Goal: Information Seeking & Learning: Check status

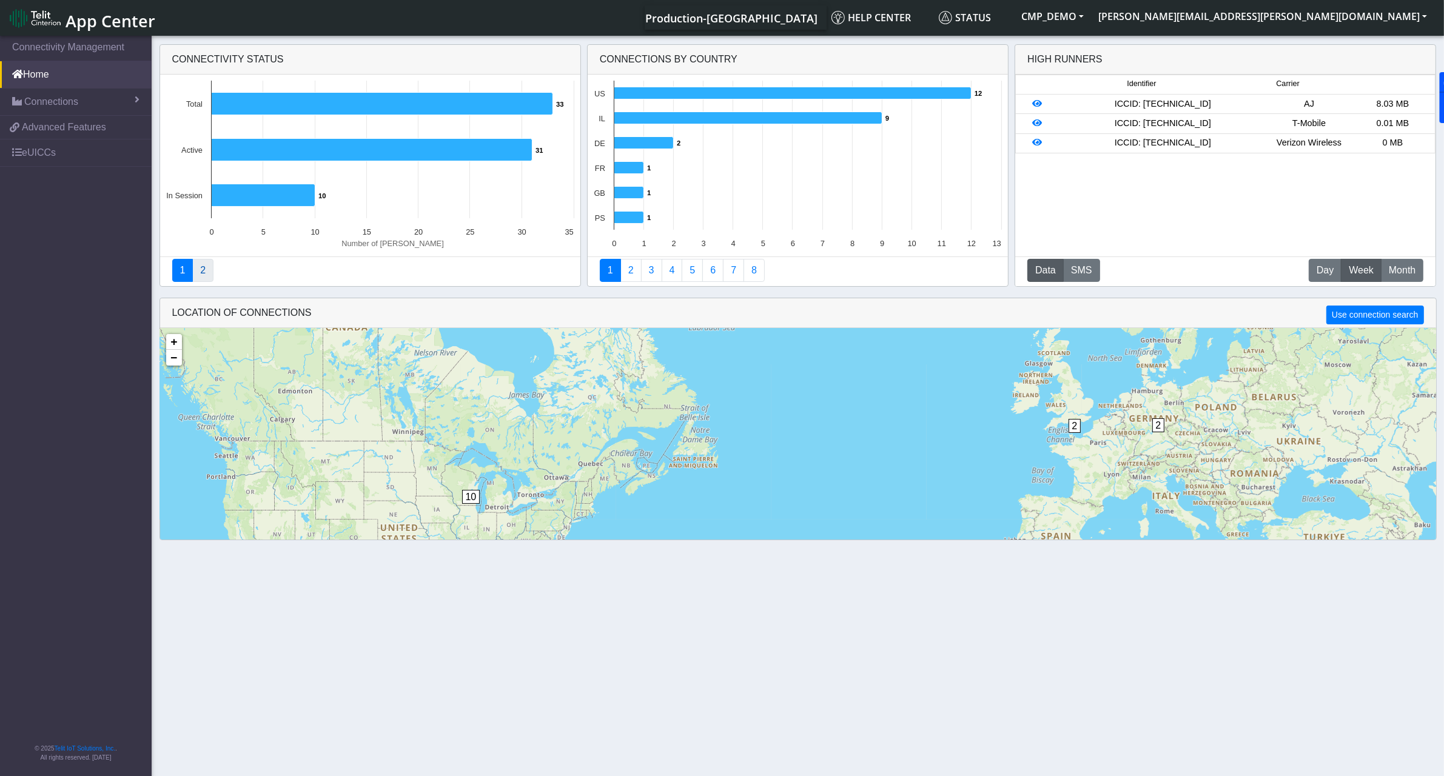
click at [210, 276] on link "2" at bounding box center [202, 270] width 21 height 23
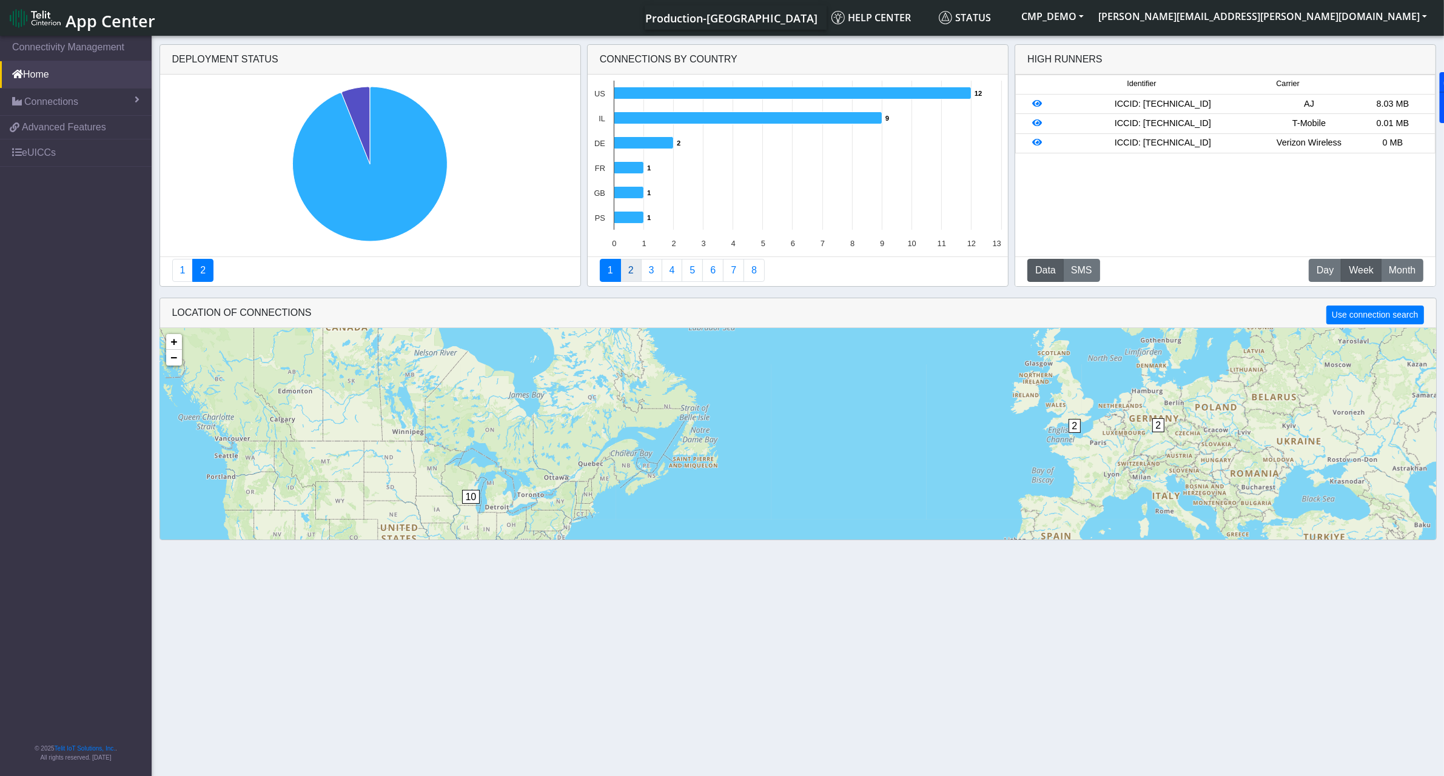
click at [637, 277] on link "2" at bounding box center [630, 270] width 21 height 23
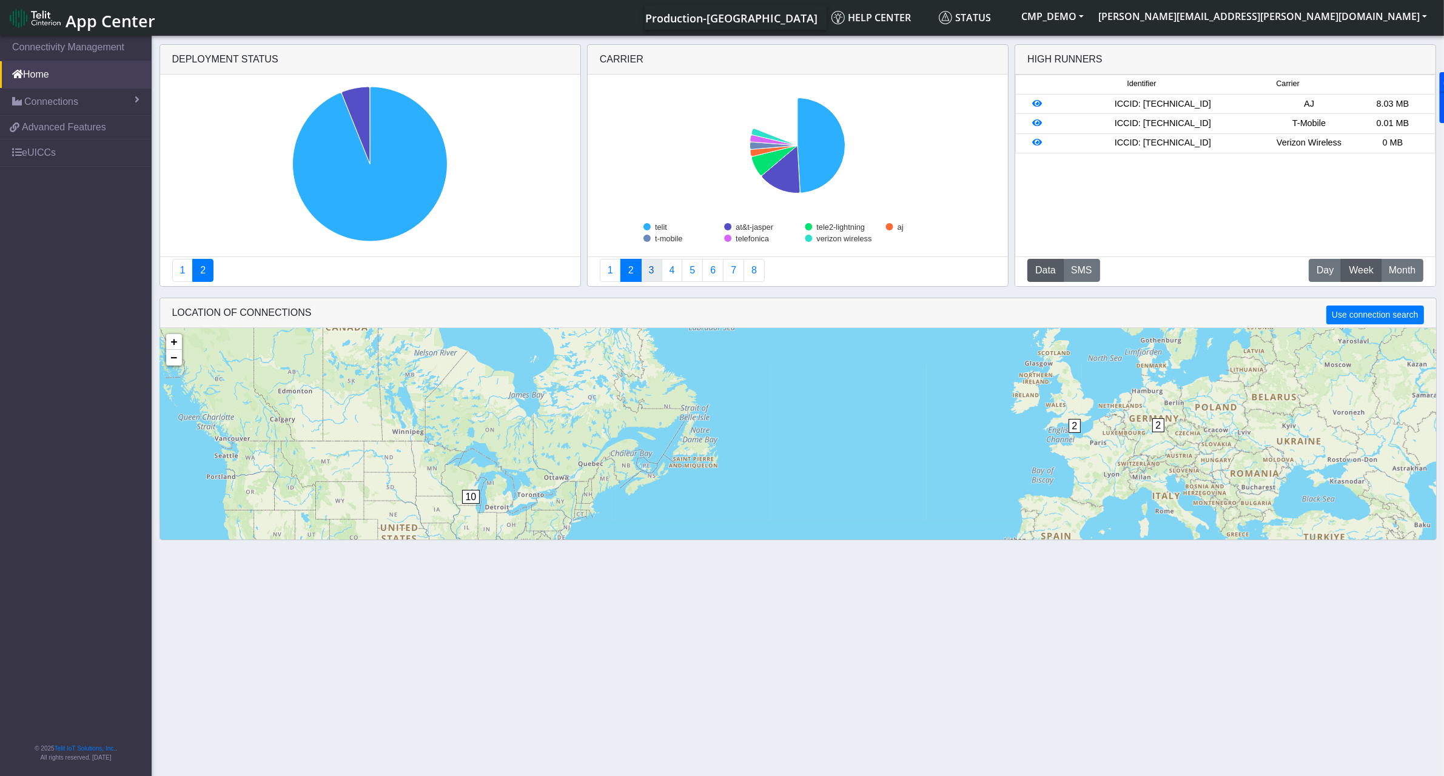
click at [651, 276] on link "3" at bounding box center [651, 270] width 21 height 23
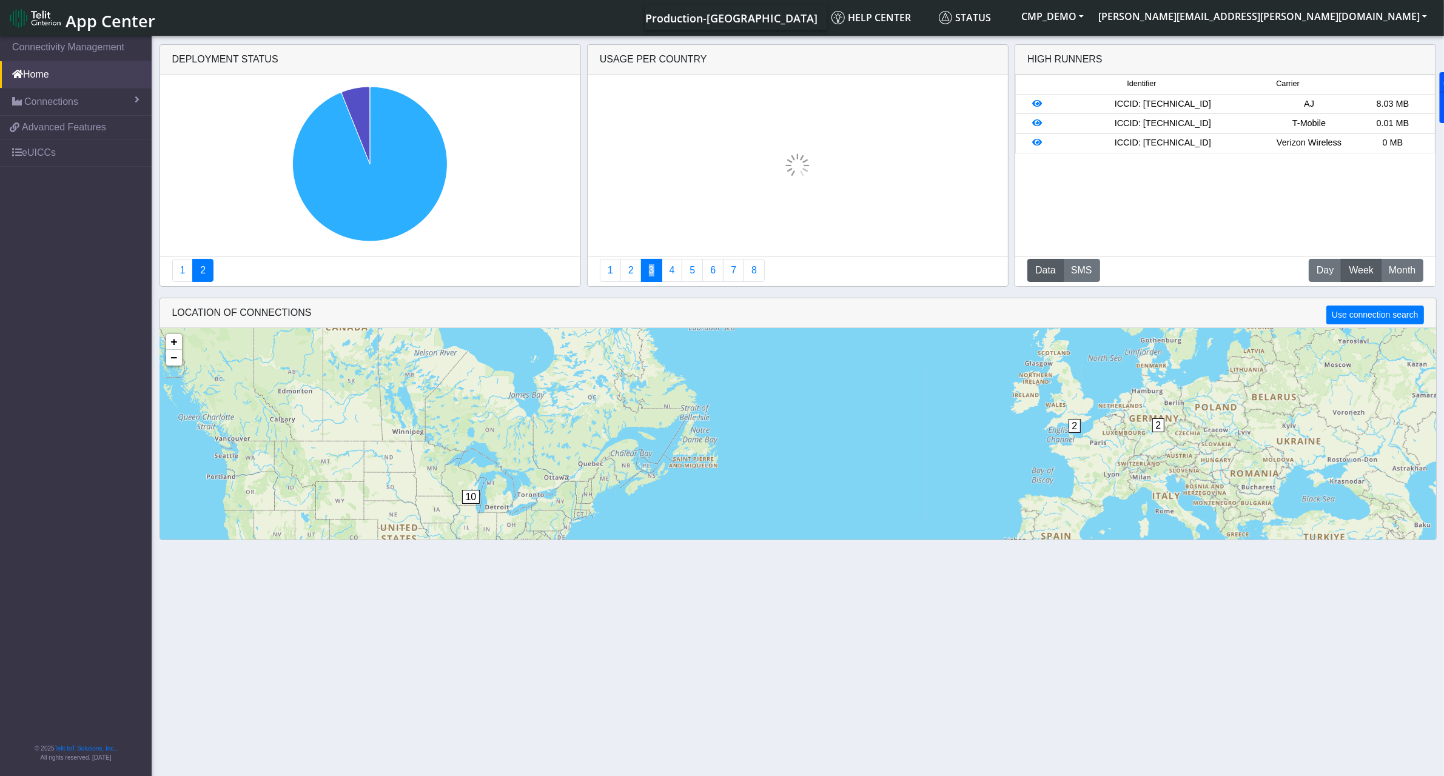
click at [651, 276] on link "3" at bounding box center [651, 270] width 21 height 23
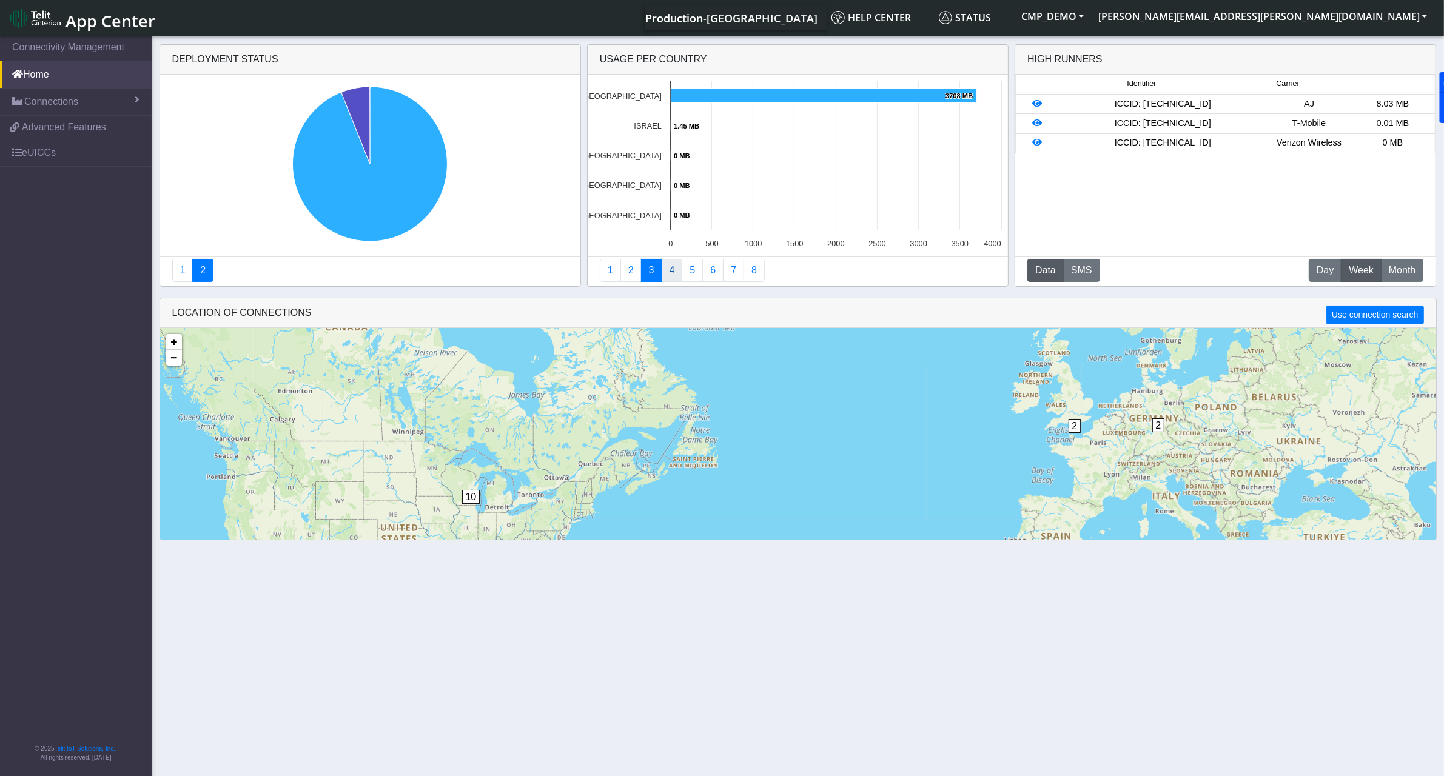
click at [680, 272] on link "4" at bounding box center [672, 270] width 21 height 23
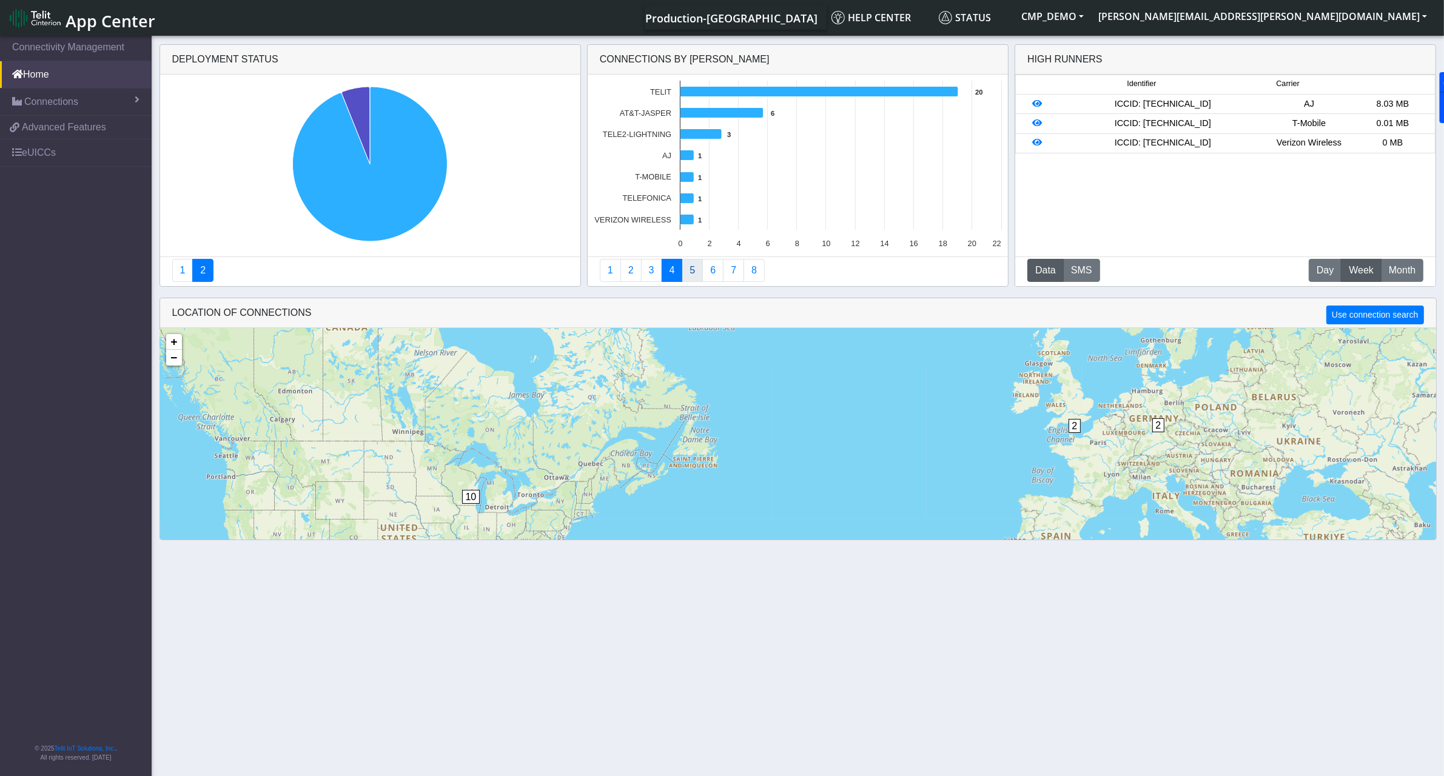
click at [695, 277] on link "5" at bounding box center [692, 270] width 21 height 23
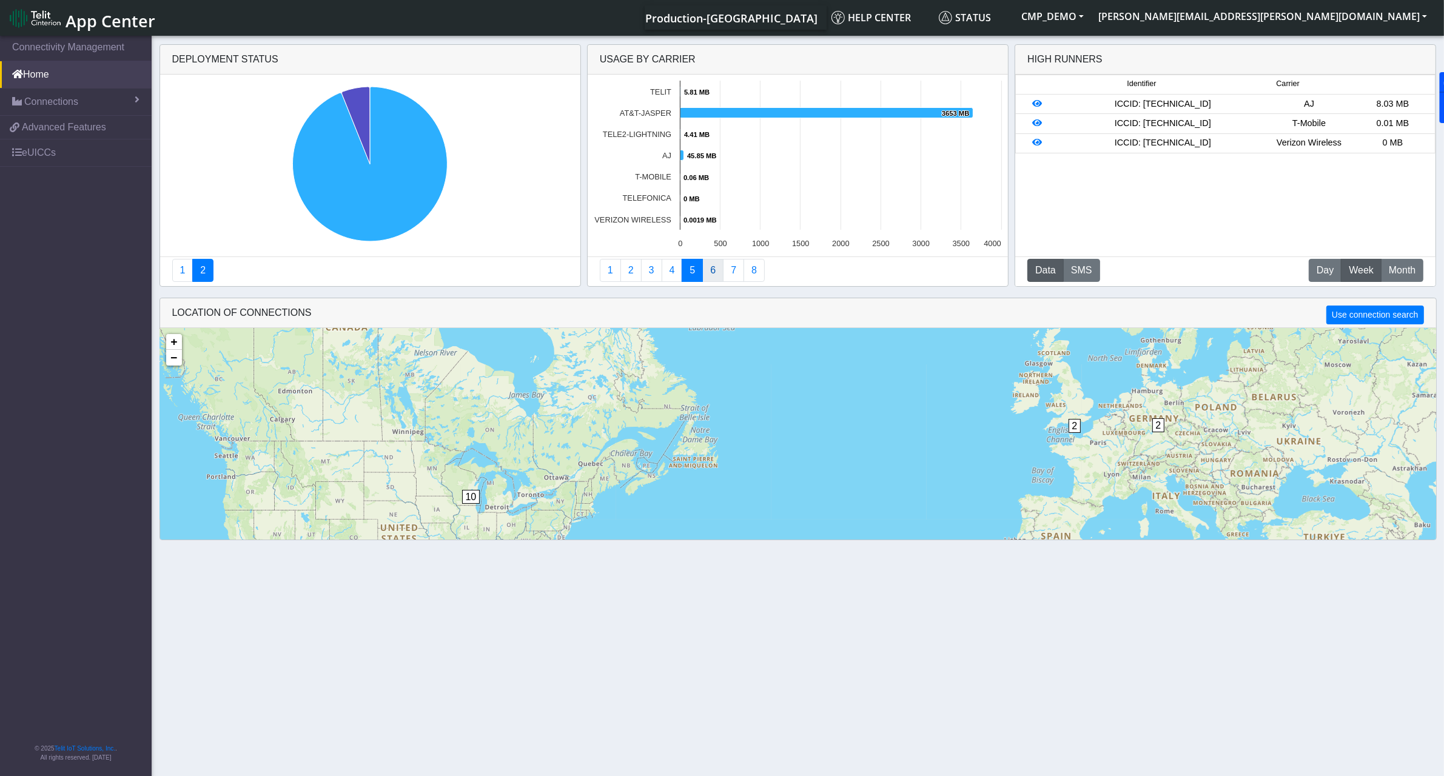
click at [719, 269] on link "6" at bounding box center [712, 270] width 21 height 23
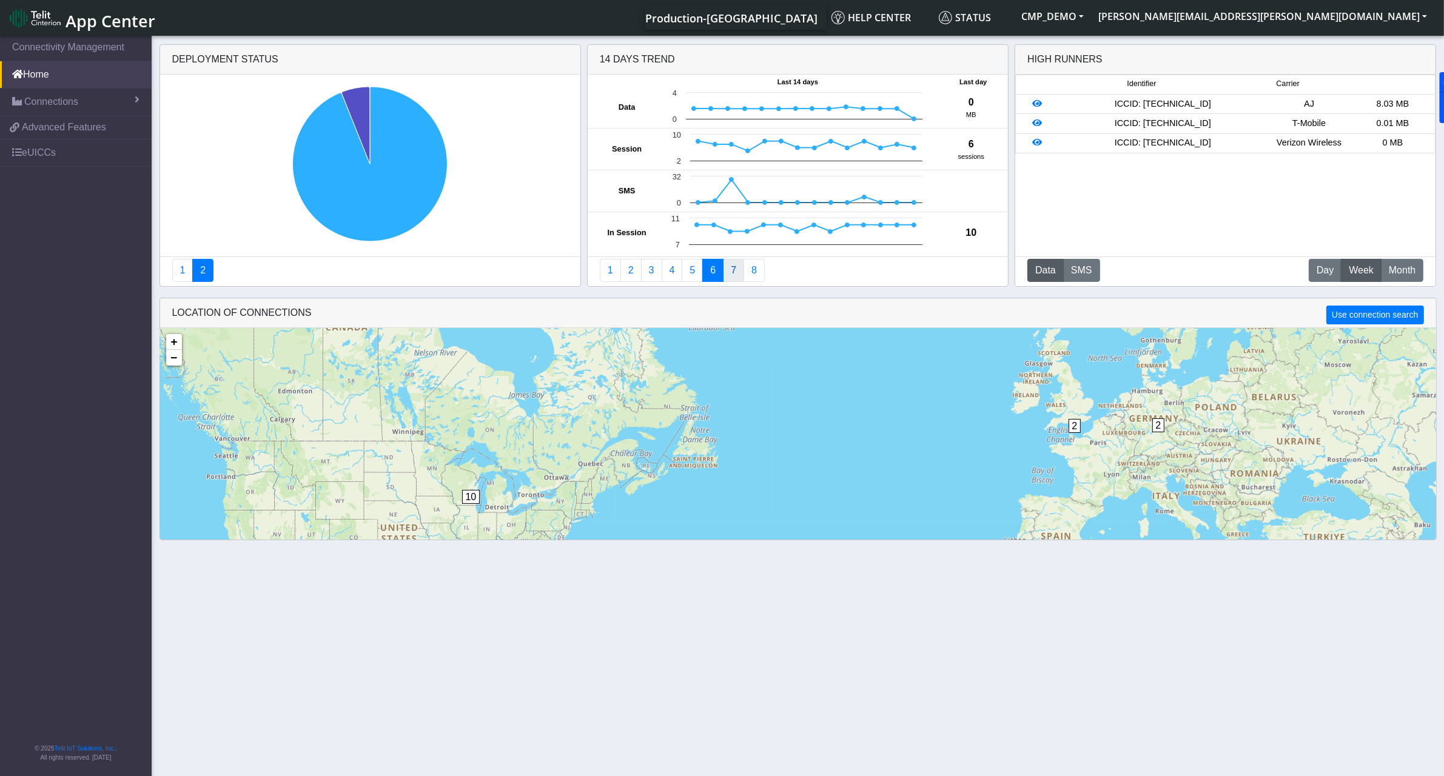
click at [734, 273] on link "7" at bounding box center [733, 270] width 21 height 23
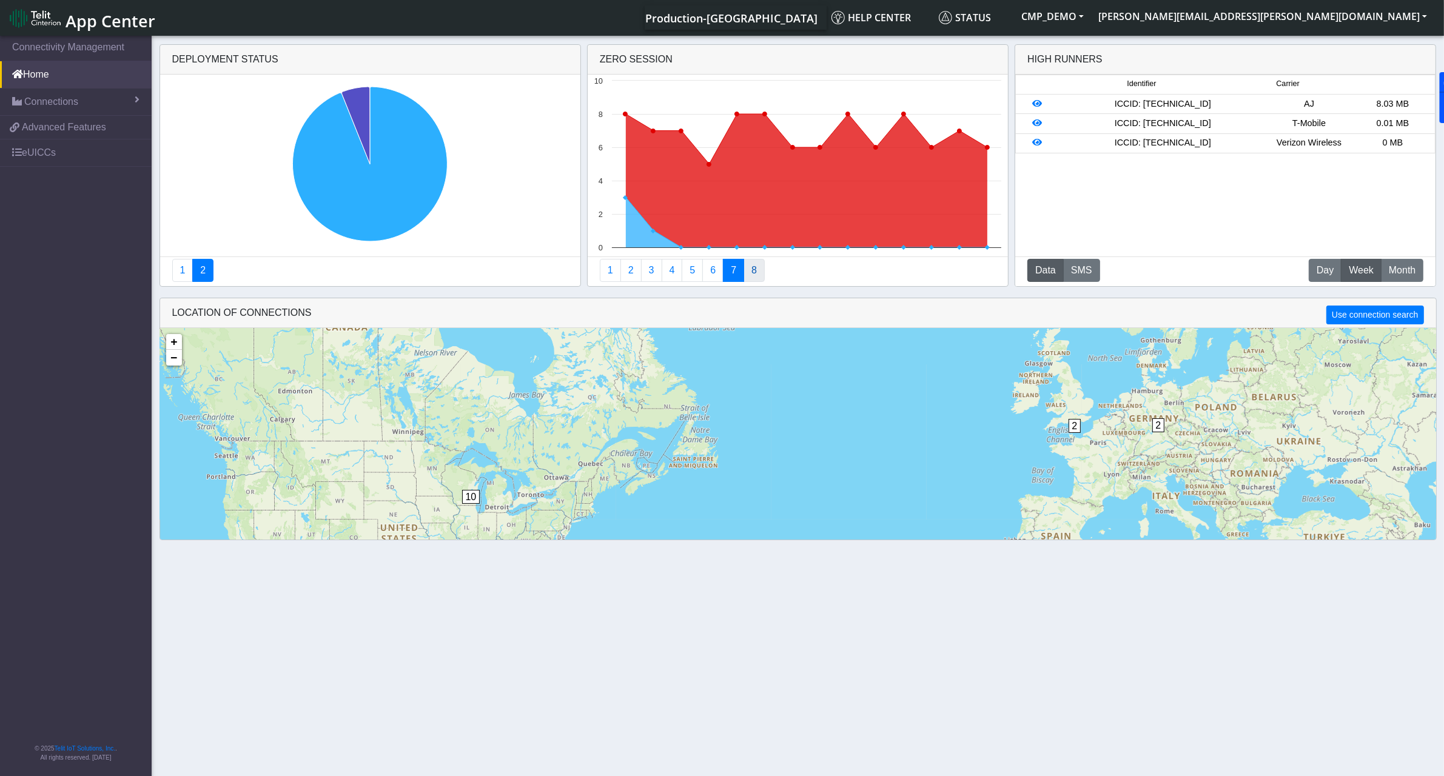
click at [755, 273] on link "8" at bounding box center [753, 270] width 21 height 23
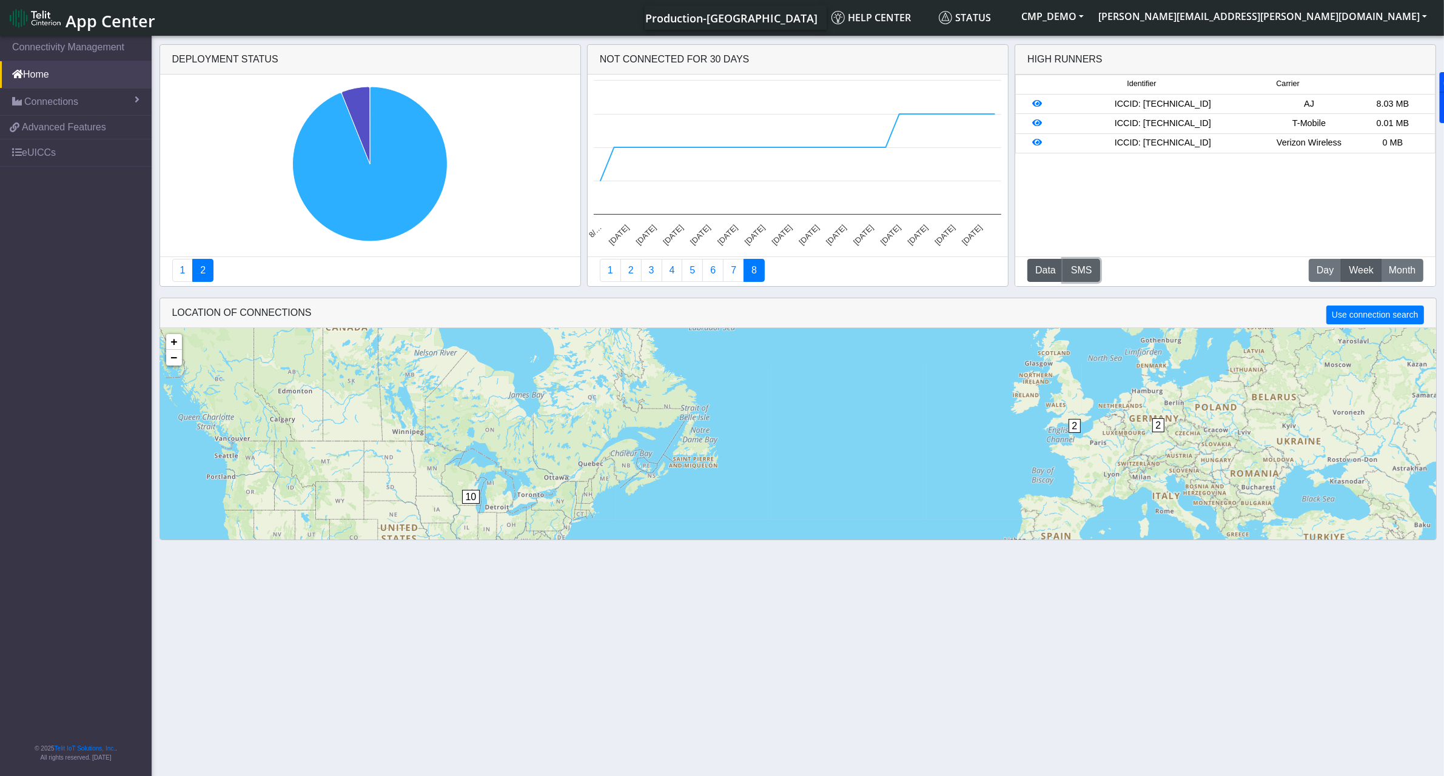
click at [1093, 270] on button "SMS" at bounding box center [1081, 270] width 37 height 23
click at [470, 501] on div "10 2 10 2 2 + − ©2025 MapQuest, | Terms" at bounding box center [798, 502] width 1276 height 349
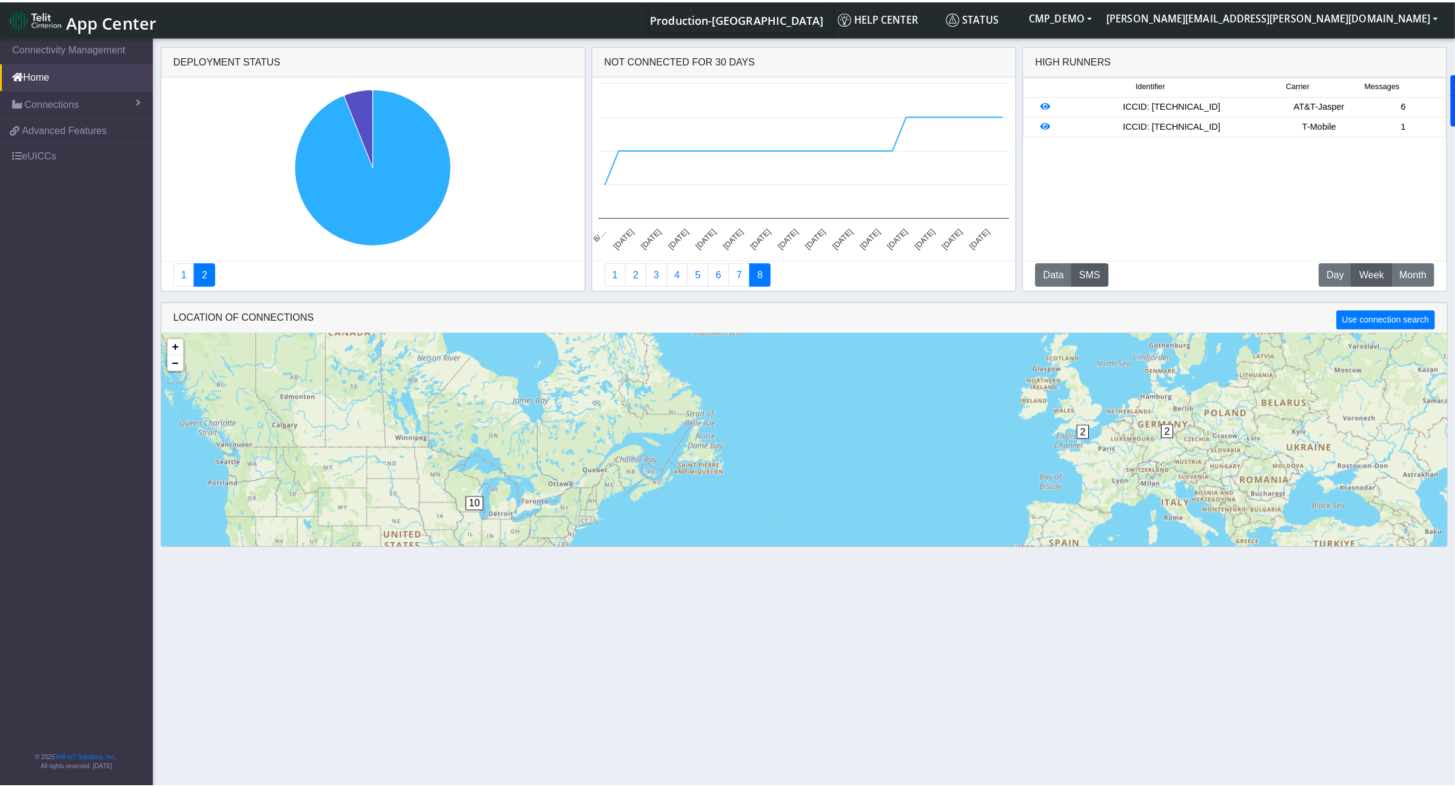
scroll to position [29, 0]
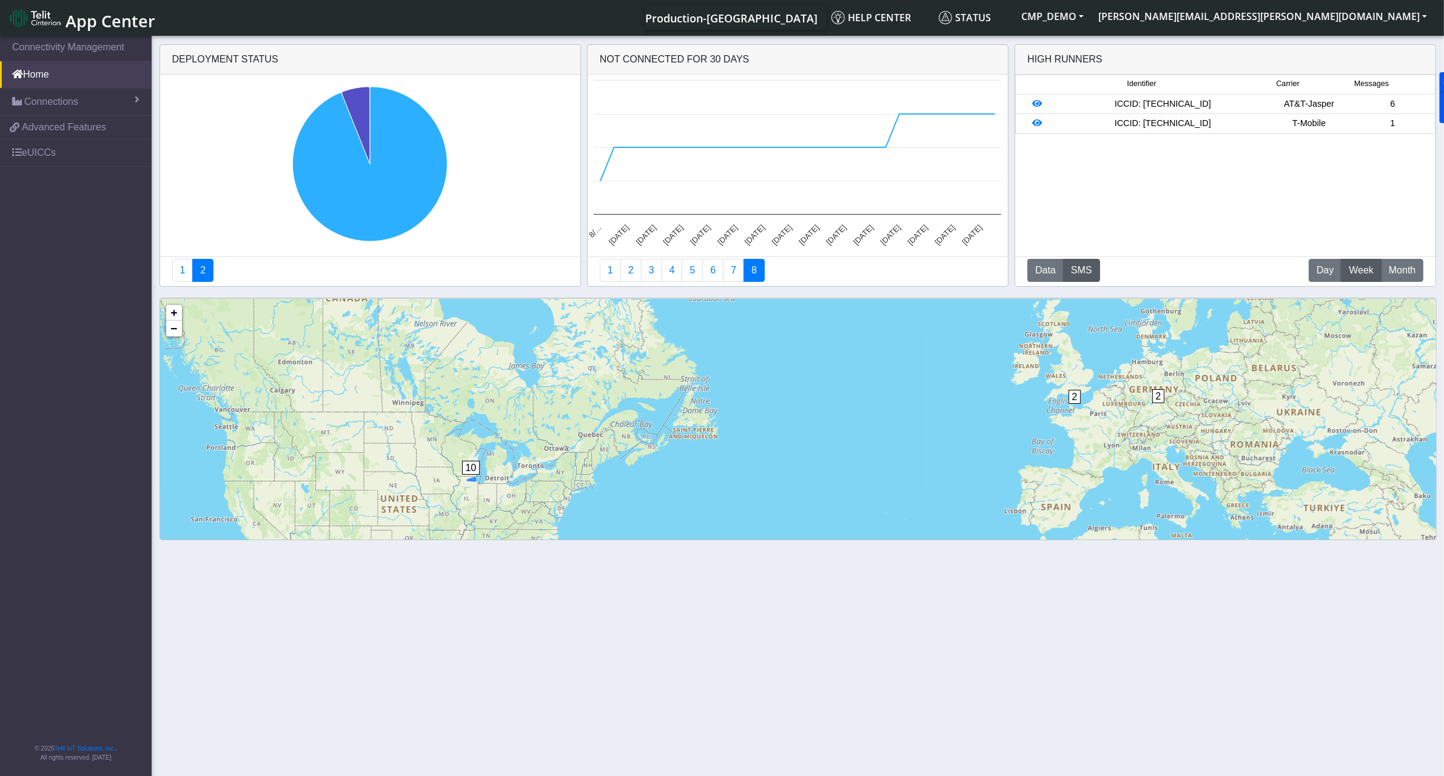
click at [474, 471] on span "10" at bounding box center [471, 468] width 18 height 14
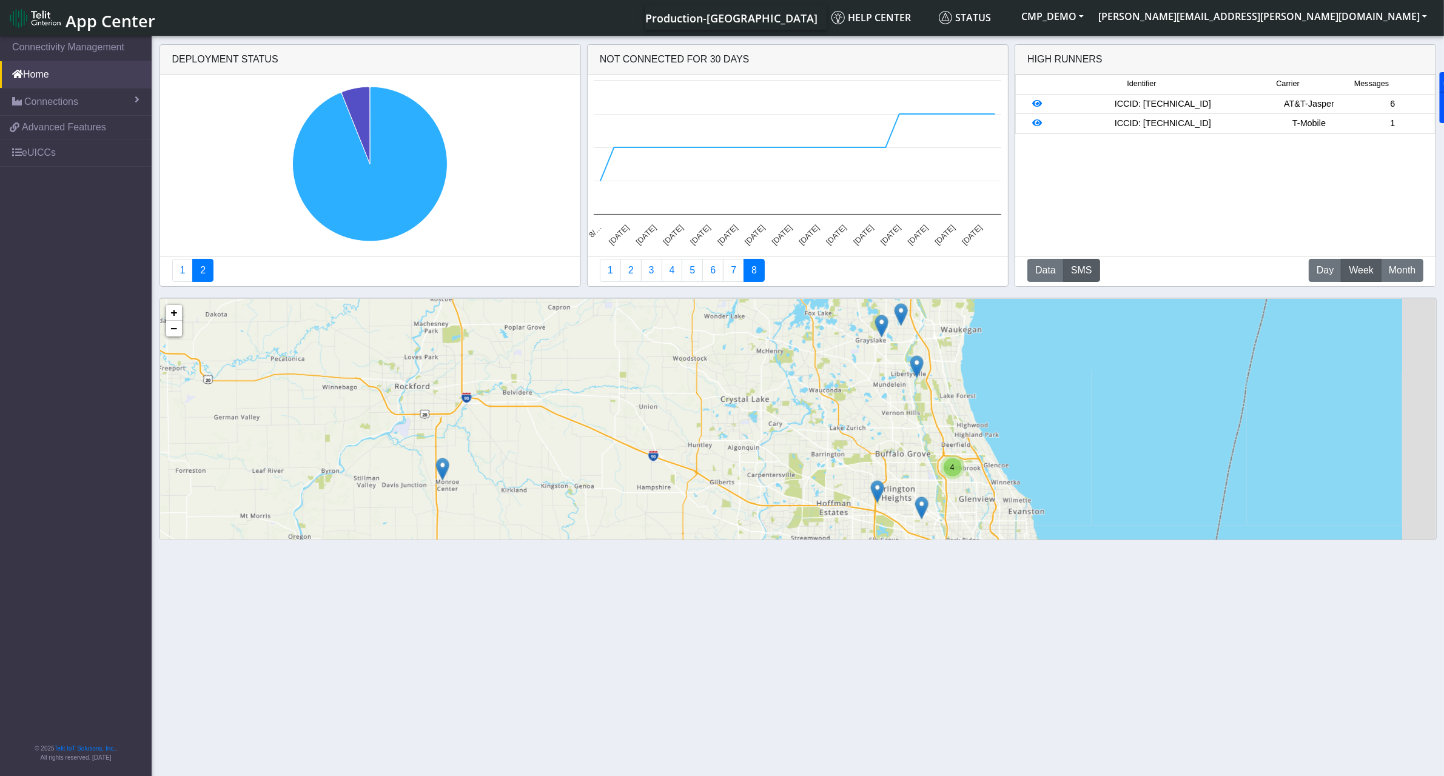
drag, startPoint x: 865, startPoint y: 471, endPoint x: 762, endPoint y: 411, distance: 119.8
click at [762, 411] on div "4 + − ©2025 MapQuest, | Terms" at bounding box center [798, 473] width 1276 height 349
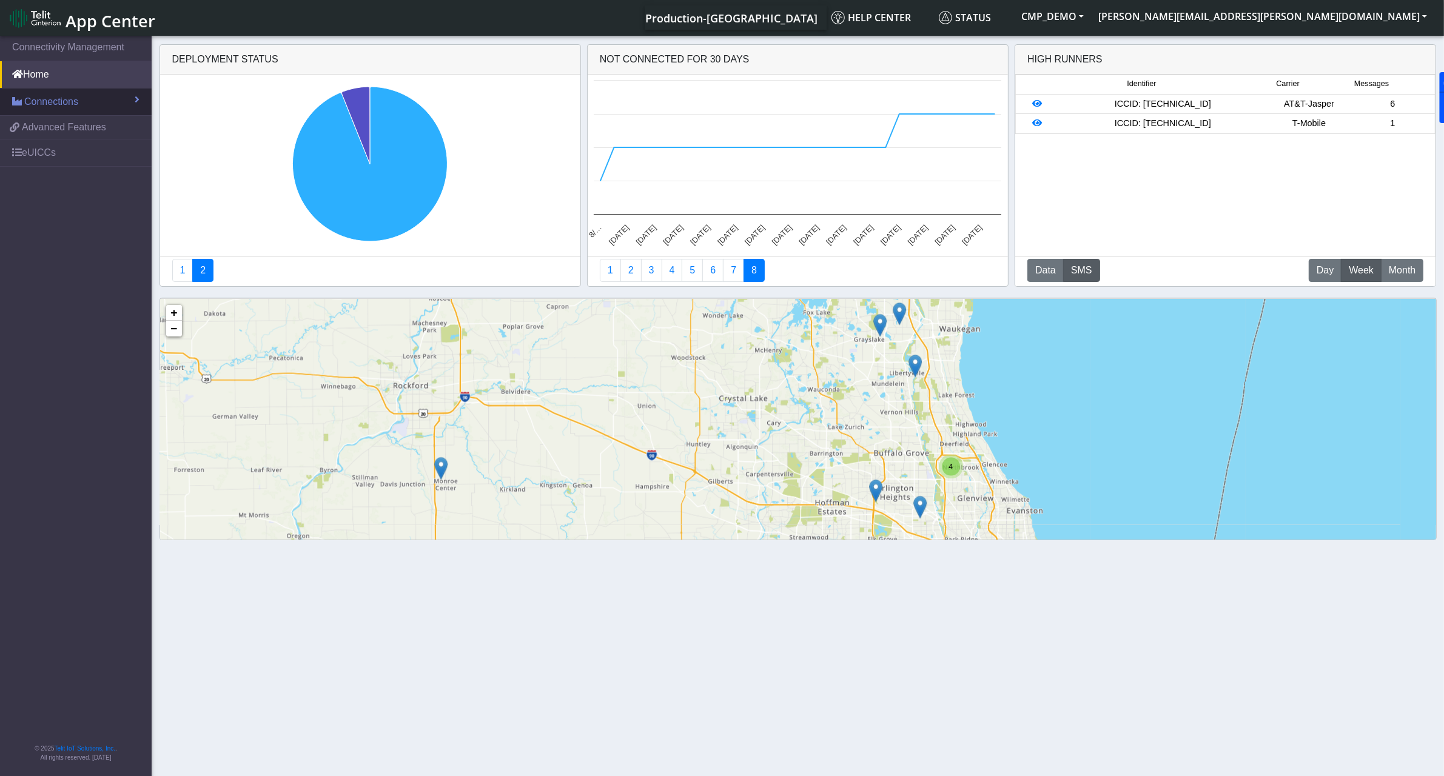
click at [111, 98] on link "Connections" at bounding box center [76, 102] width 152 height 27
click at [80, 132] on link "List" at bounding box center [76, 127] width 152 height 25
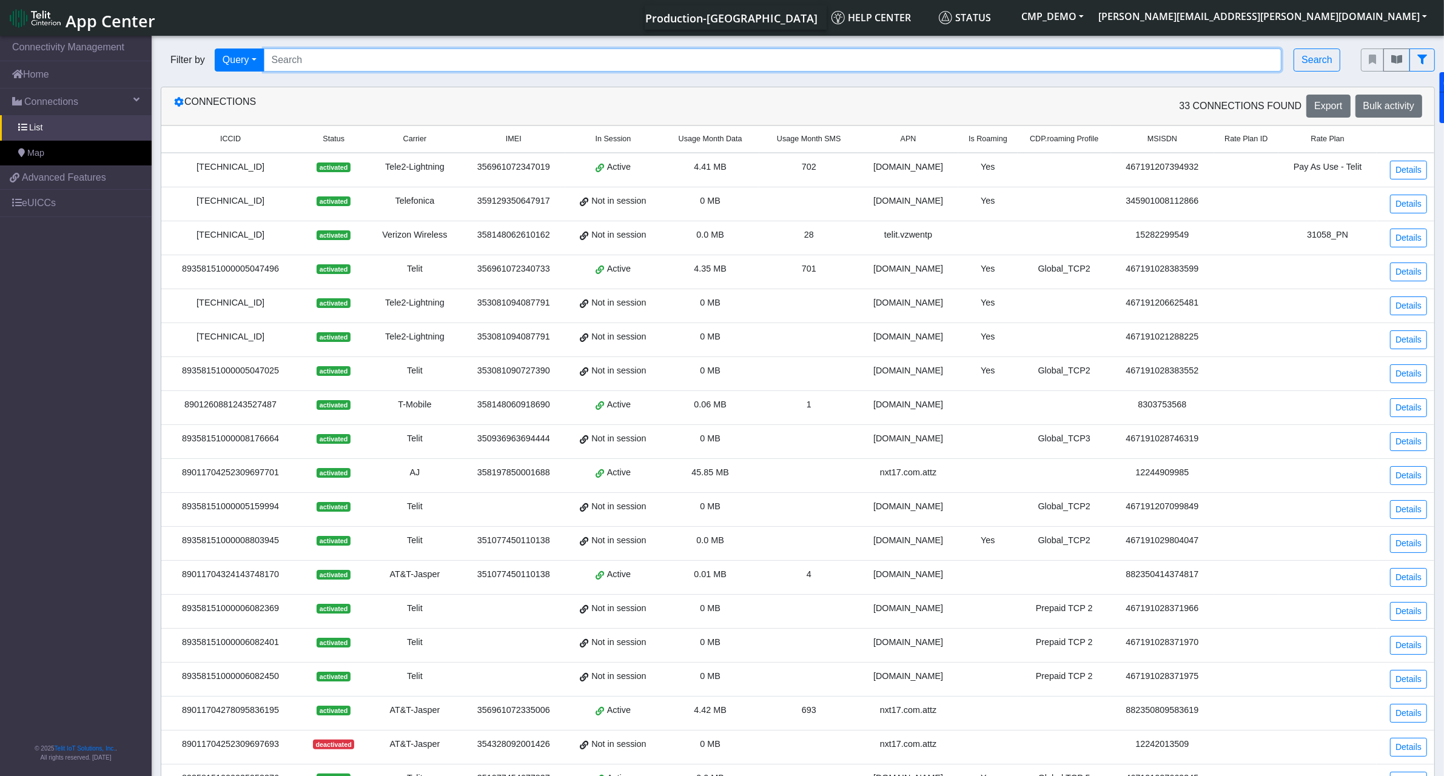
click at [380, 69] on input "Search..." at bounding box center [773, 60] width 1018 height 23
click at [181, 107] on icon at bounding box center [179, 102] width 10 height 10
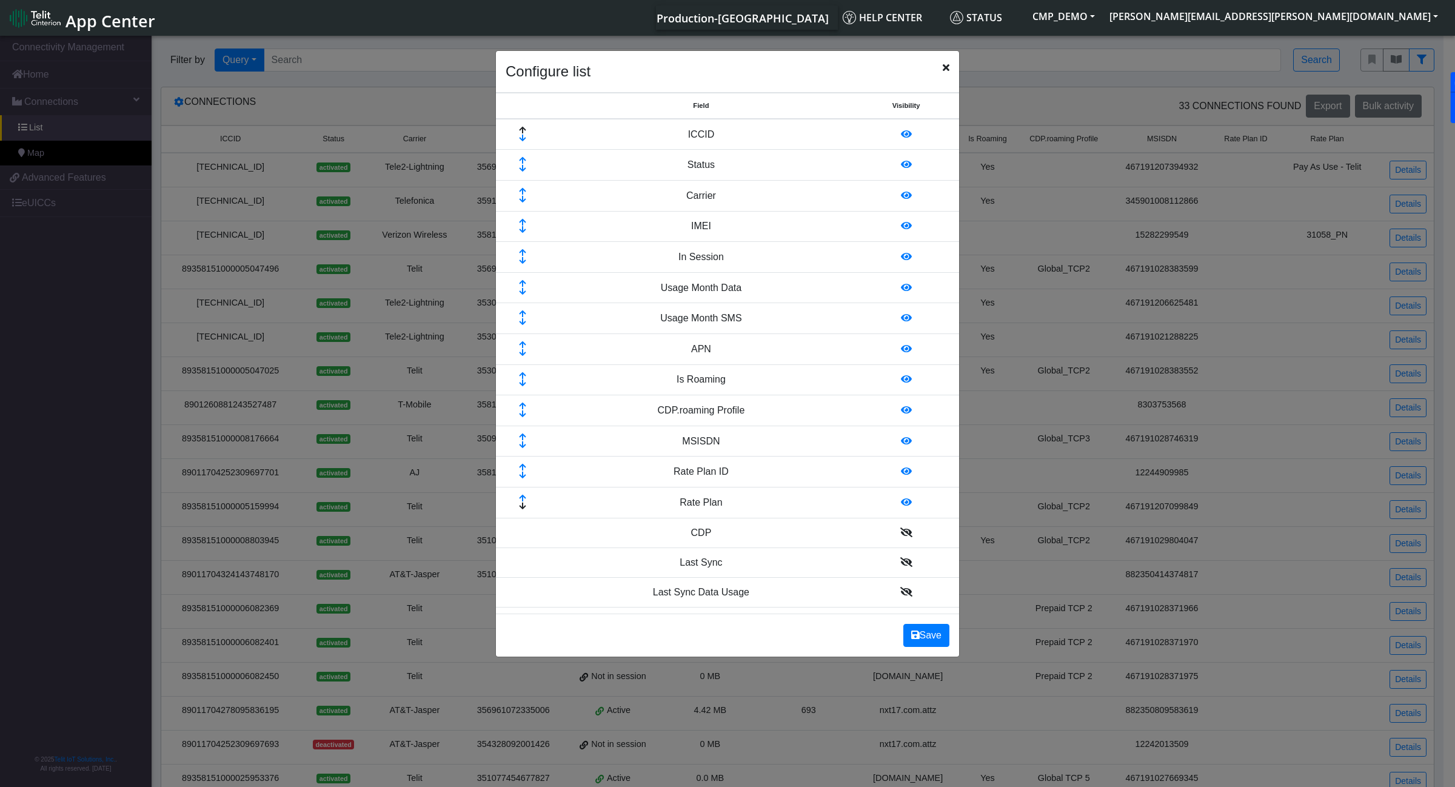
click at [944, 64] on icon "Close" at bounding box center [946, 67] width 7 height 10
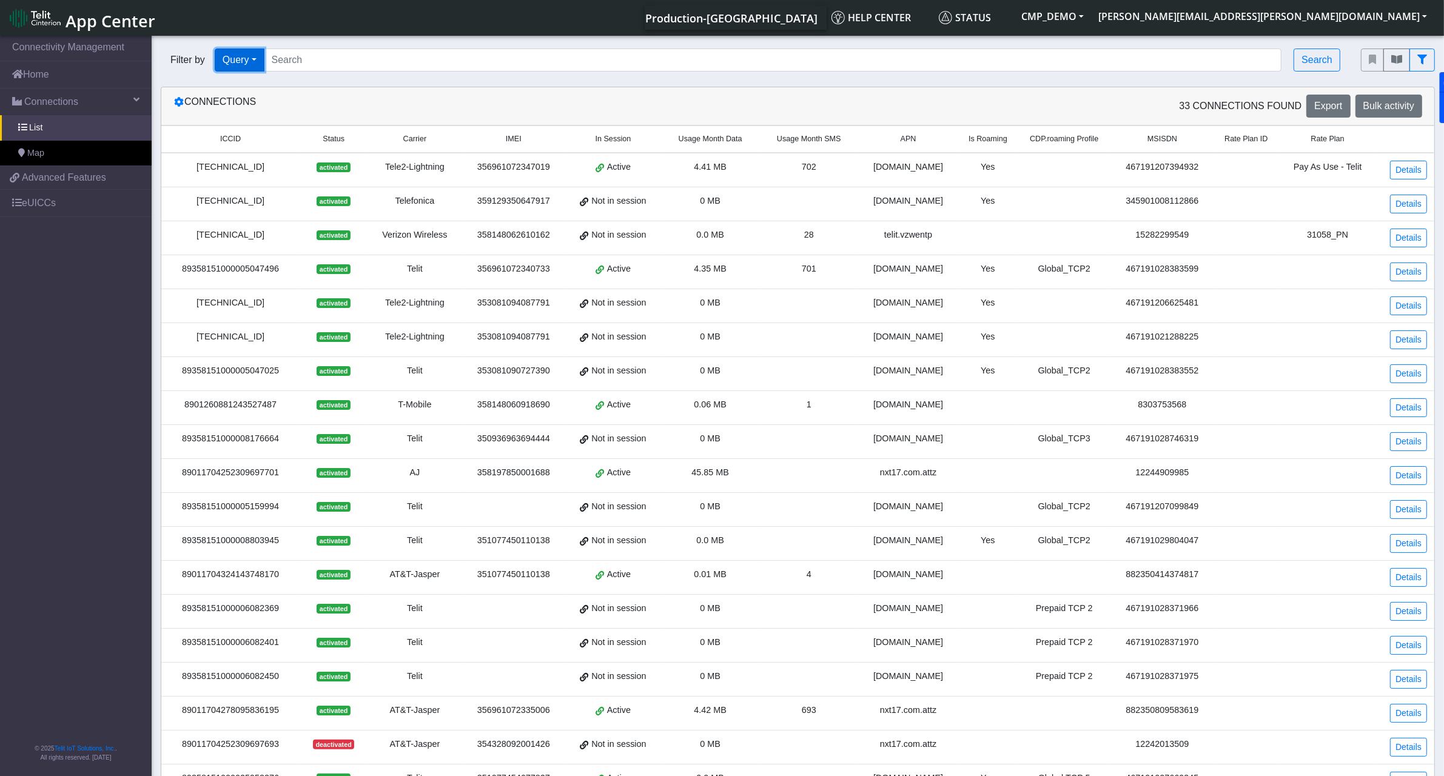
click at [246, 62] on button "Query" at bounding box center [240, 60] width 50 height 23
click at [283, 106] on button "In Session" at bounding box center [263, 107] width 96 height 19
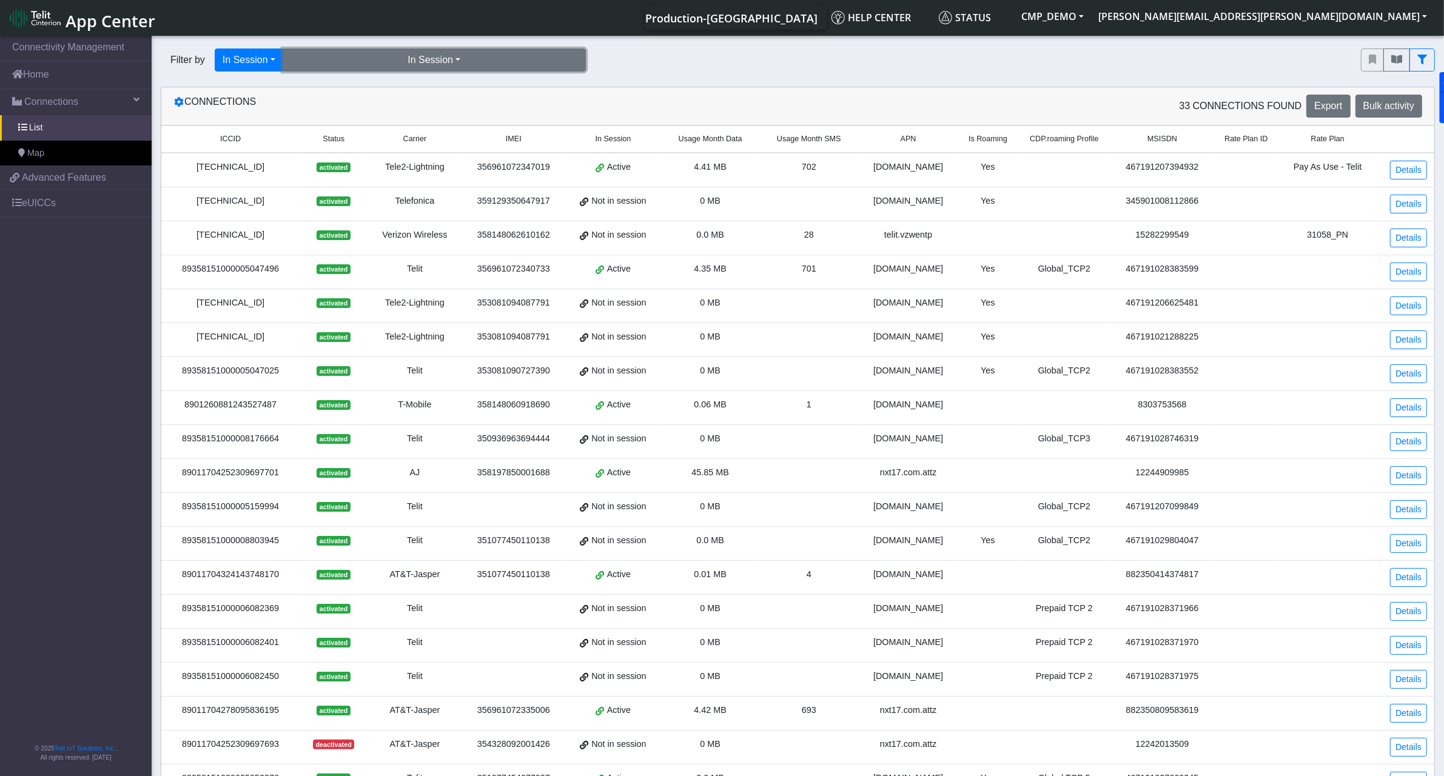
click at [429, 62] on button "In Session" at bounding box center [434, 60] width 303 height 23
click at [414, 95] on button "Yes (10)" at bounding box center [434, 87] width 302 height 19
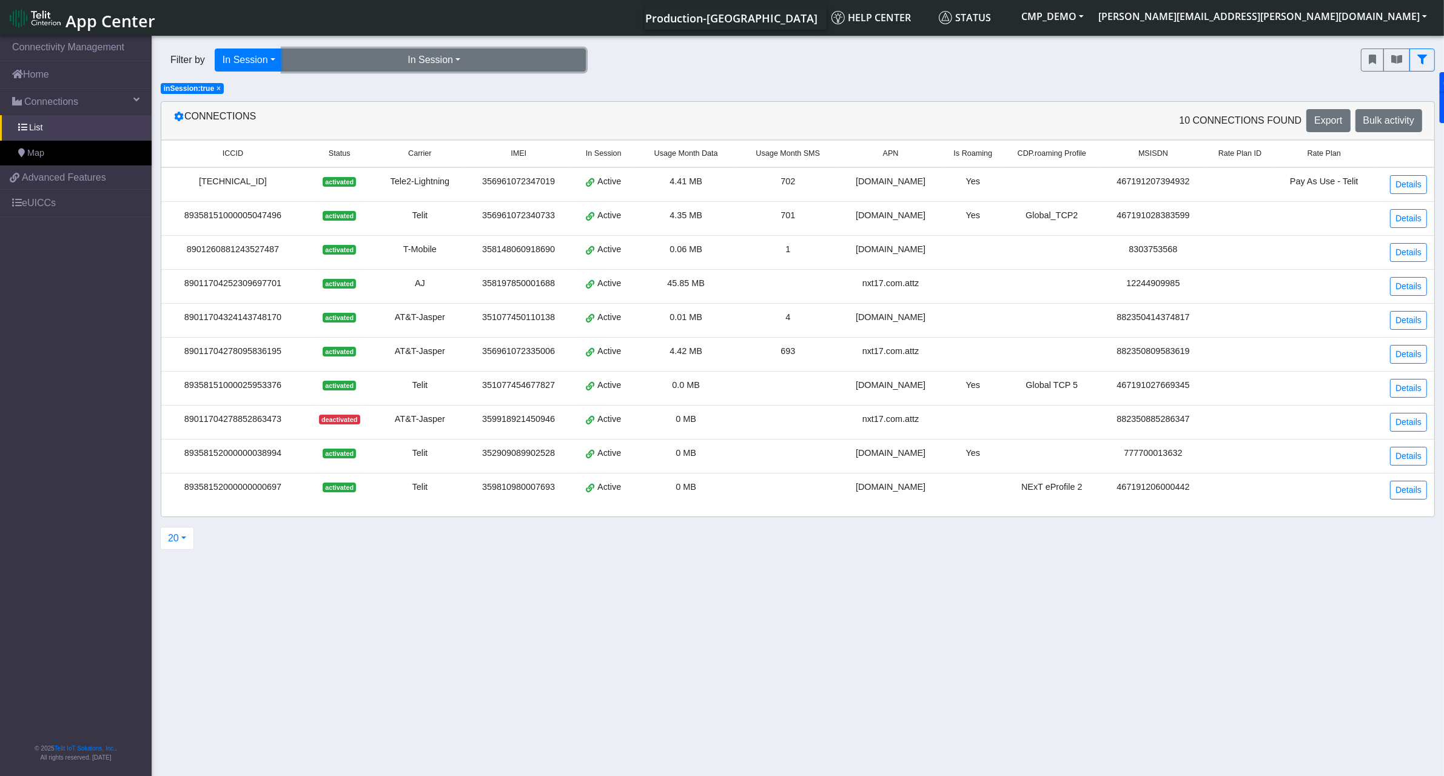
click at [317, 65] on button "In Session" at bounding box center [434, 60] width 303 height 23
click at [275, 62] on button "In Session" at bounding box center [249, 60] width 69 height 23
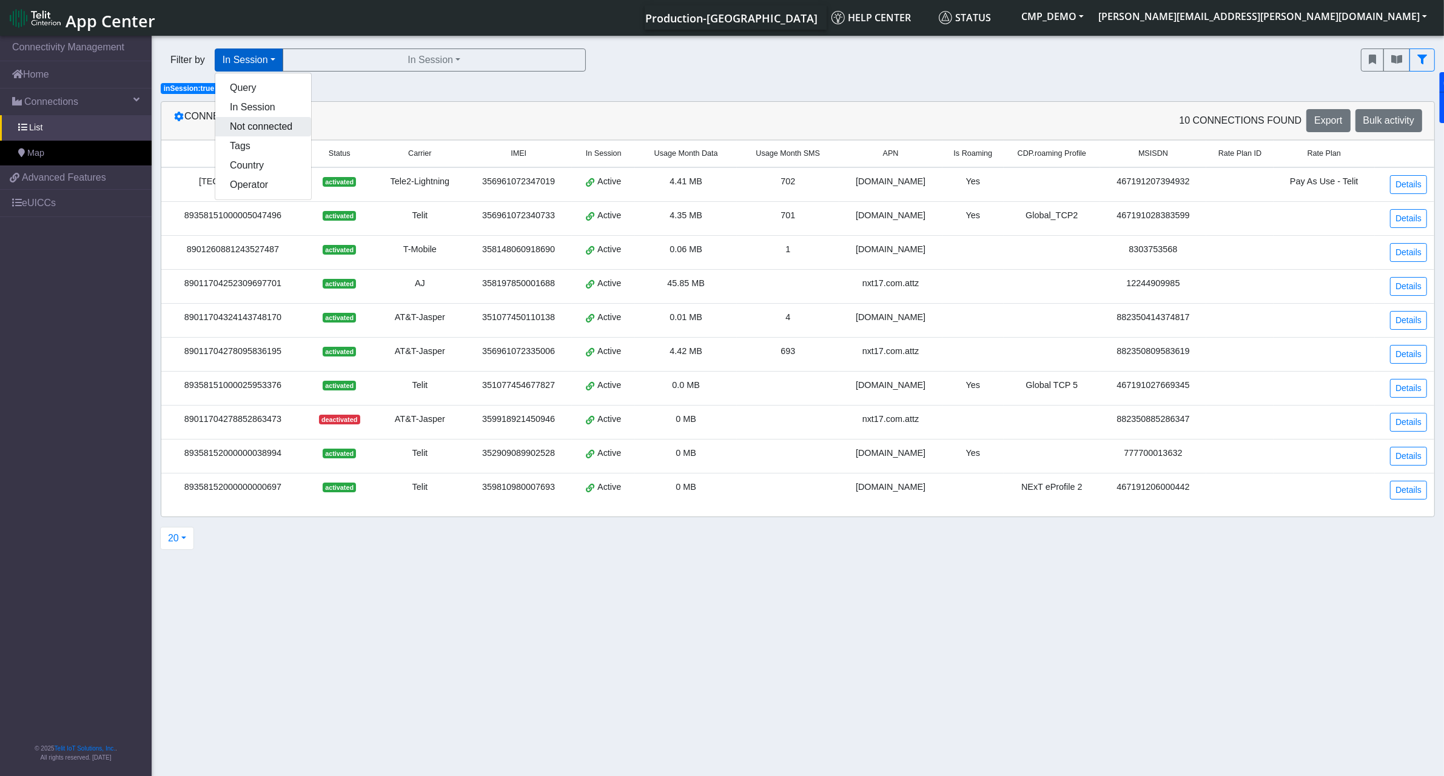
click at [289, 132] on button "Not connected" at bounding box center [263, 126] width 96 height 19
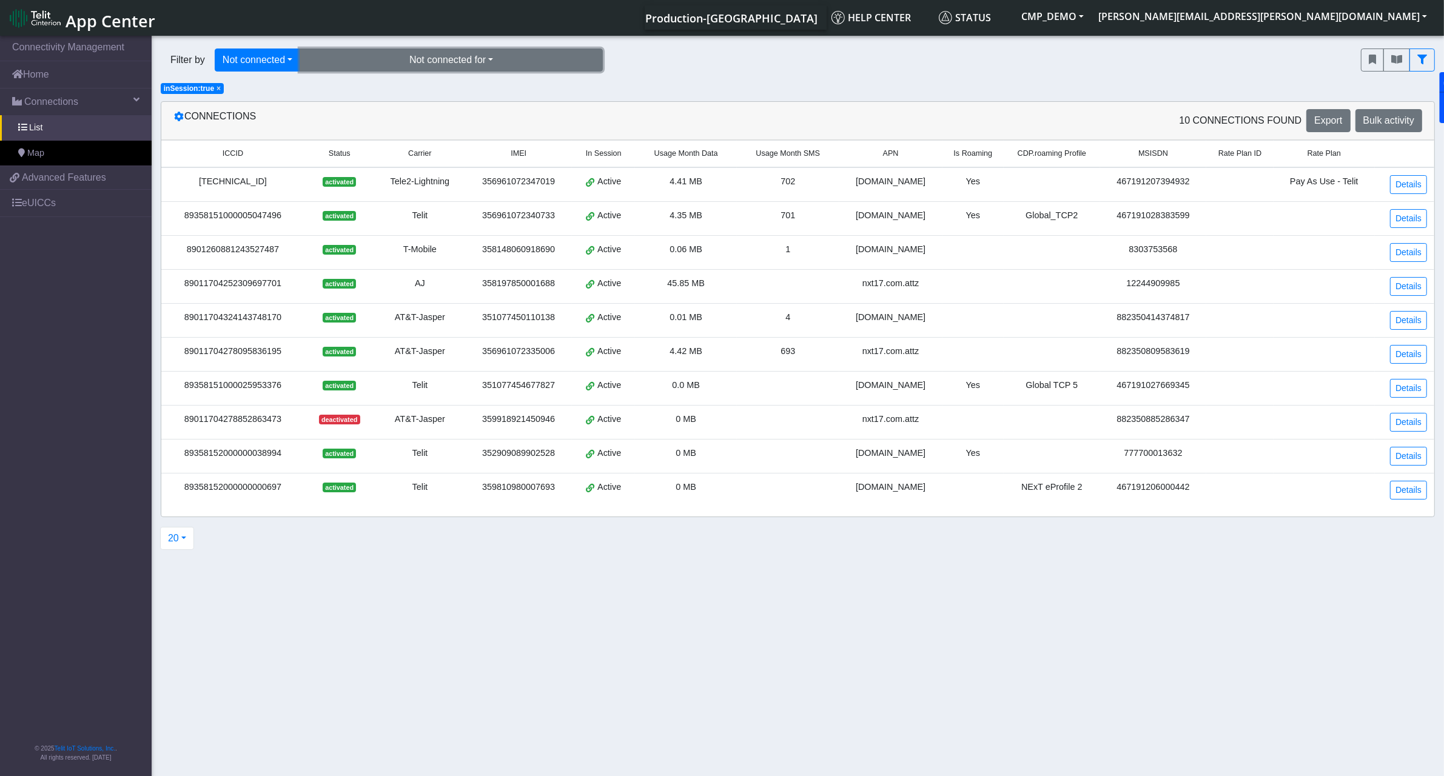
click at [446, 59] on button "Not connected for" at bounding box center [451, 60] width 303 height 23
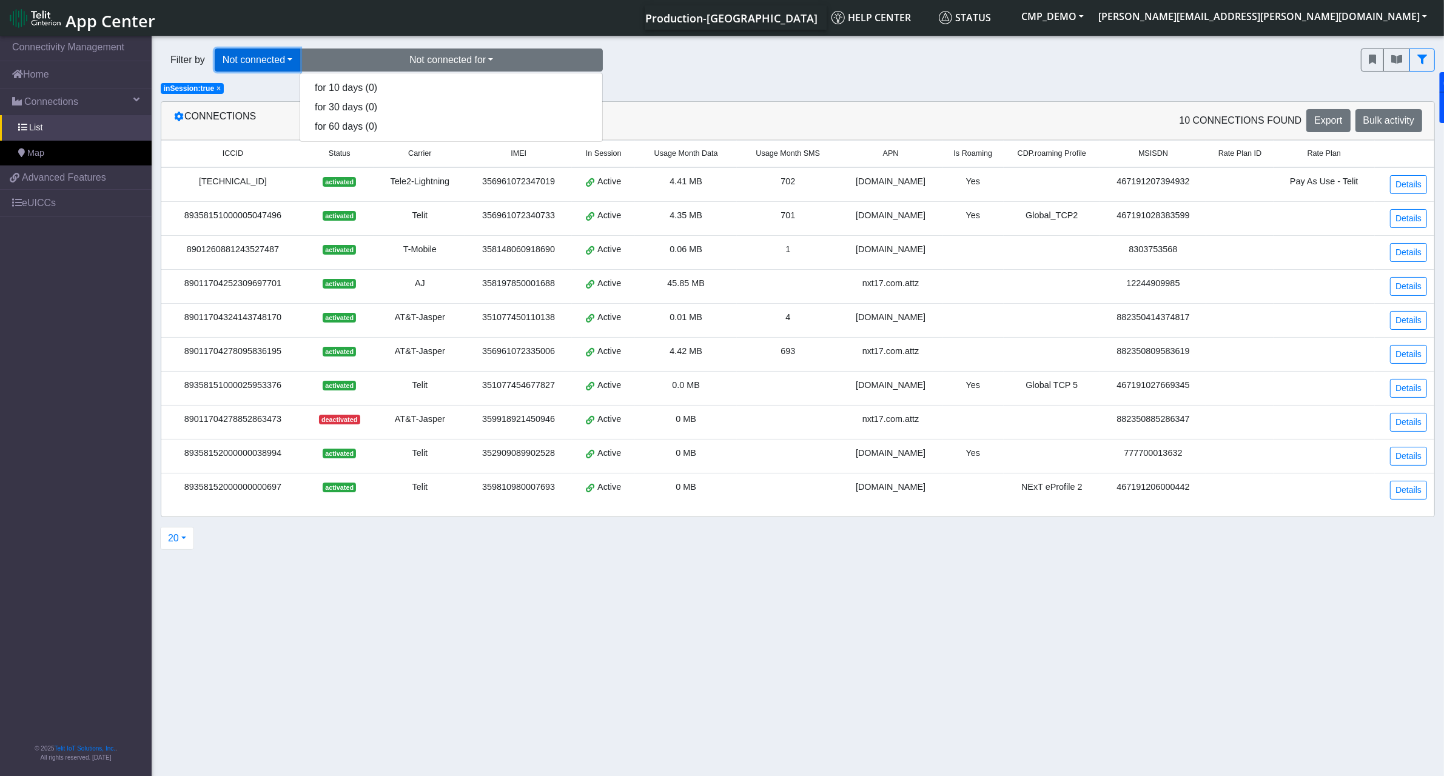
click at [277, 59] on button "Not connected" at bounding box center [258, 60] width 86 height 23
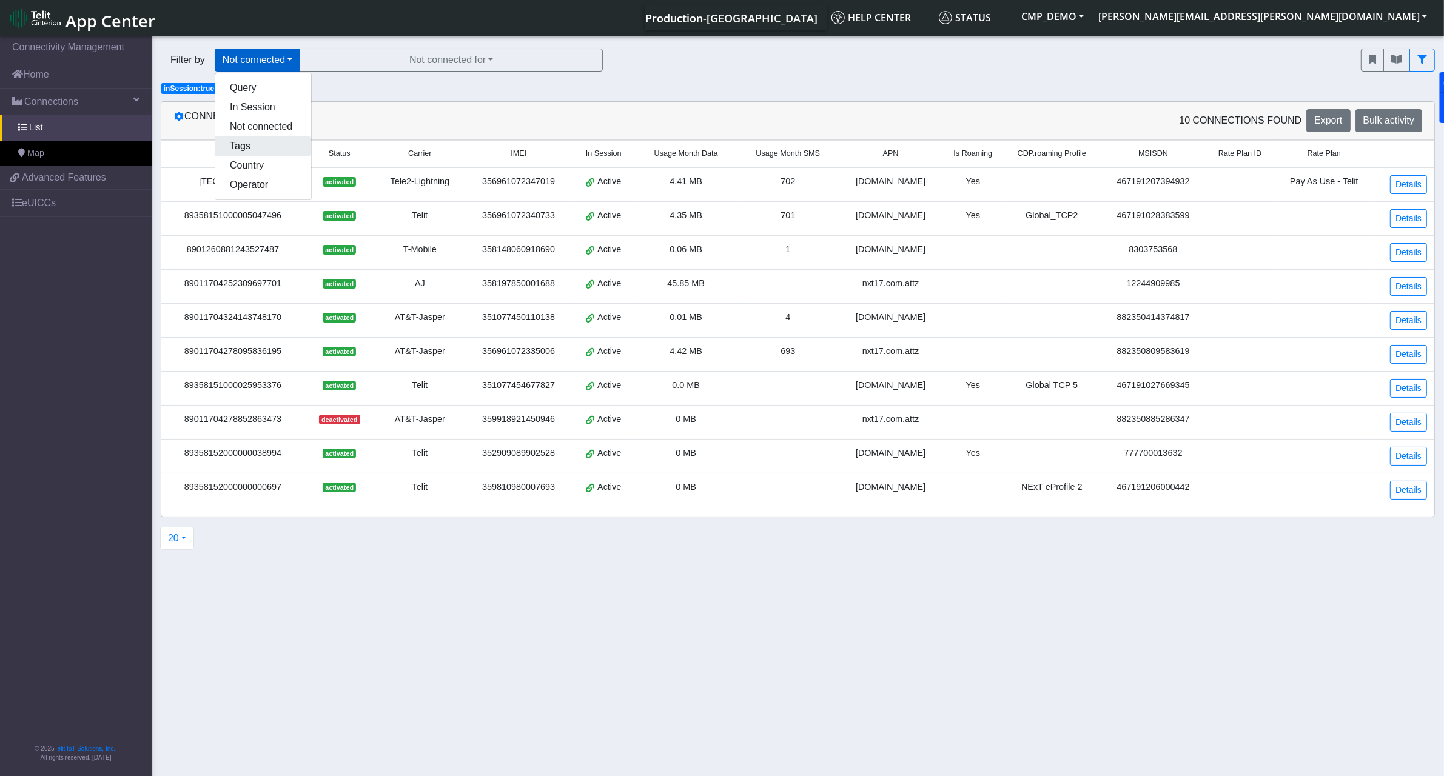
click at [280, 144] on button "Tags" at bounding box center [263, 145] width 96 height 19
click at [399, 74] on div "Filter by Tags Query In Session Not connected Tags Country Operator Tags tek_de…" at bounding box center [752, 59] width 1200 height 41
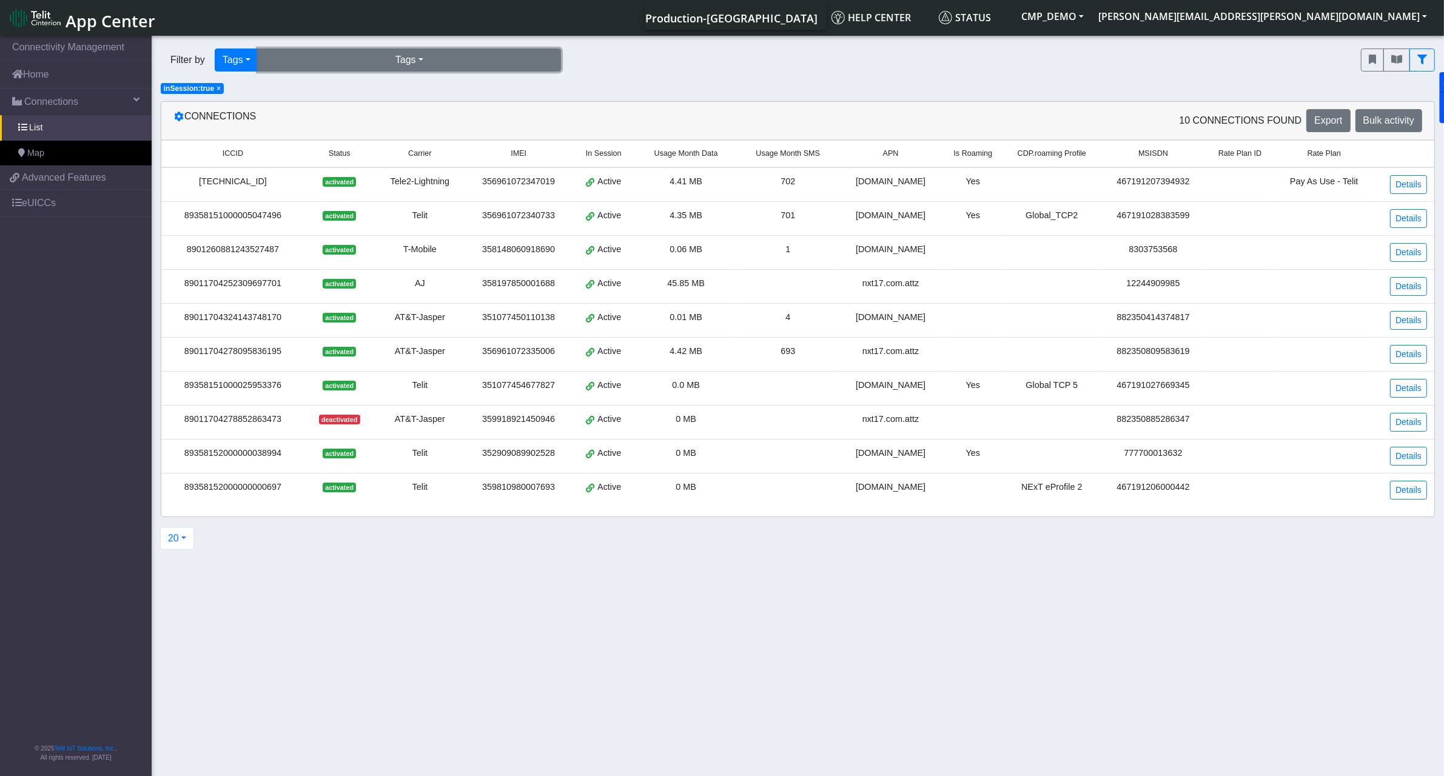
click at [414, 62] on button "Tags" at bounding box center [409, 60] width 303 height 23
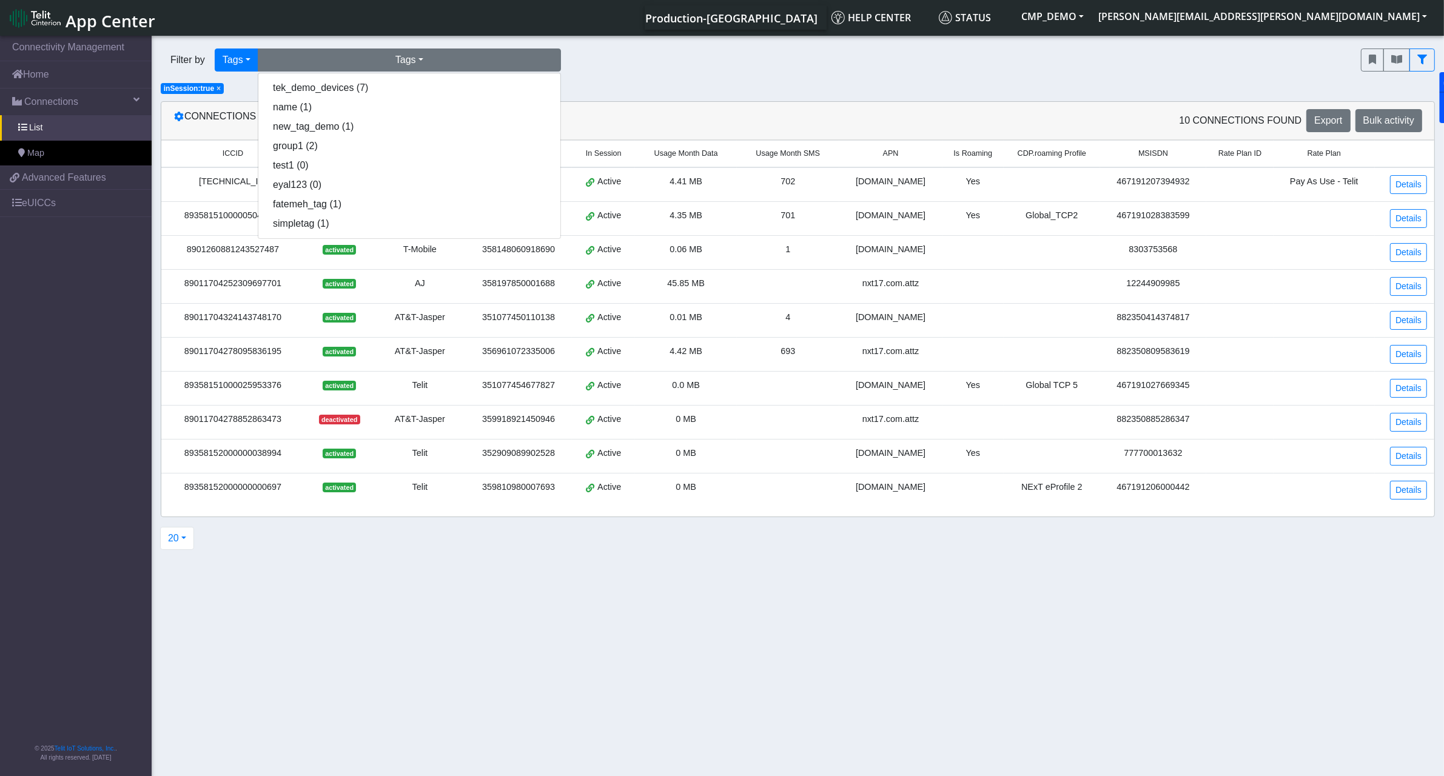
click at [614, 65] on div "Filter by Tags Query In Session Not connected Tags Country Operator Tags tek_de…" at bounding box center [752, 60] width 1182 height 23
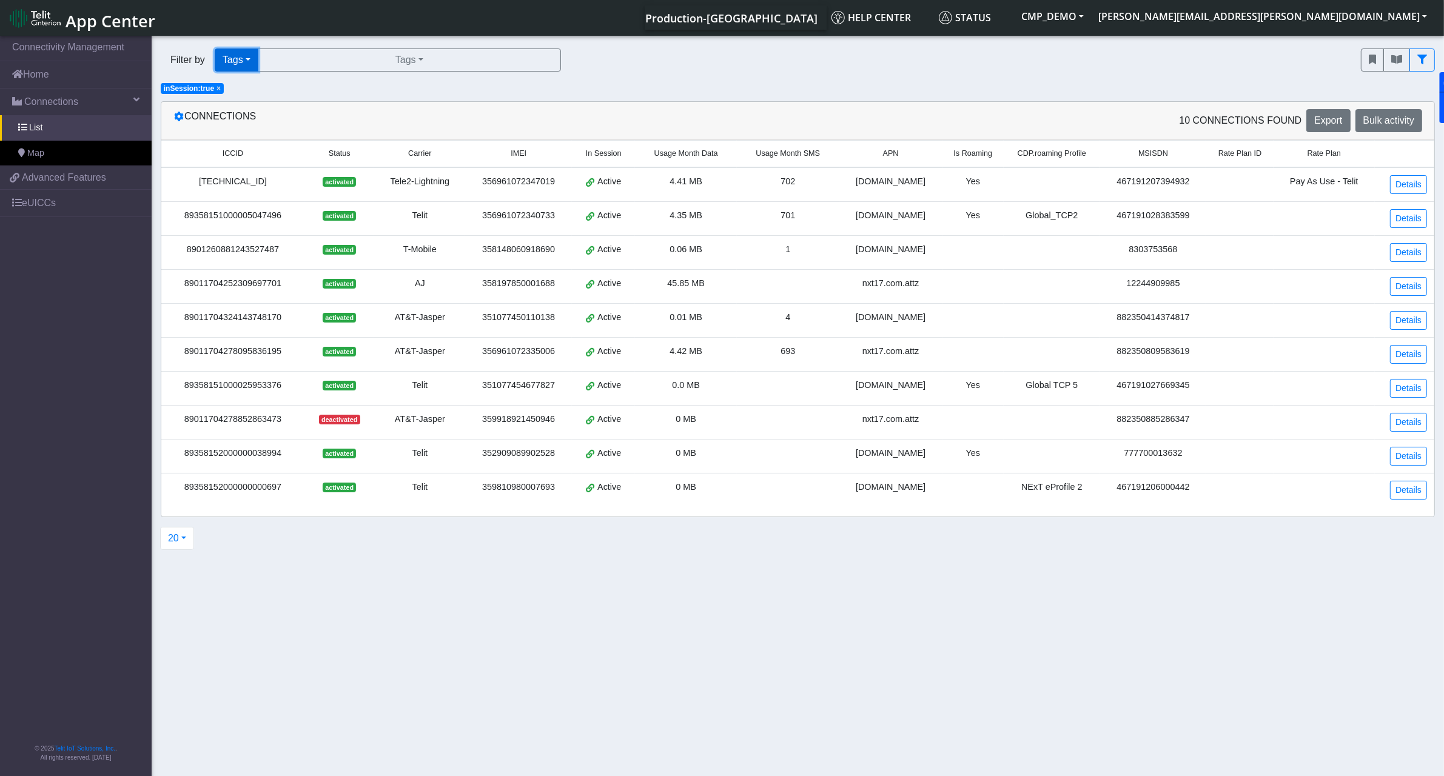
click at [234, 65] on button "Tags" at bounding box center [237, 60] width 44 height 23
click at [192, 86] on span "inSession:true" at bounding box center [189, 88] width 50 height 8
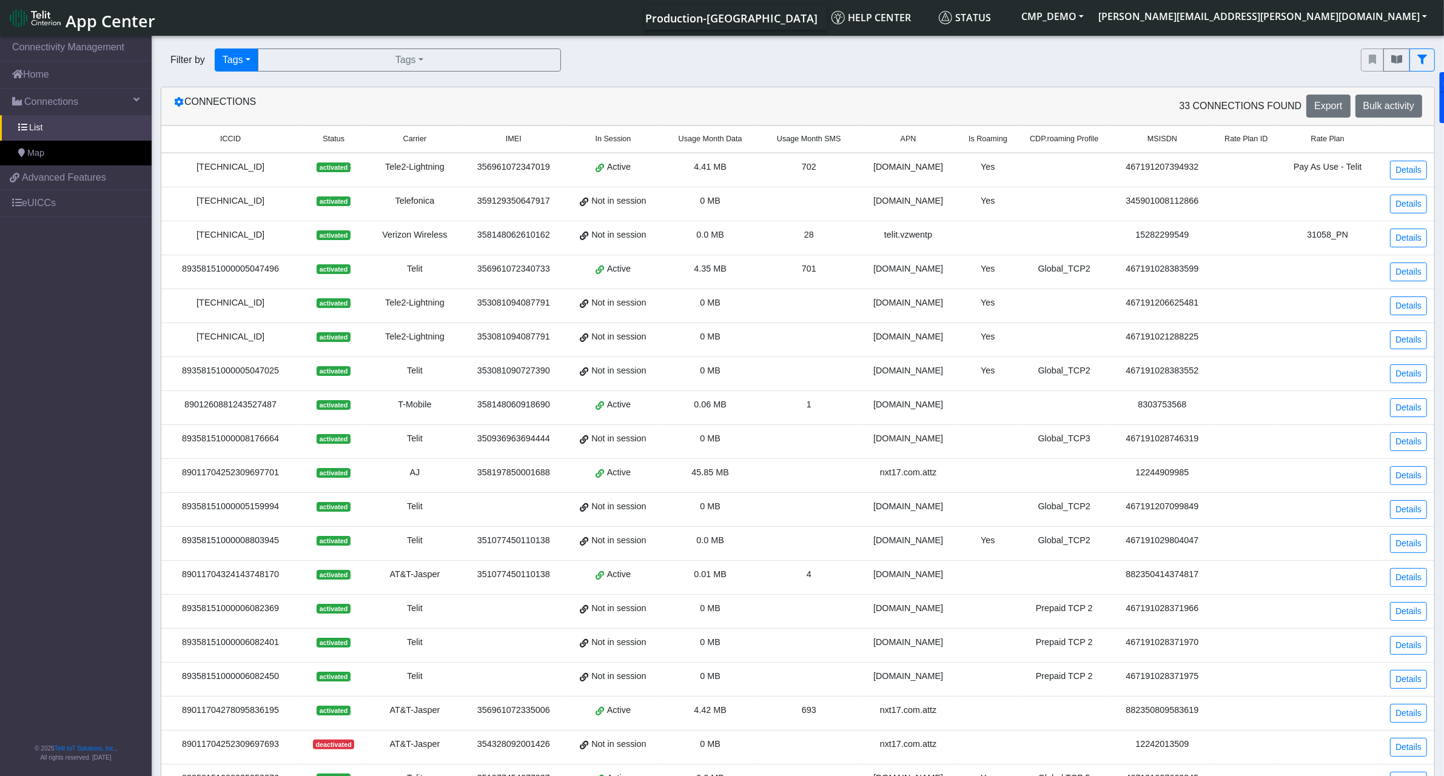
click at [606, 87] on div "Connections 33 Connections found Export Bulk activity ICCID Status Carrier IMEI…" at bounding box center [798, 465] width 1274 height 756
click at [258, 58] on button "Tags" at bounding box center [409, 60] width 303 height 23
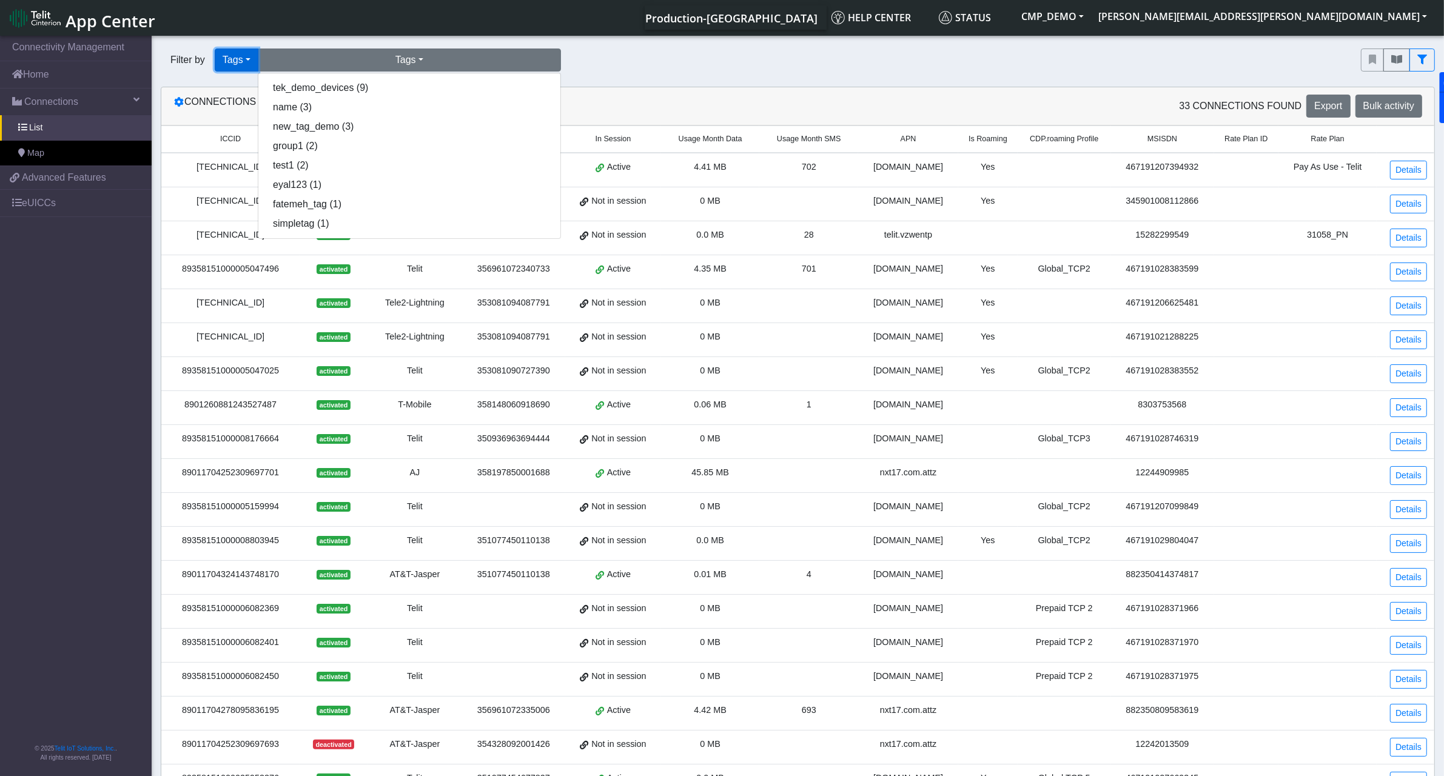
click at [237, 53] on button "Tags" at bounding box center [237, 60] width 44 height 23
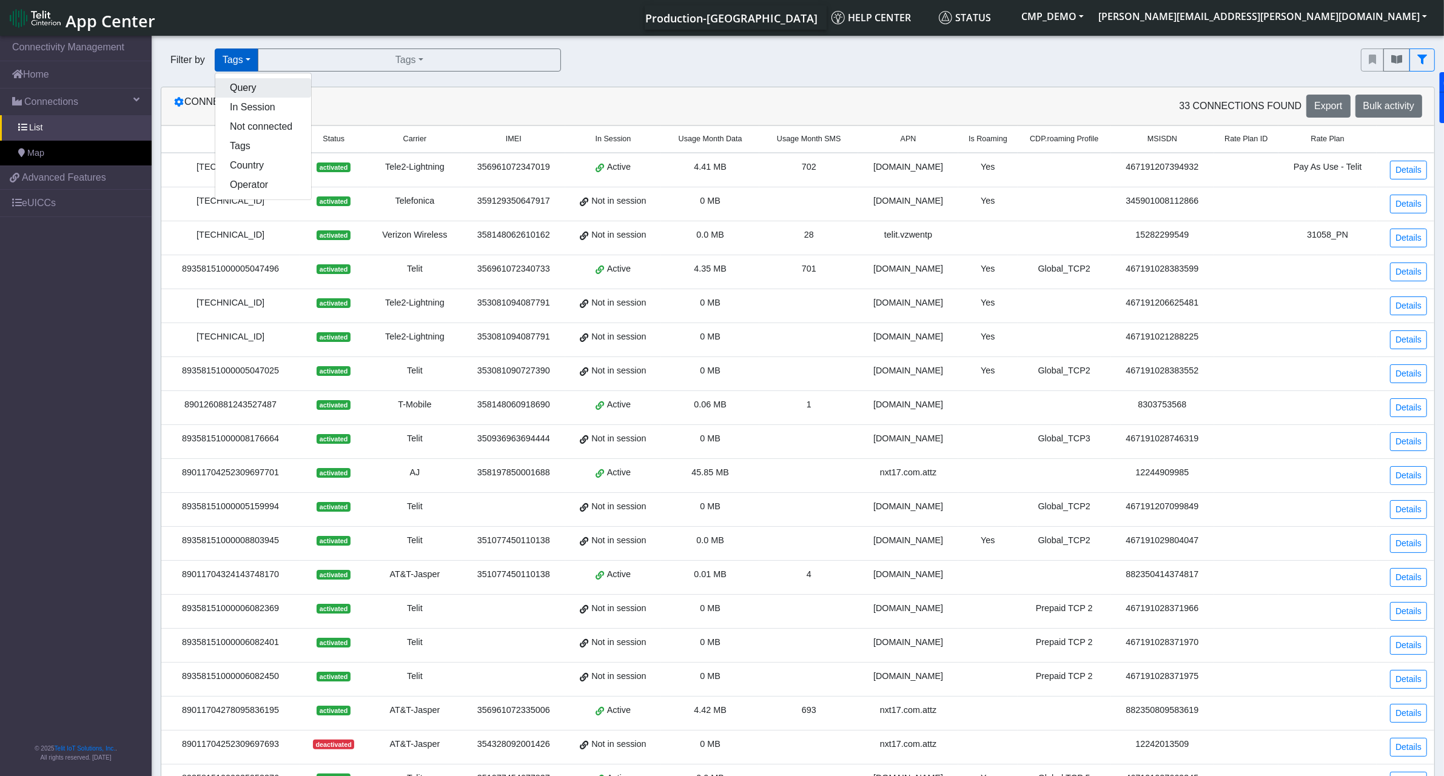
click at [253, 82] on button "Query" at bounding box center [263, 87] width 96 height 19
click at [469, 61] on input "Search..." at bounding box center [773, 60] width 1018 height 23
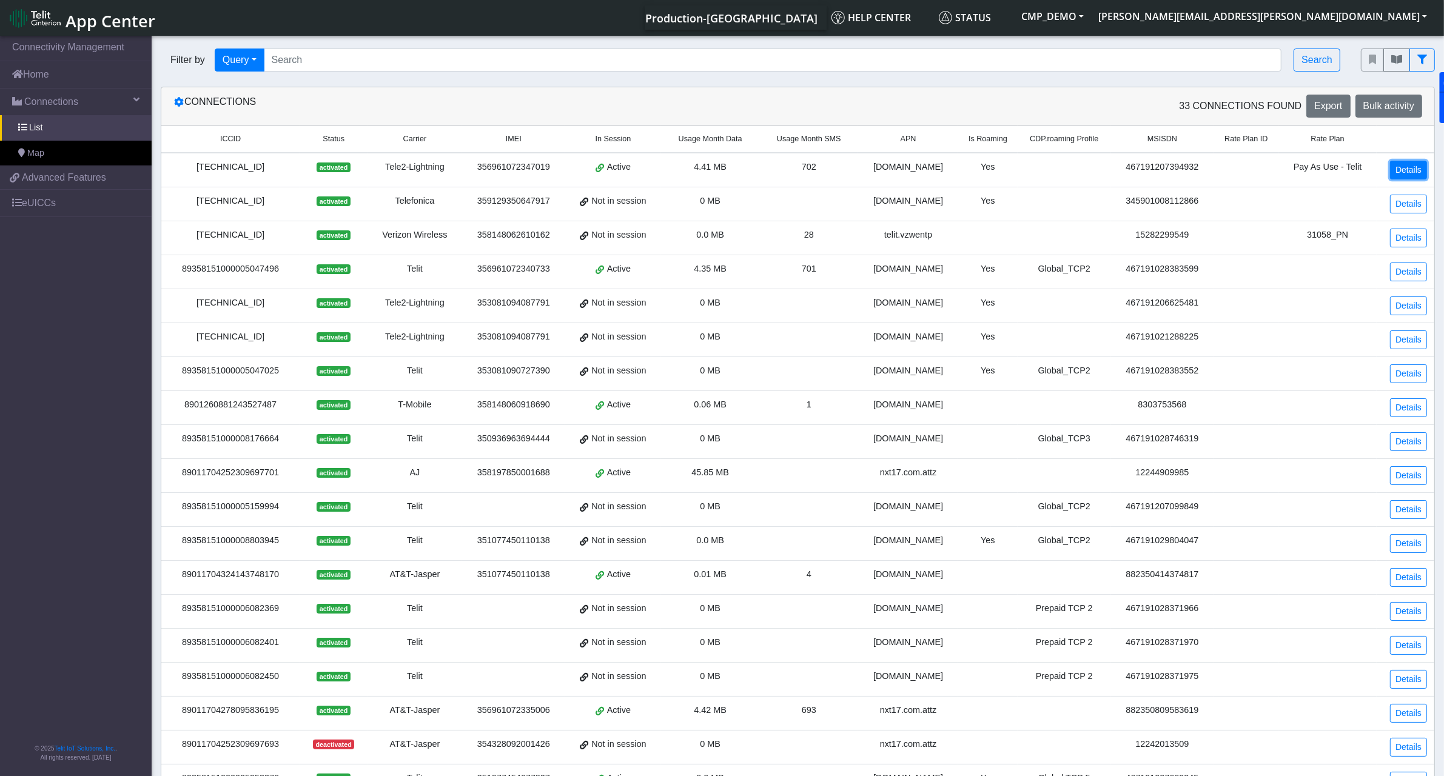
click at [1414, 172] on link "Details" at bounding box center [1408, 170] width 37 height 19
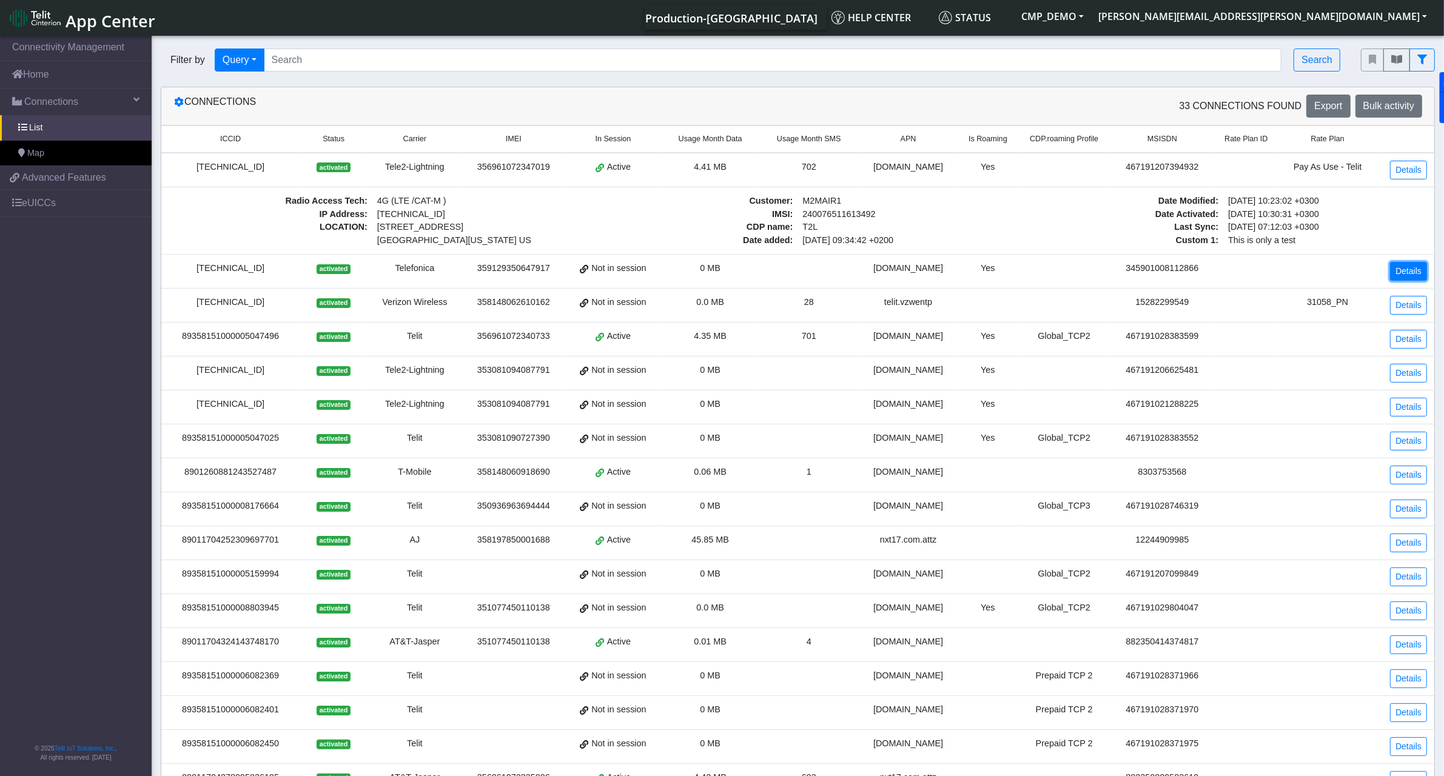
click at [1420, 271] on link "Details" at bounding box center [1408, 271] width 37 height 19
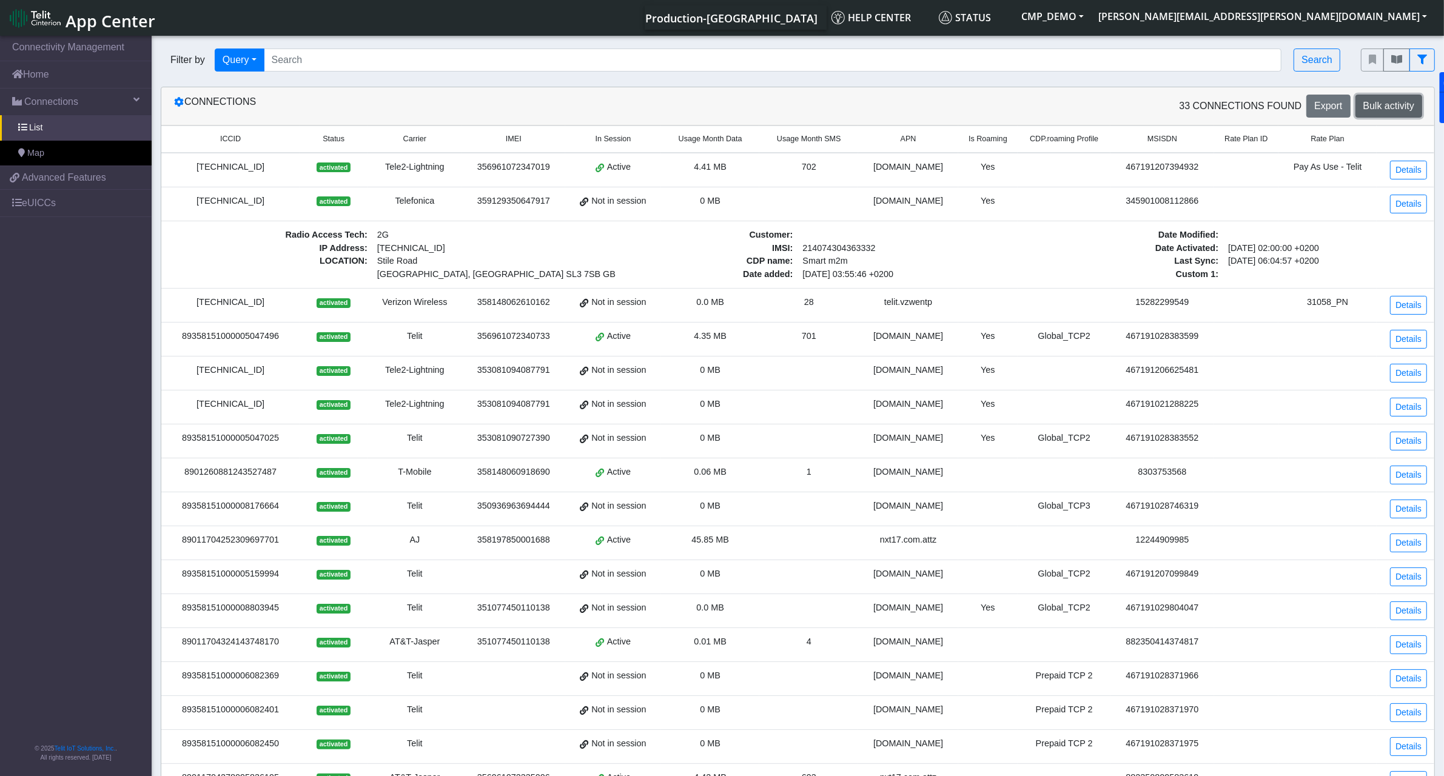
click at [1390, 114] on button "Bulk activity" at bounding box center [1388, 106] width 67 height 23
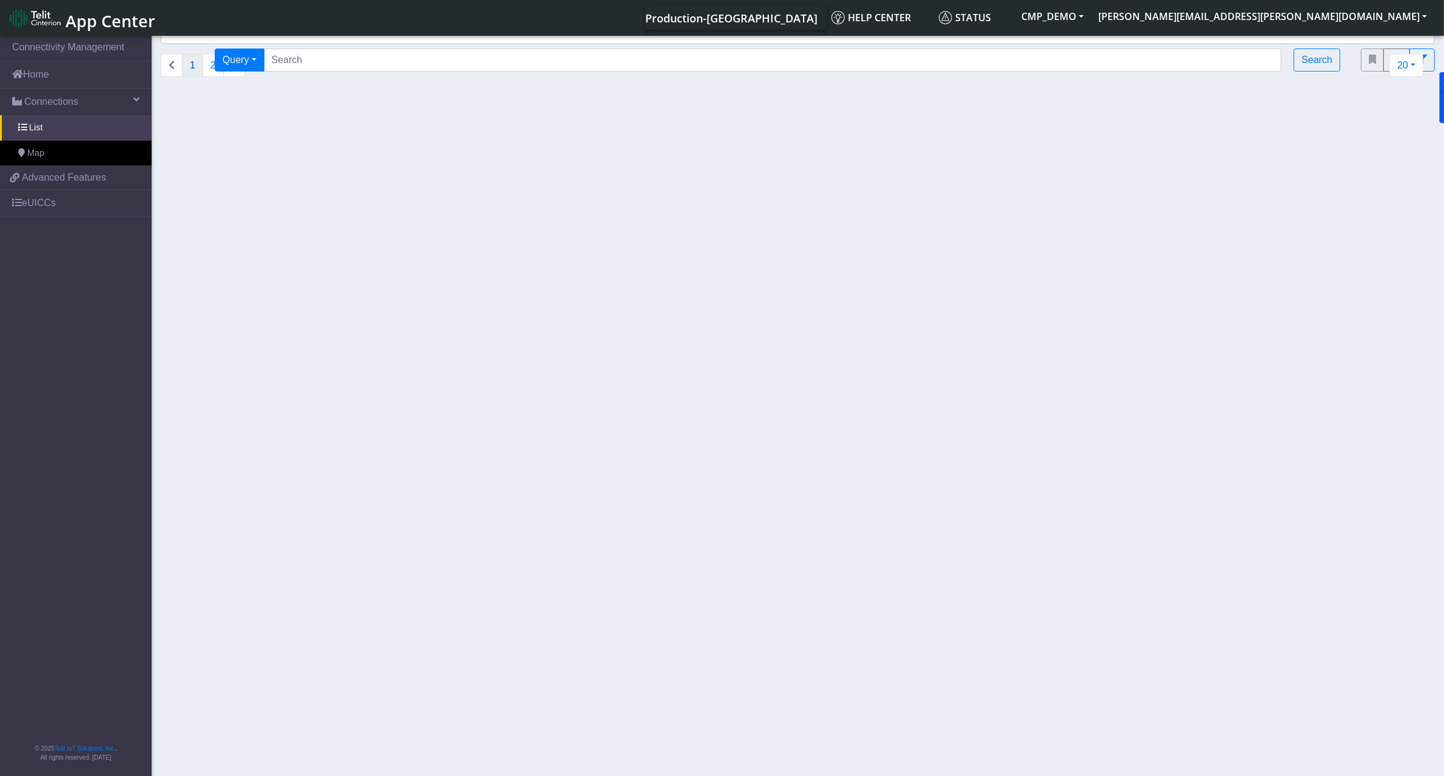
select select
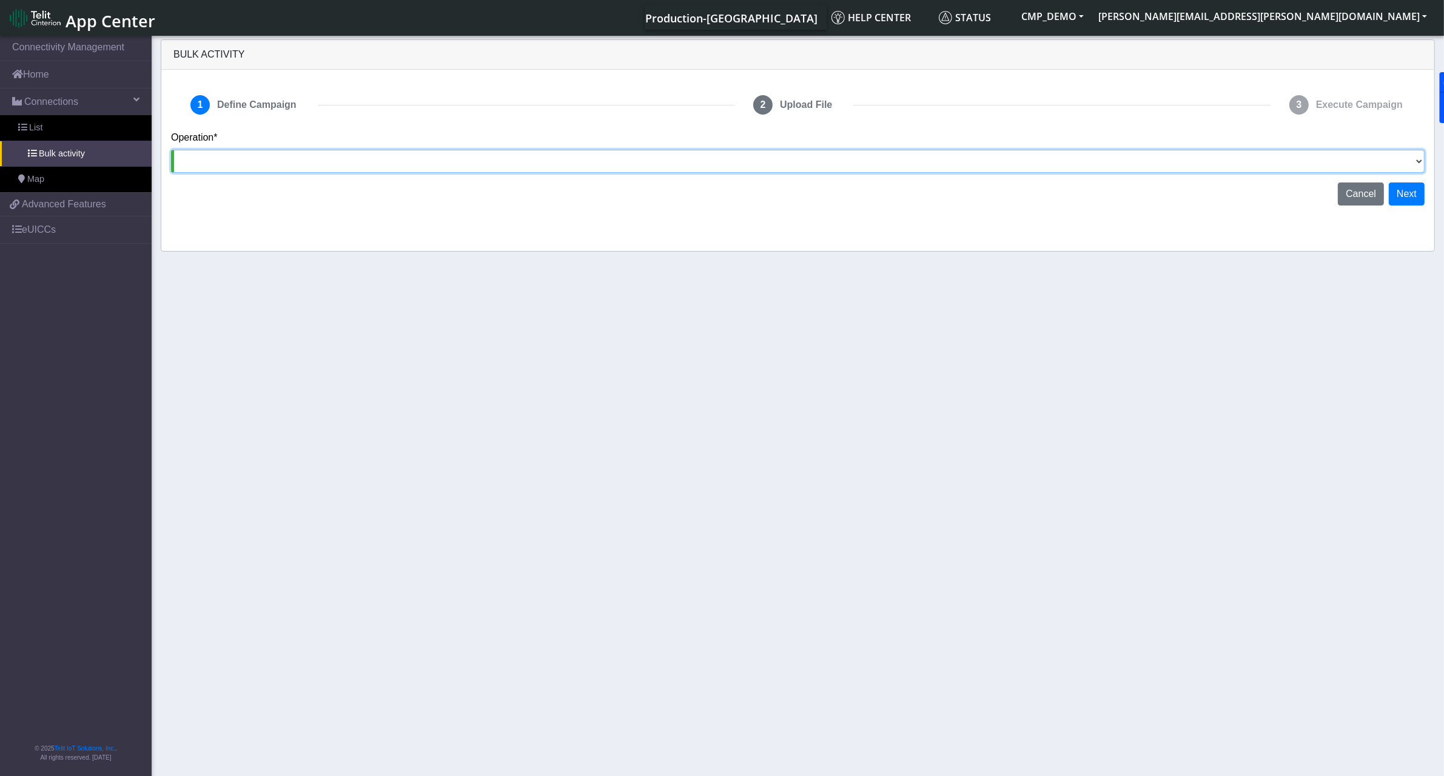
click at [501, 167] on select "Activate [PERSON_NAME] Deactivate [PERSON_NAME] Add Tags Remove Tags Advanced" at bounding box center [797, 161] width 1253 height 23
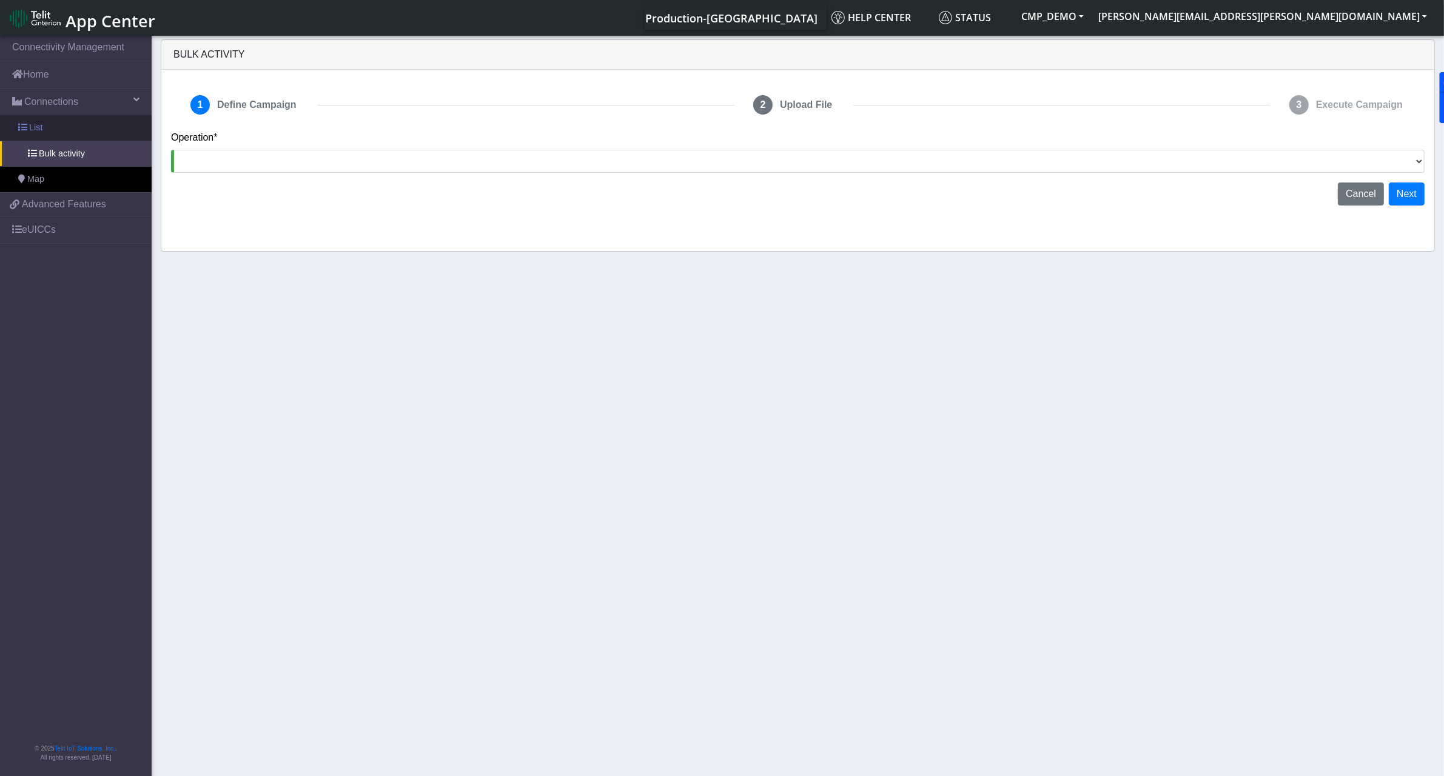
click at [70, 130] on link "List" at bounding box center [76, 127] width 152 height 25
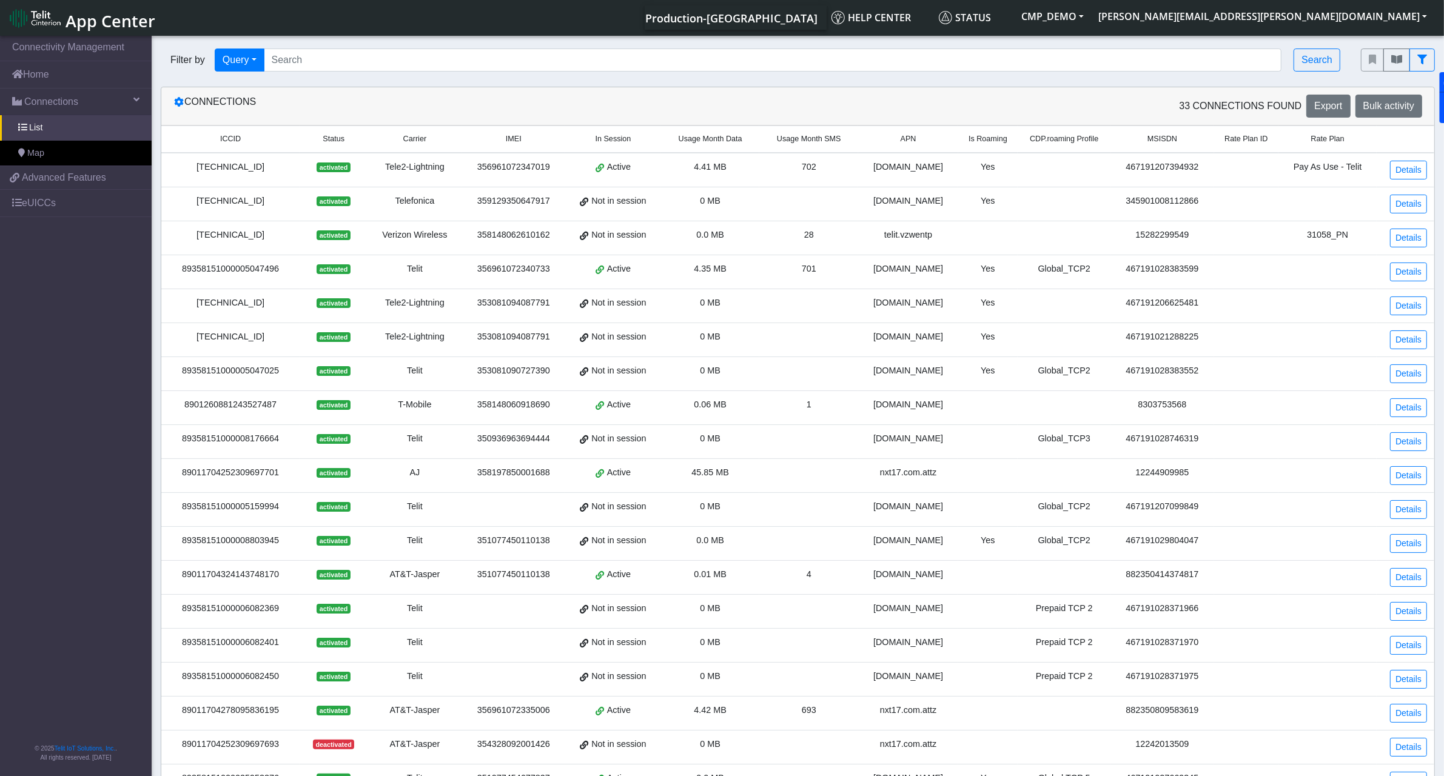
click at [261, 168] on div "[TECHNICAL_ID]" at bounding box center [231, 167] width 124 height 13
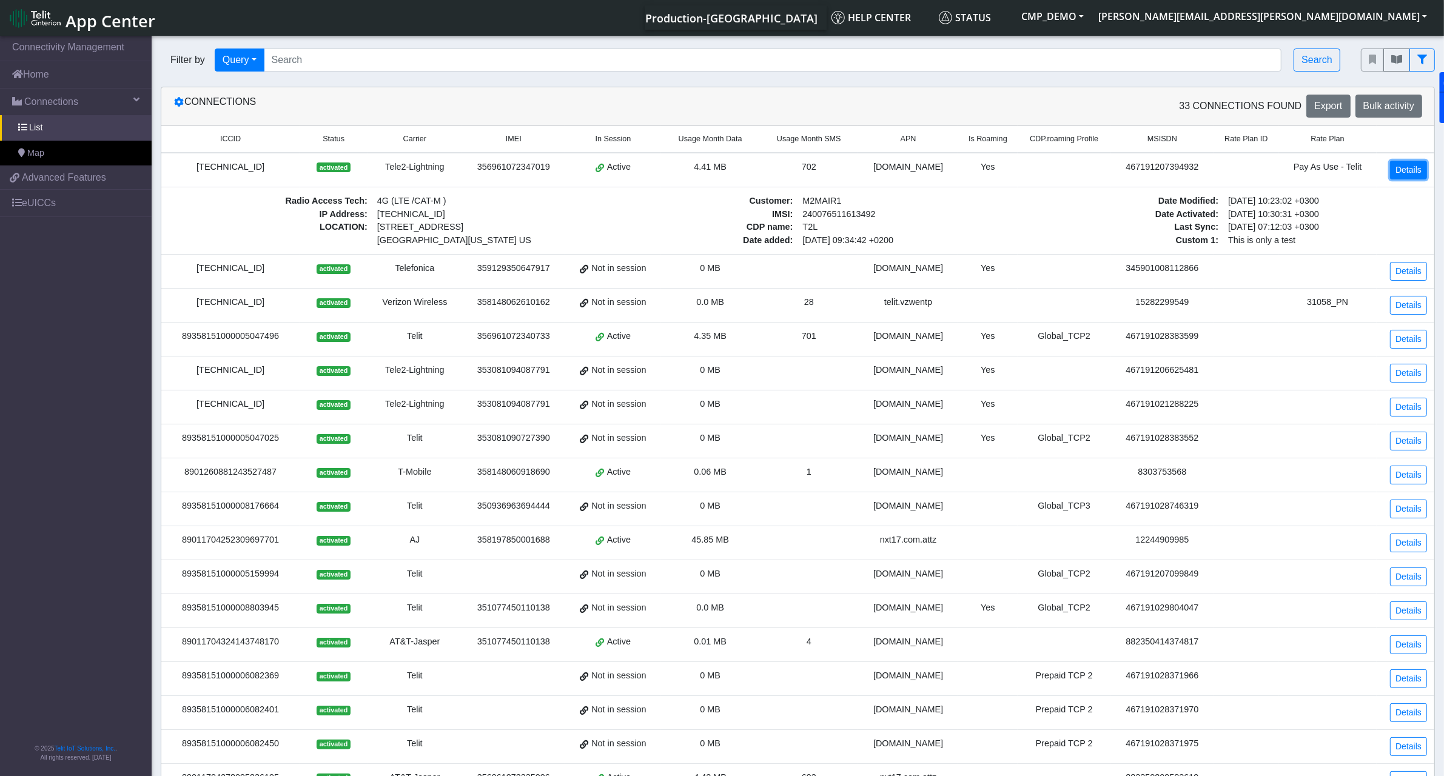
click at [1407, 165] on link "Details" at bounding box center [1408, 170] width 37 height 19
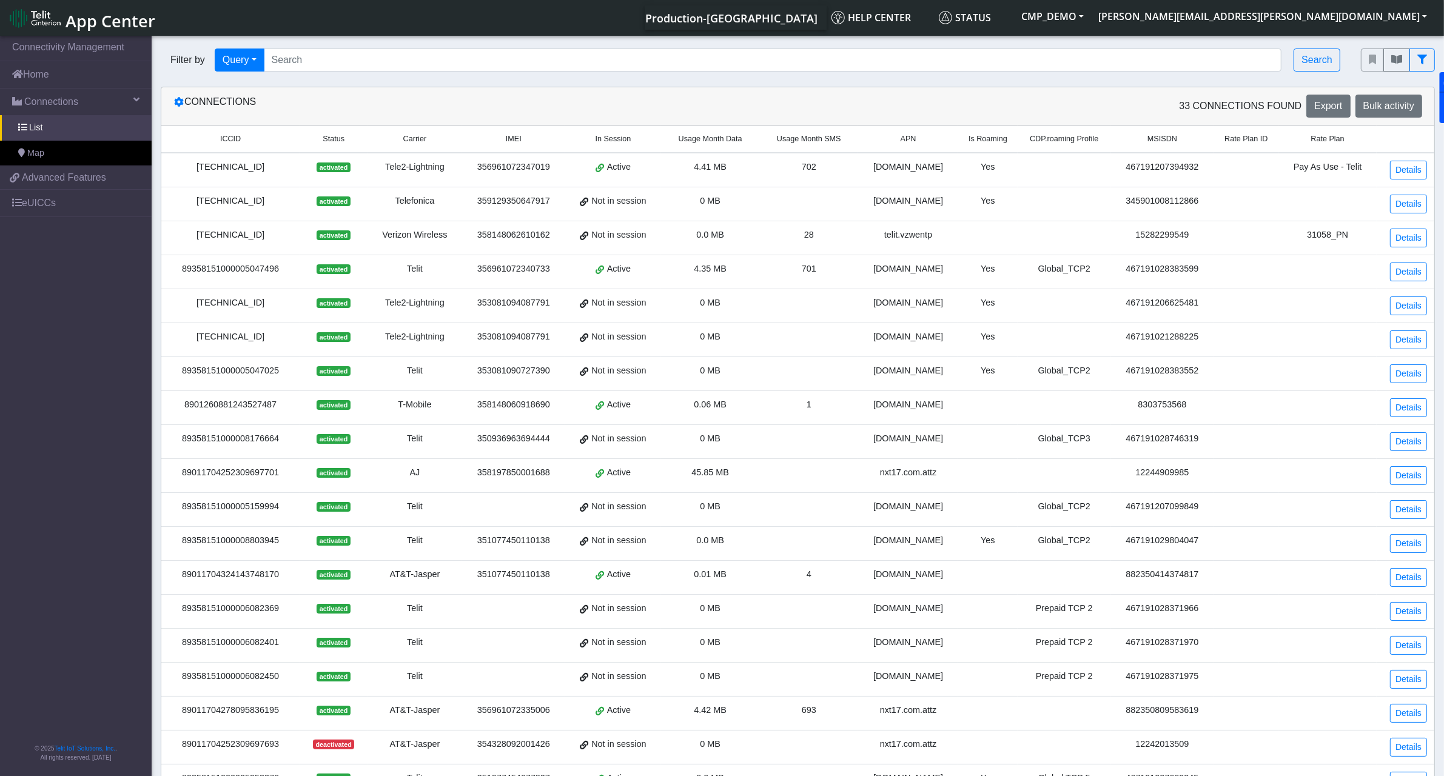
click at [623, 167] on span "Active" at bounding box center [619, 167] width 24 height 13
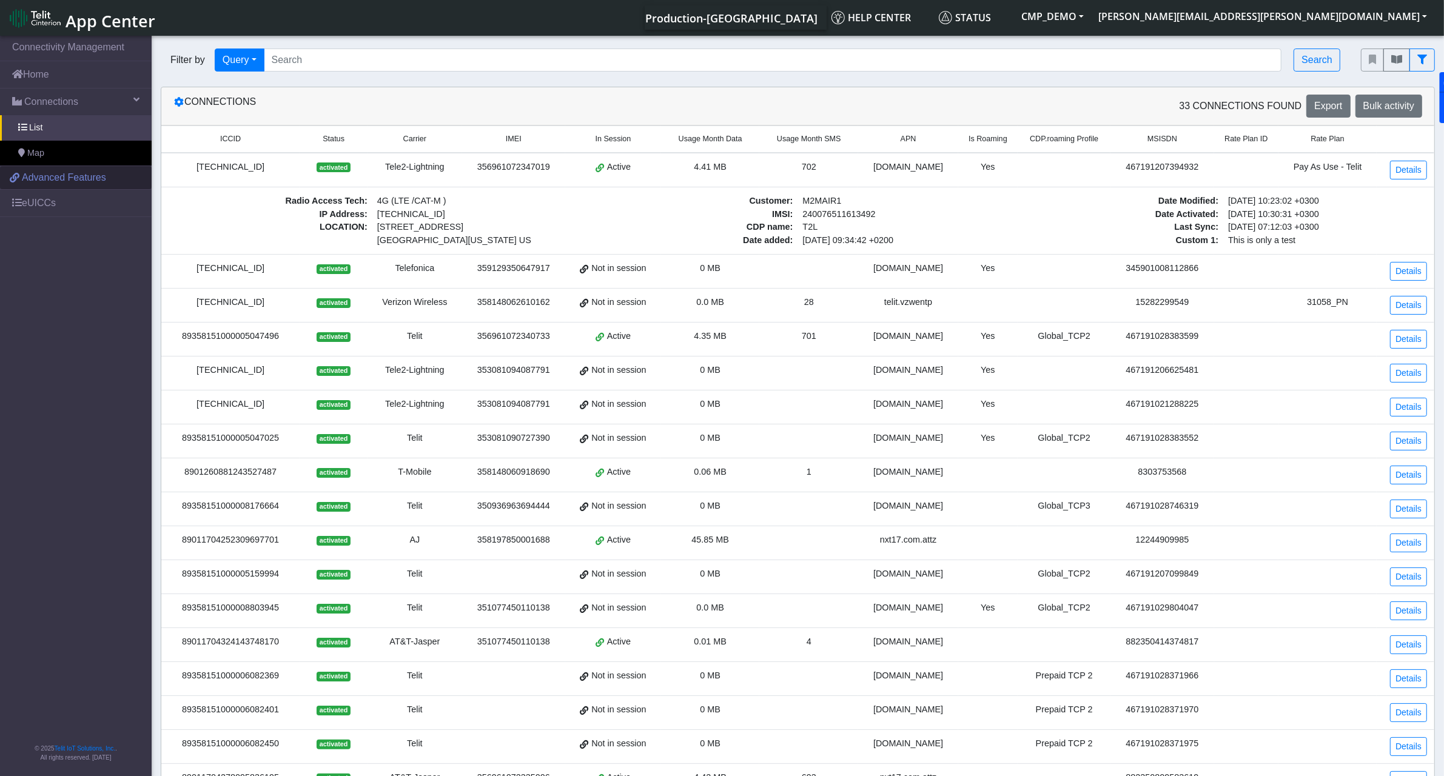
click at [99, 183] on span "Advanced Features" at bounding box center [64, 177] width 84 height 15
click at [92, 376] on nav "Connectivity Management Home Connections List Map 179142dd481efe618009eacbf5c30…" at bounding box center [76, 406] width 152 height 747
click at [61, 208] on link "eUICCs" at bounding box center [76, 203] width 152 height 27
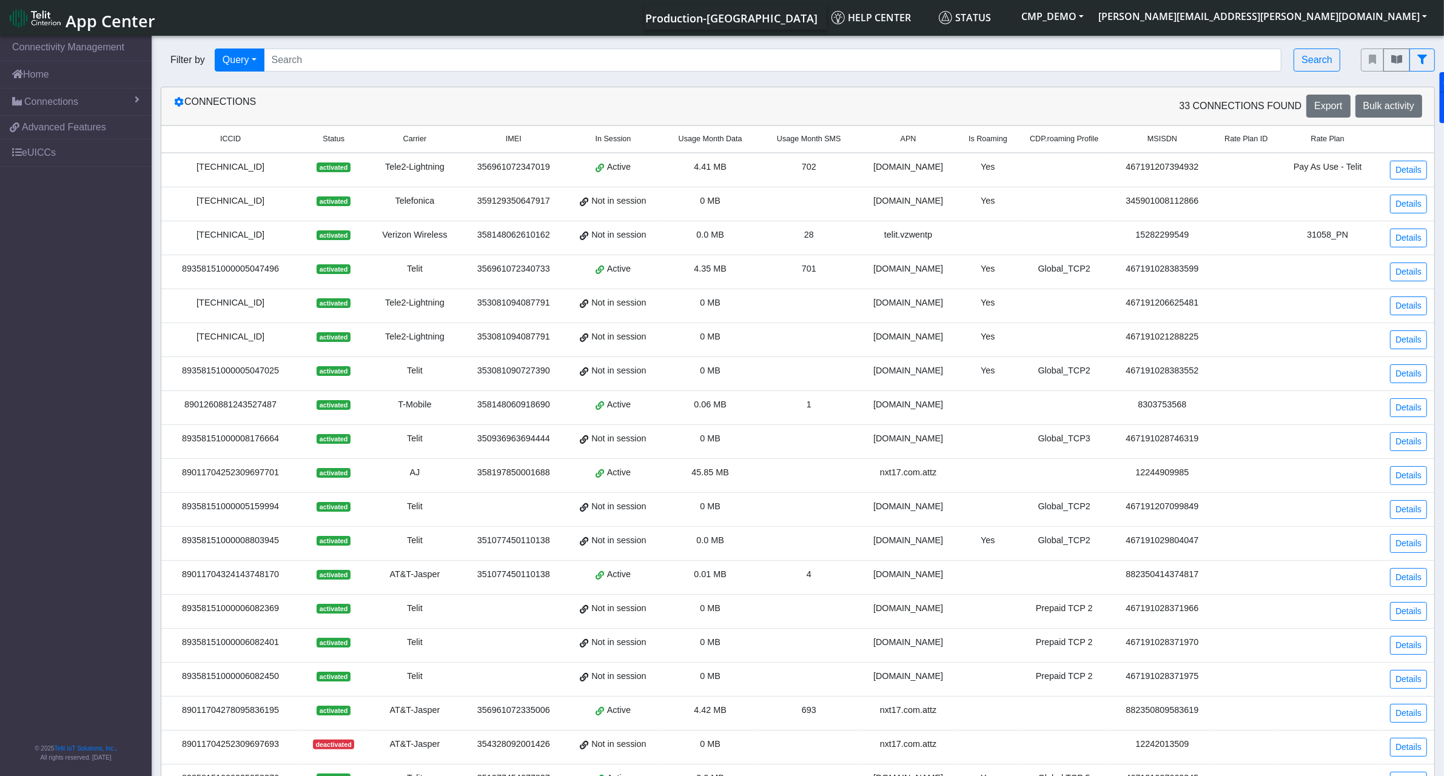
click at [258, 167] on div "[TECHNICAL_ID]" at bounding box center [231, 167] width 124 height 13
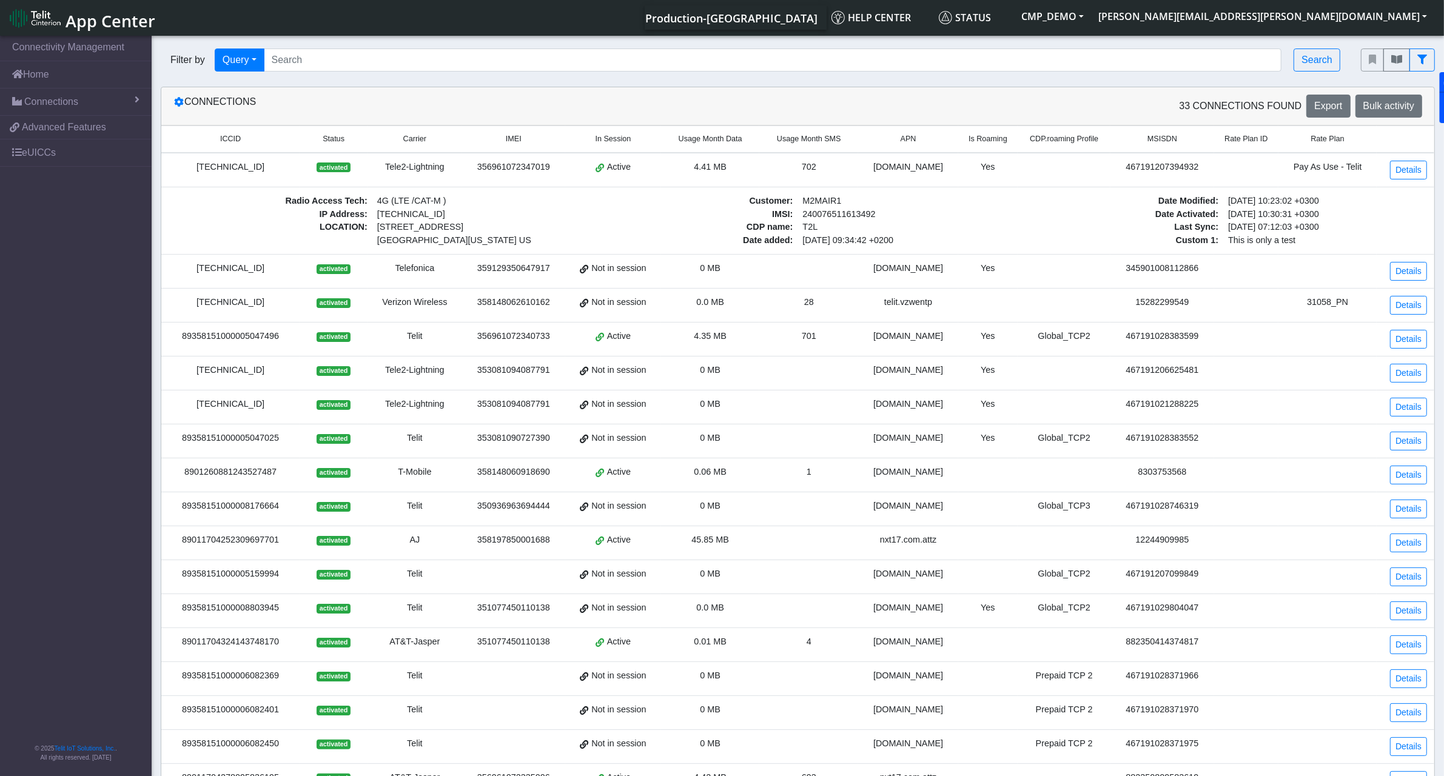
drag, startPoint x: 292, startPoint y: 167, endPoint x: 185, endPoint y: 168, distance: 107.3
click at [185, 168] on div "[TECHNICAL_ID]" at bounding box center [231, 167] width 124 height 13
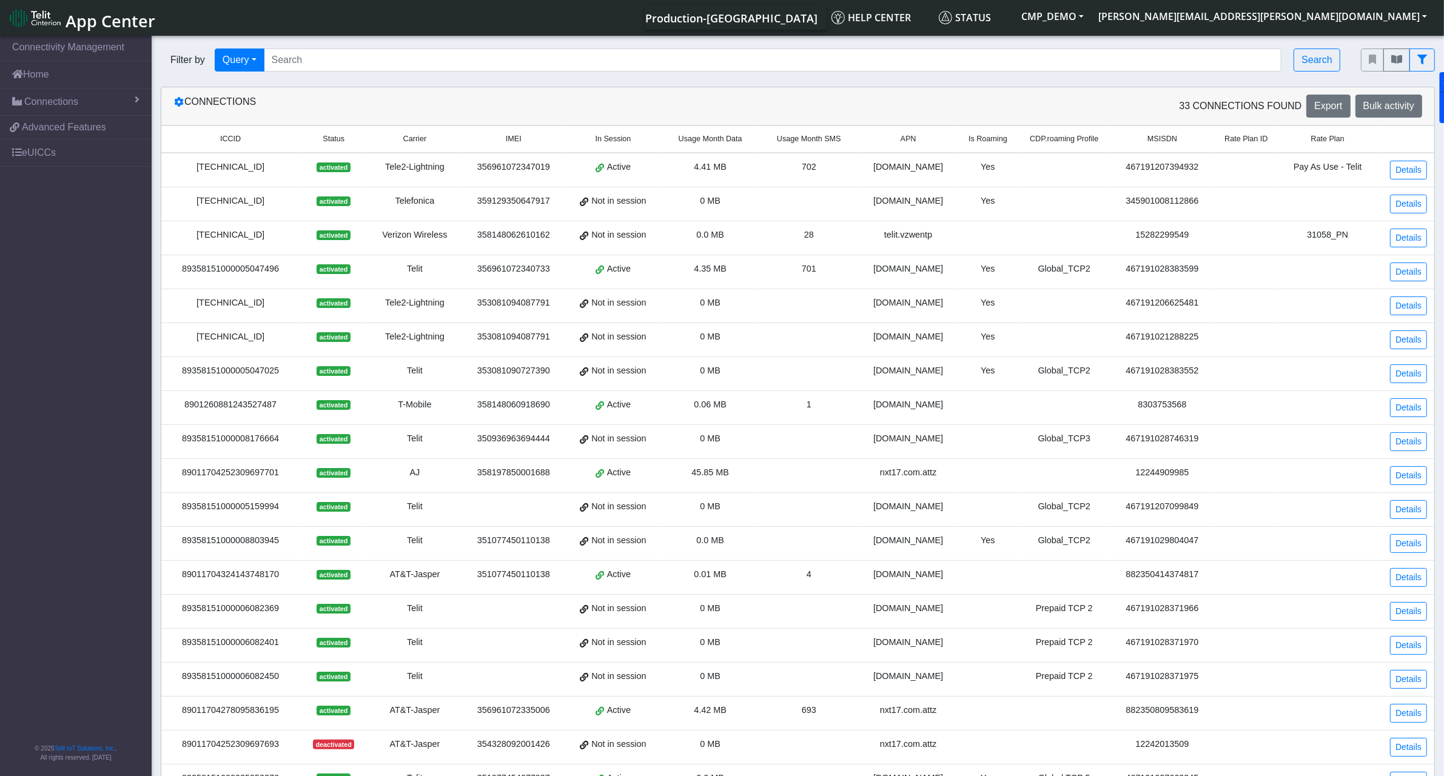
copy div "[TECHNICAL_ID]"
click at [361, 67] on input "Search..." at bounding box center [773, 60] width 1018 height 23
paste input "[TECHNICAL_ID]"
type input "[TECHNICAL_ID]"
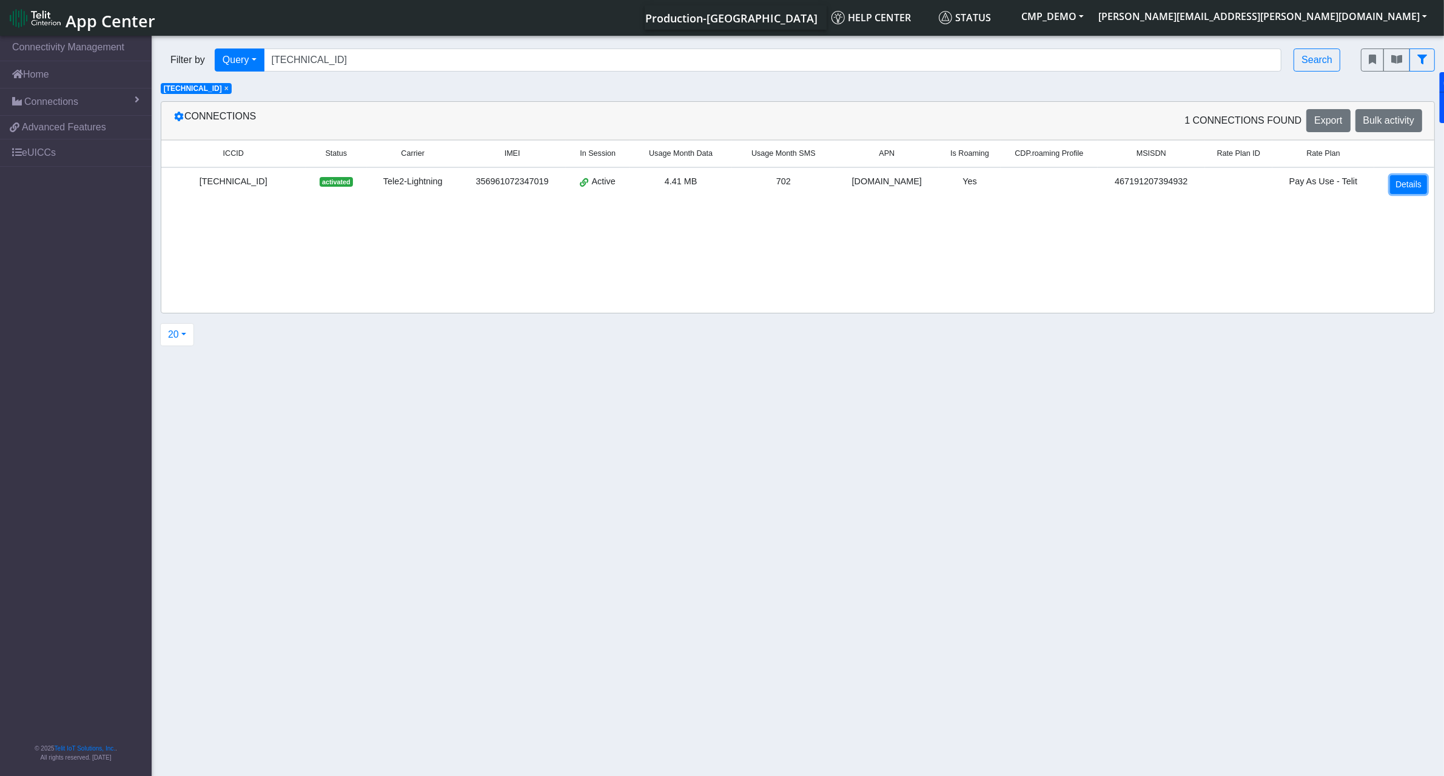
click at [1415, 176] on link "Details" at bounding box center [1408, 184] width 37 height 19
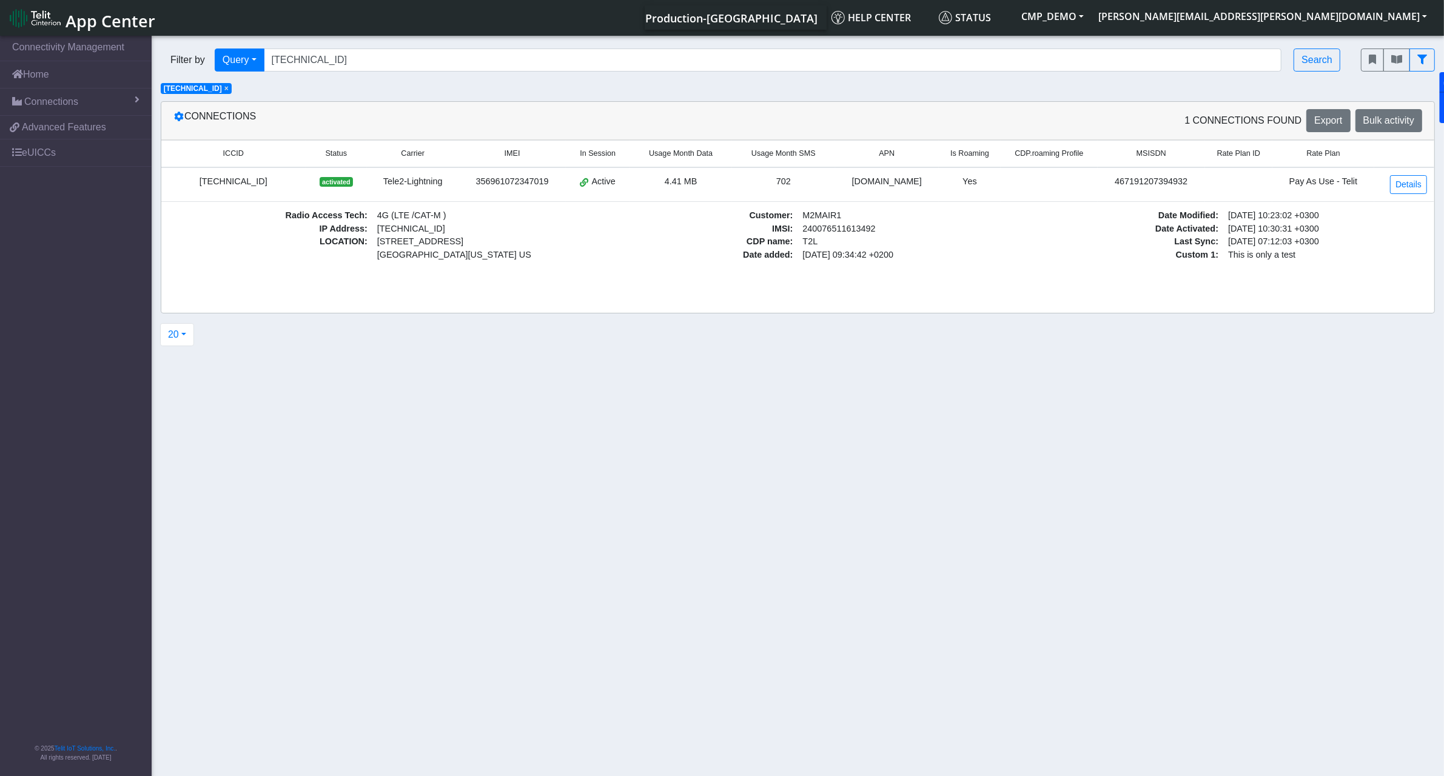
click at [232, 86] on span "× [TECHNICAL_ID]" at bounding box center [196, 88] width 71 height 11
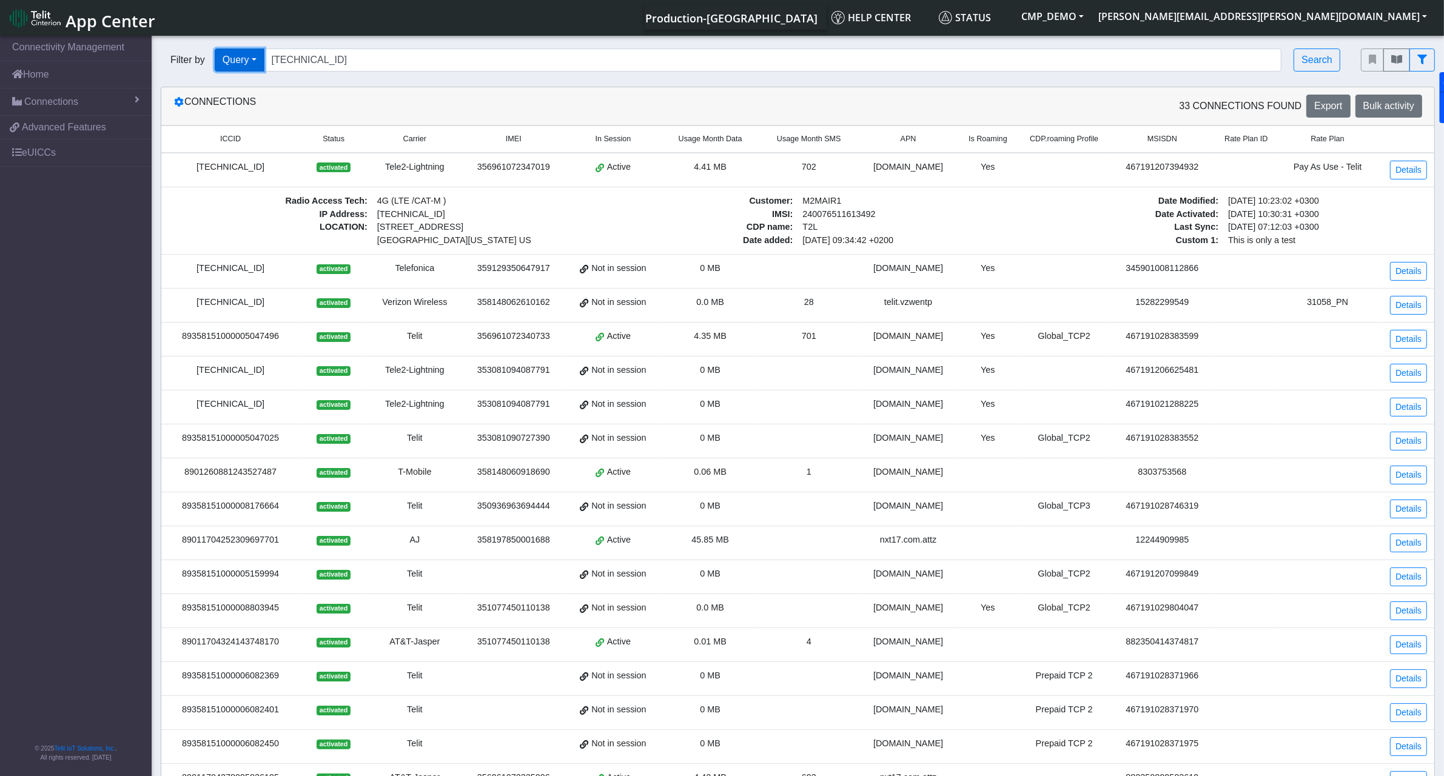
click at [263, 58] on button "Query" at bounding box center [240, 60] width 50 height 23
drag, startPoint x: 261, startPoint y: 102, endPoint x: 282, endPoint y: 91, distance: 23.9
click at [261, 104] on button "In Session" at bounding box center [263, 107] width 96 height 19
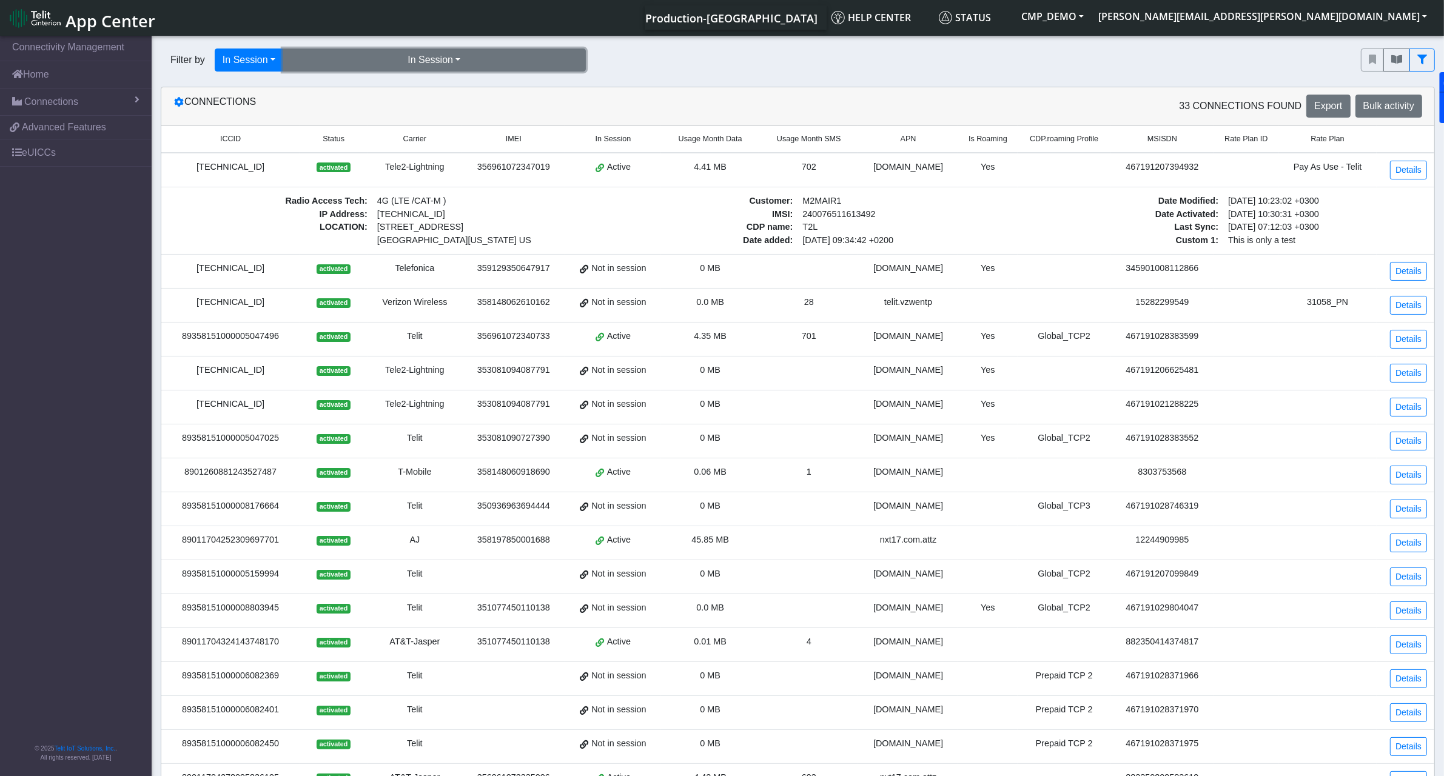
click at [431, 58] on button "In Session" at bounding box center [434, 60] width 303 height 23
click at [356, 89] on button "Yes (10)" at bounding box center [434, 87] width 302 height 19
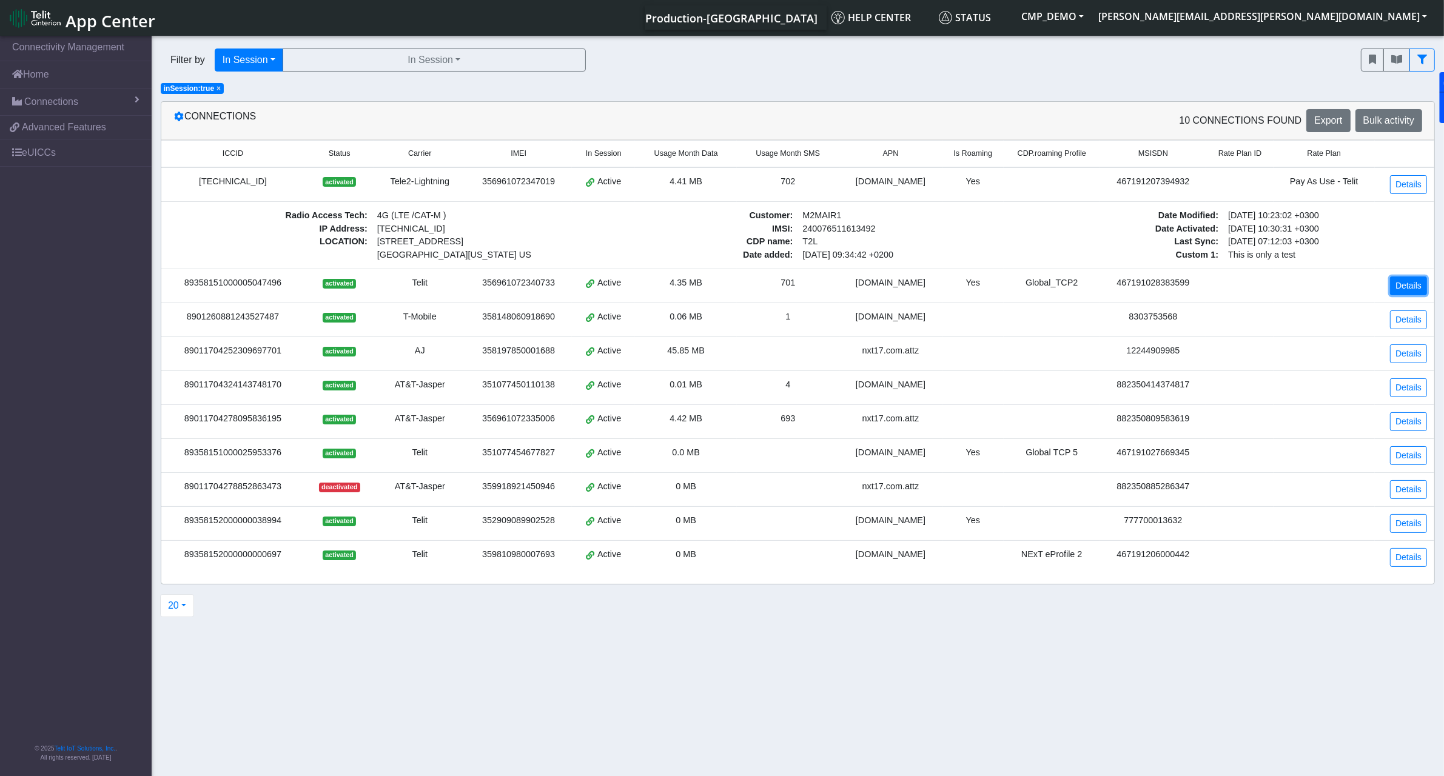
click at [1399, 289] on link "Details" at bounding box center [1408, 286] width 37 height 19
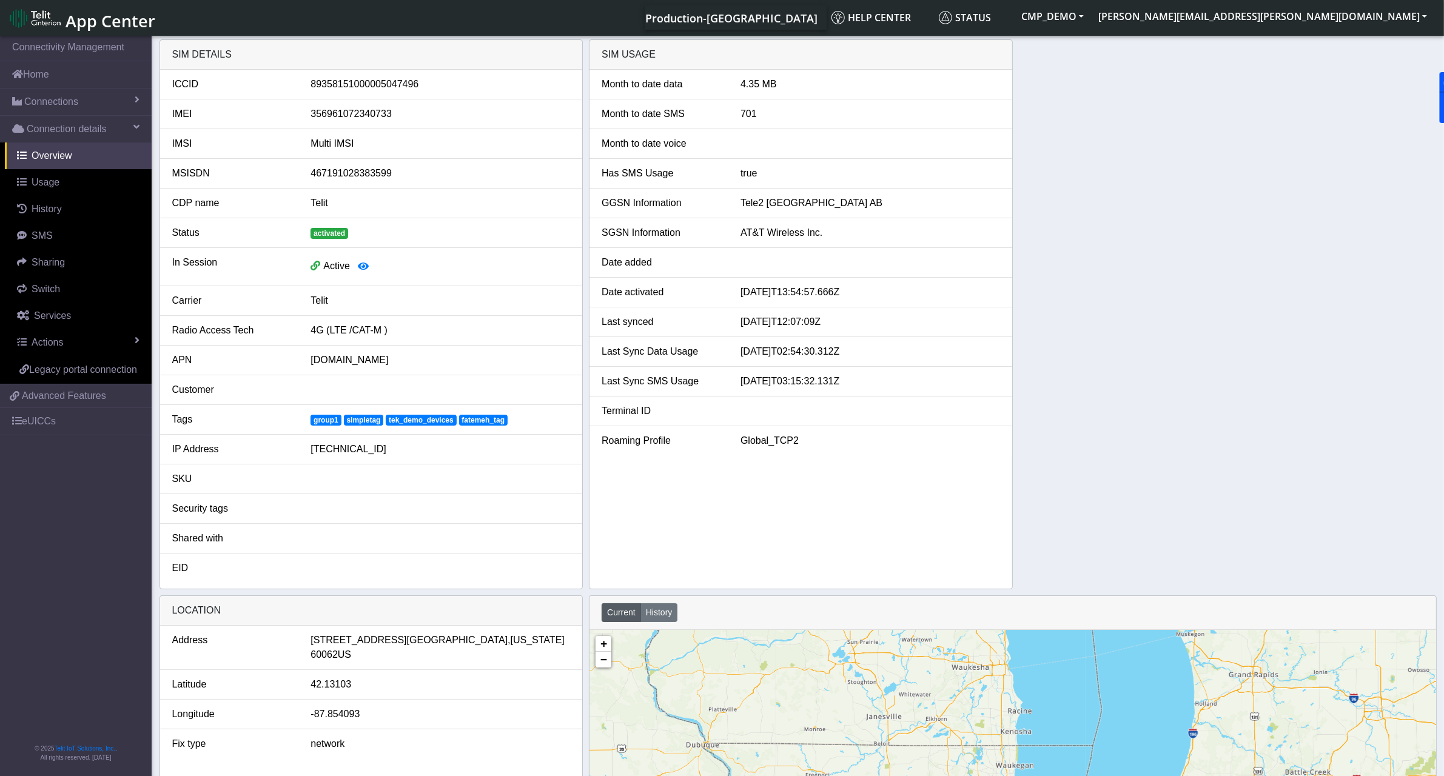
drag, startPoint x: 741, startPoint y: 89, endPoint x: 778, endPoint y: 88, distance: 37.0
click at [778, 88] on div "Month to date data 4.35 MB" at bounding box center [800, 84] width 417 height 15
drag, startPoint x: 732, startPoint y: 114, endPoint x: 764, endPoint y: 113, distance: 32.1
click at [764, 113] on div "701" at bounding box center [870, 114] width 278 height 15
drag, startPoint x: 743, startPoint y: 162, endPoint x: 783, endPoint y: 167, distance: 39.7
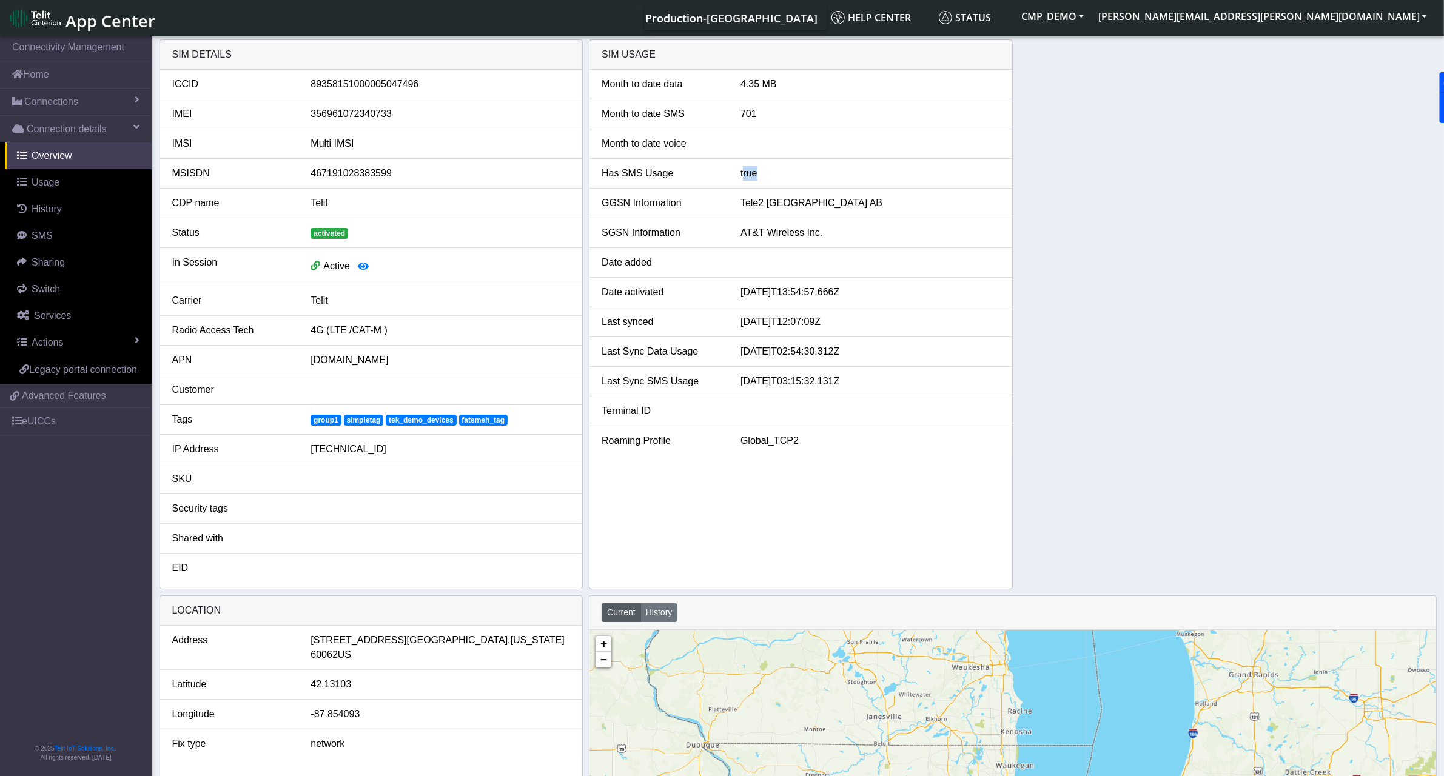
click at [782, 166] on li "Has SMS Usage true" at bounding box center [800, 174] width 423 height 30
click at [770, 195] on li "GGSN Information Tele2 [GEOGRAPHIC_DATA] AB" at bounding box center [800, 204] width 423 height 30
click at [75, 189] on link "Usage" at bounding box center [78, 182] width 147 height 27
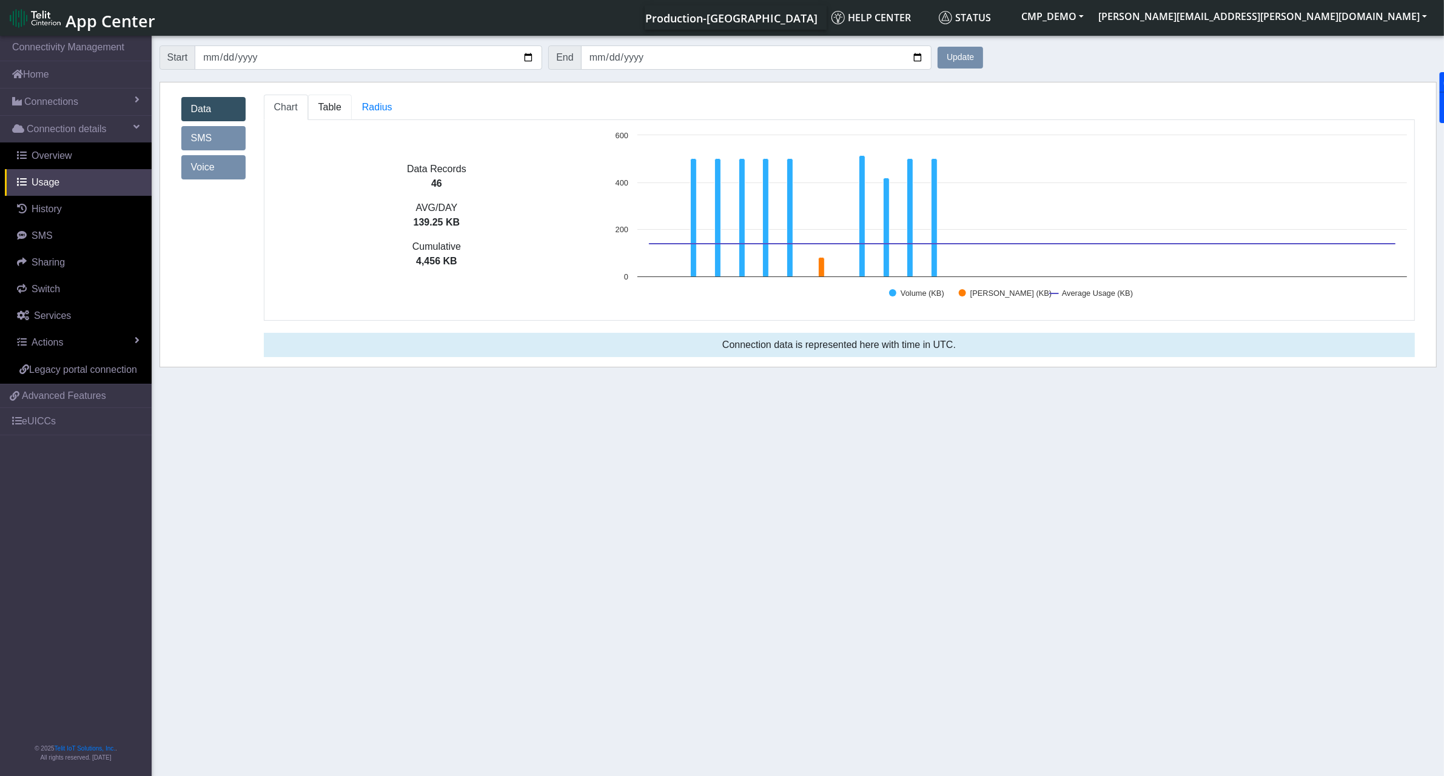
click at [326, 110] on span "Table" at bounding box center [329, 107] width 23 height 10
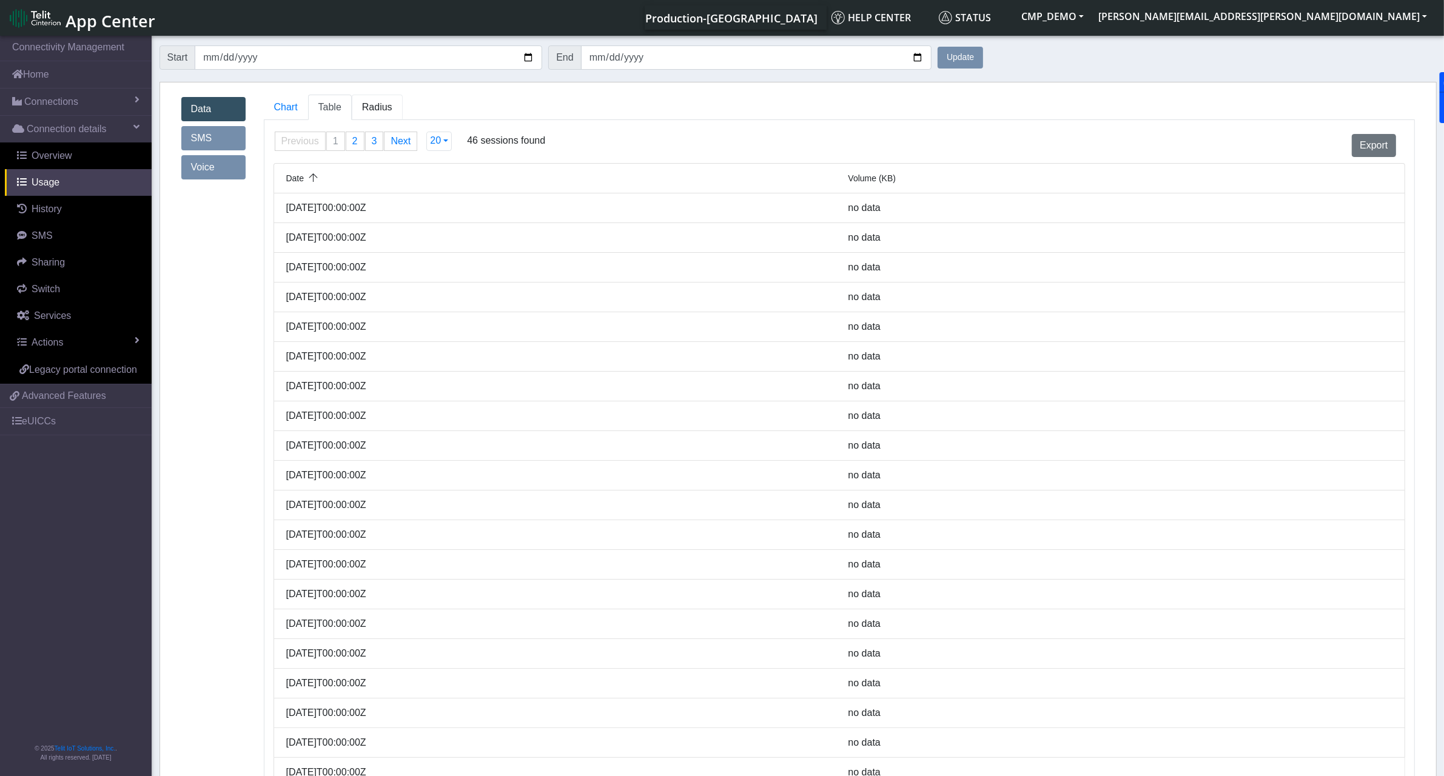
click at [369, 108] on span "Radius" at bounding box center [377, 107] width 30 height 10
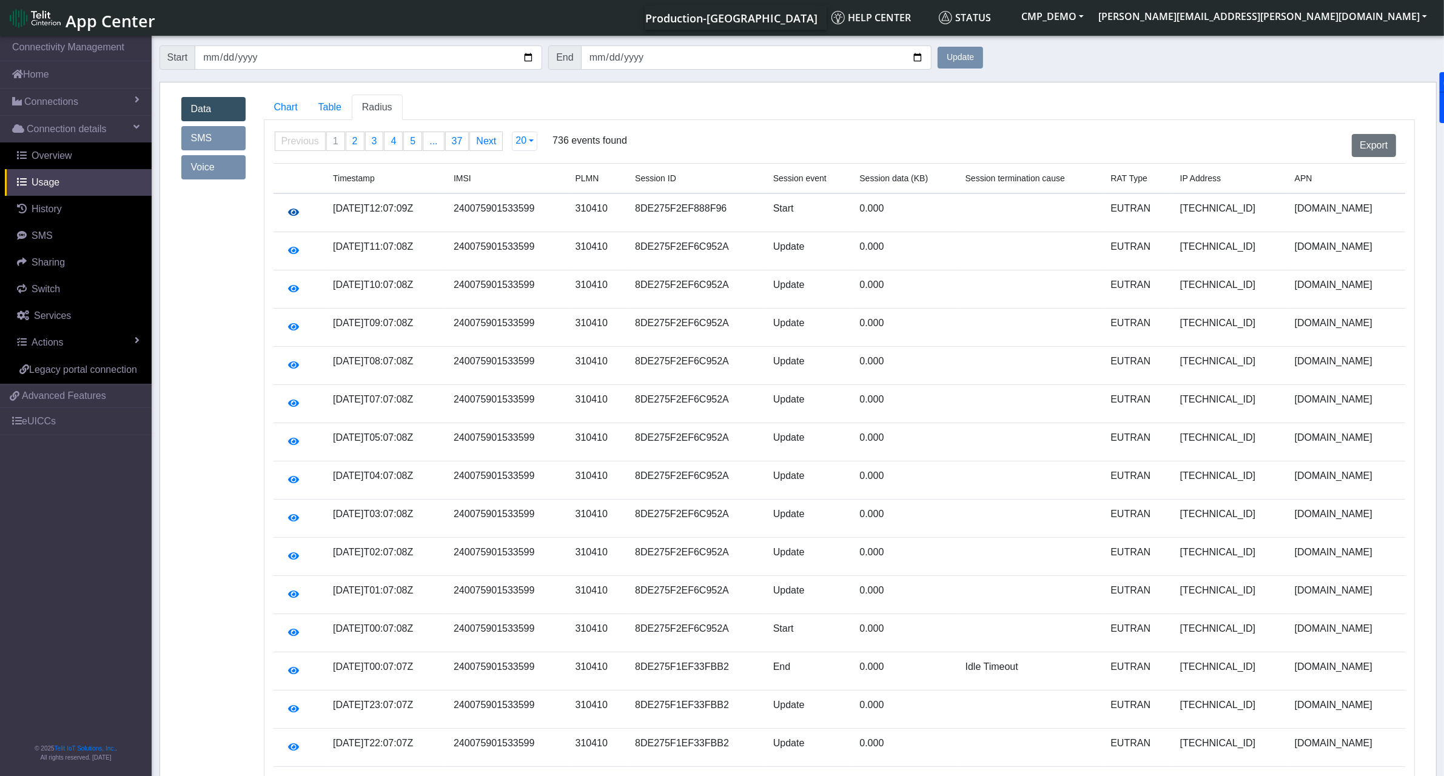
click at [299, 214] on icon "button" at bounding box center [294, 212] width 11 height 10
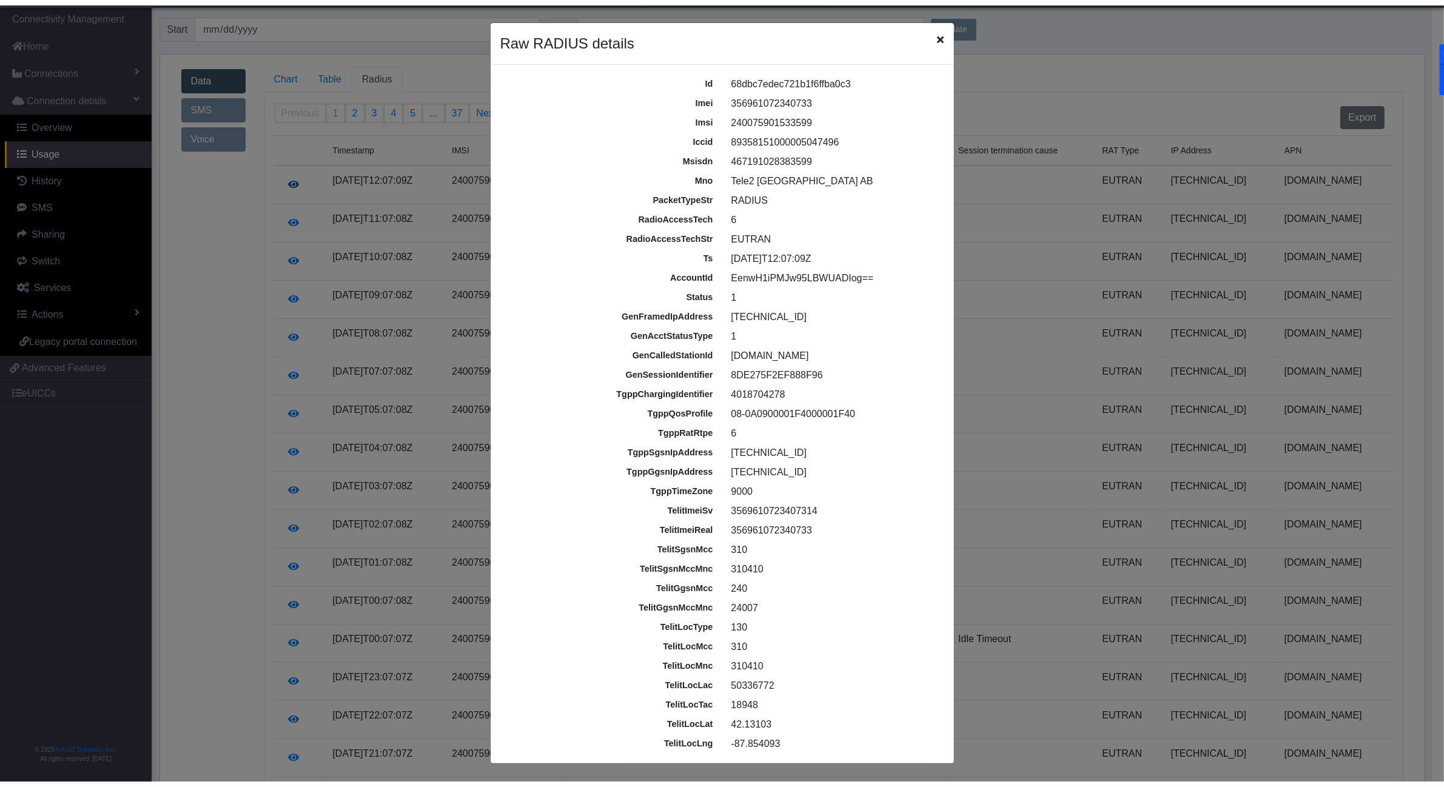
scroll to position [4, 0]
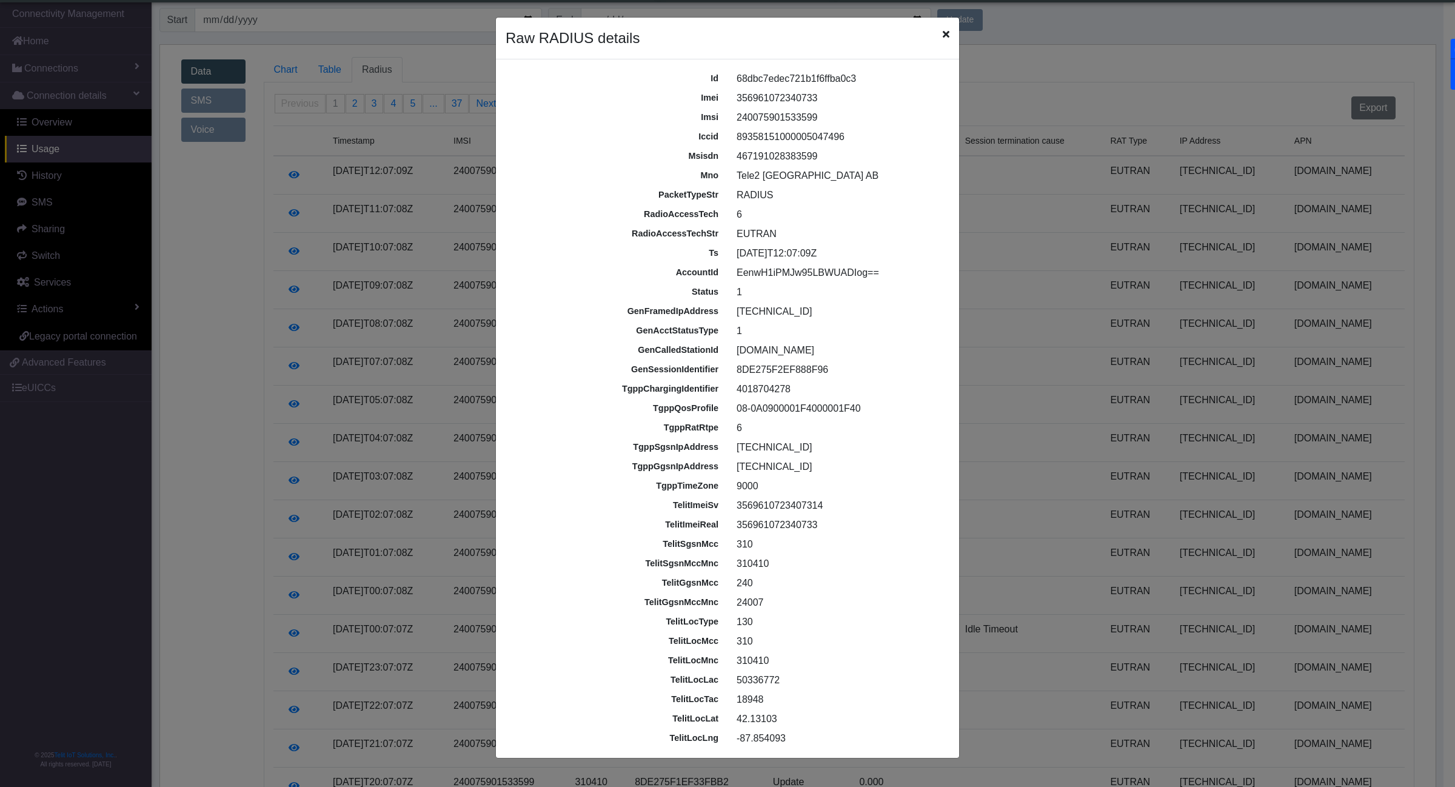
drag, startPoint x: 700, startPoint y: 86, endPoint x: 880, endPoint y: 449, distance: 405.4
click at [880, 449] on div "id 68dbc7edec721b1f6ffba0c3 imei [TECHNICAL_ID] imsi [TECHNICAL_ID] iccid [TECH…" at bounding box center [728, 408] width 462 height 679
click at [946, 32] on icon "Close" at bounding box center [946, 34] width 7 height 10
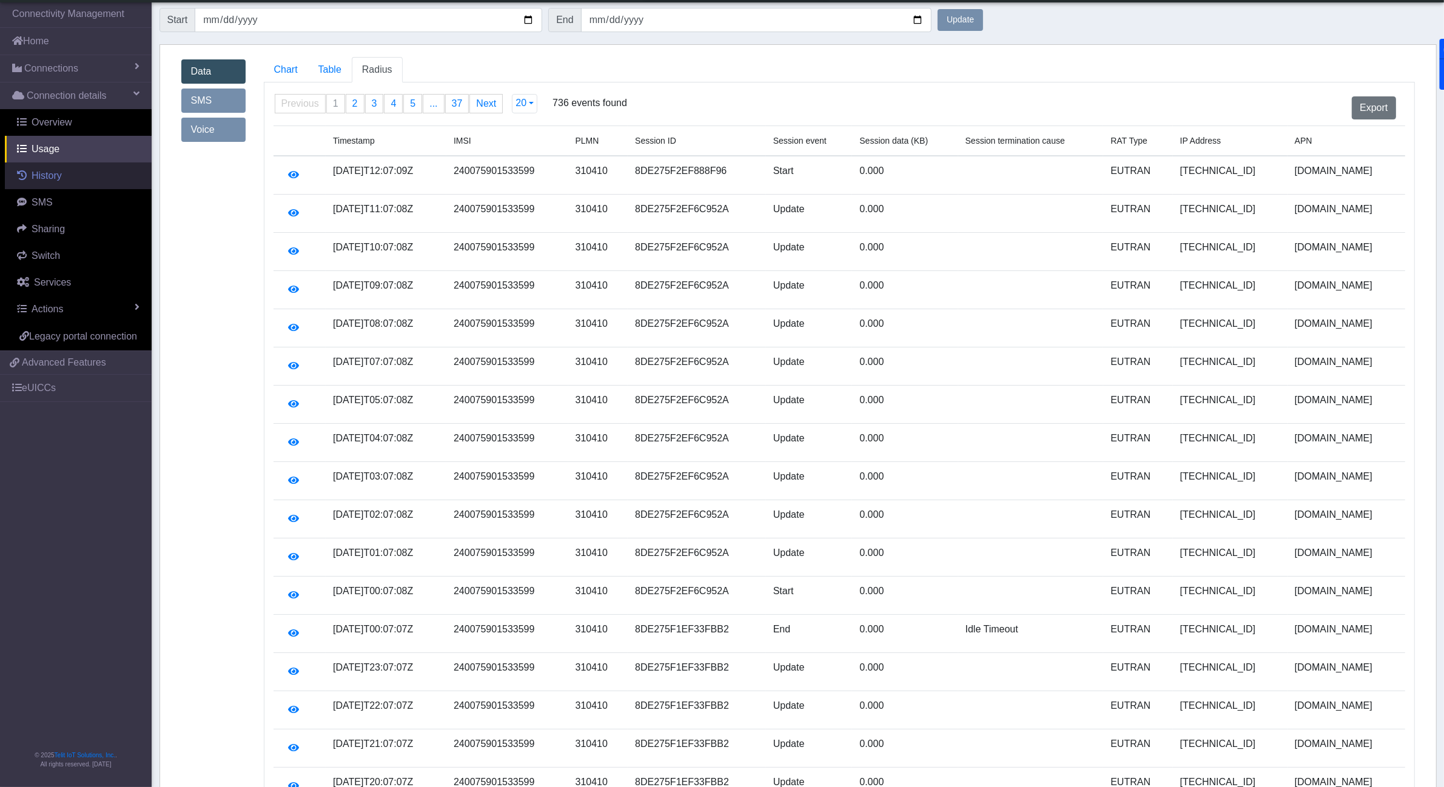
click at [93, 182] on link "History" at bounding box center [78, 176] width 147 height 27
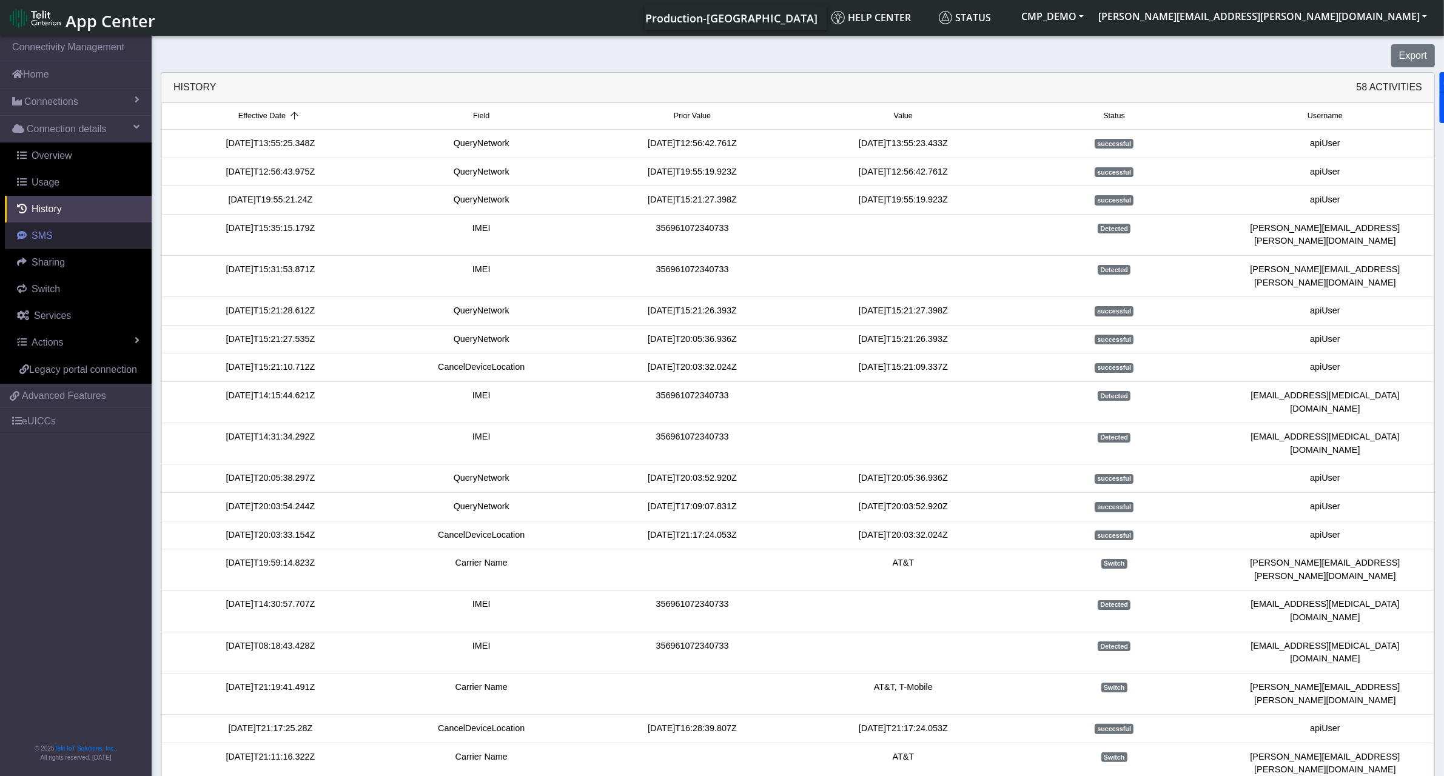
click at [62, 241] on link "SMS" at bounding box center [78, 236] width 147 height 27
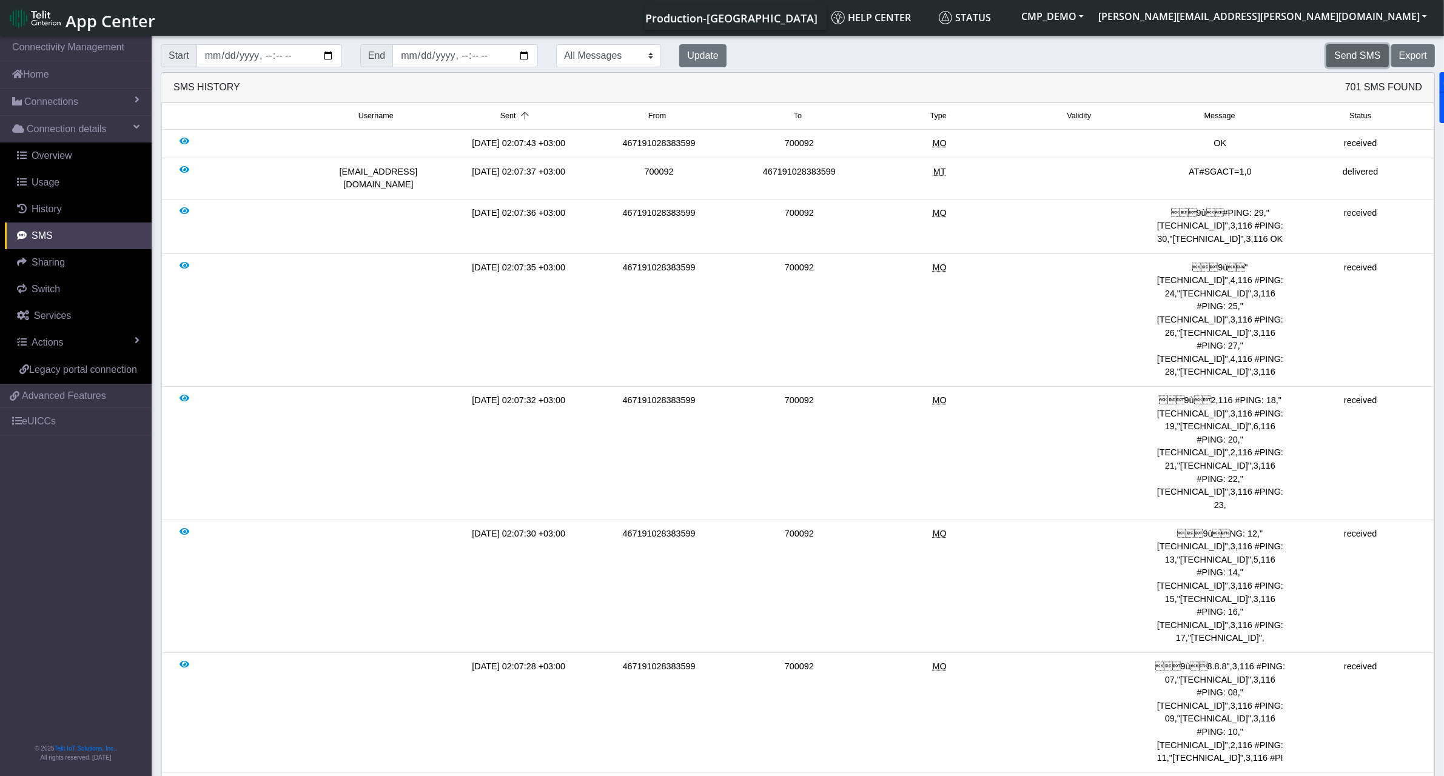
click at [1363, 53] on button "Send SMS" at bounding box center [1357, 55] width 62 height 23
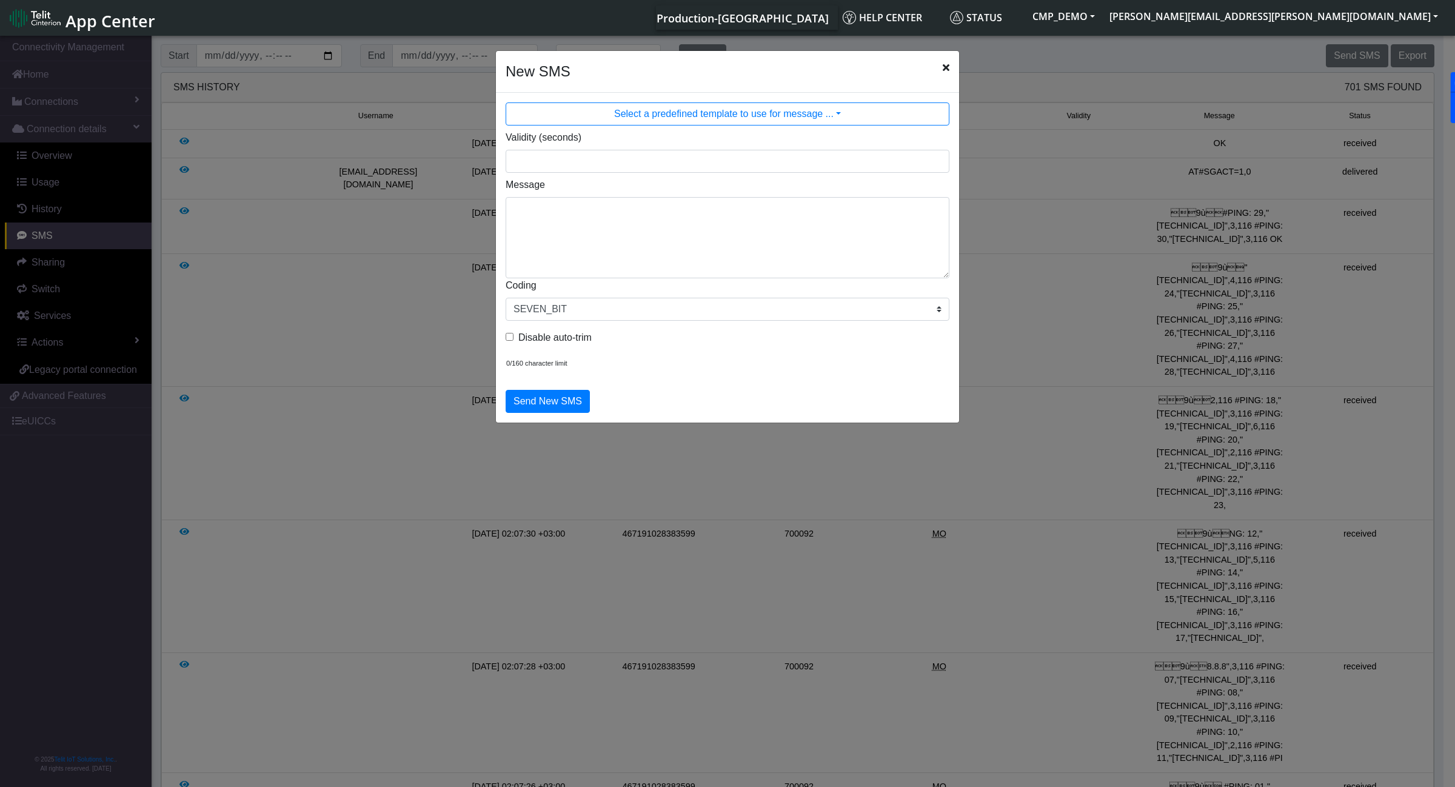
click at [949, 70] on icon "Close" at bounding box center [946, 67] width 7 height 10
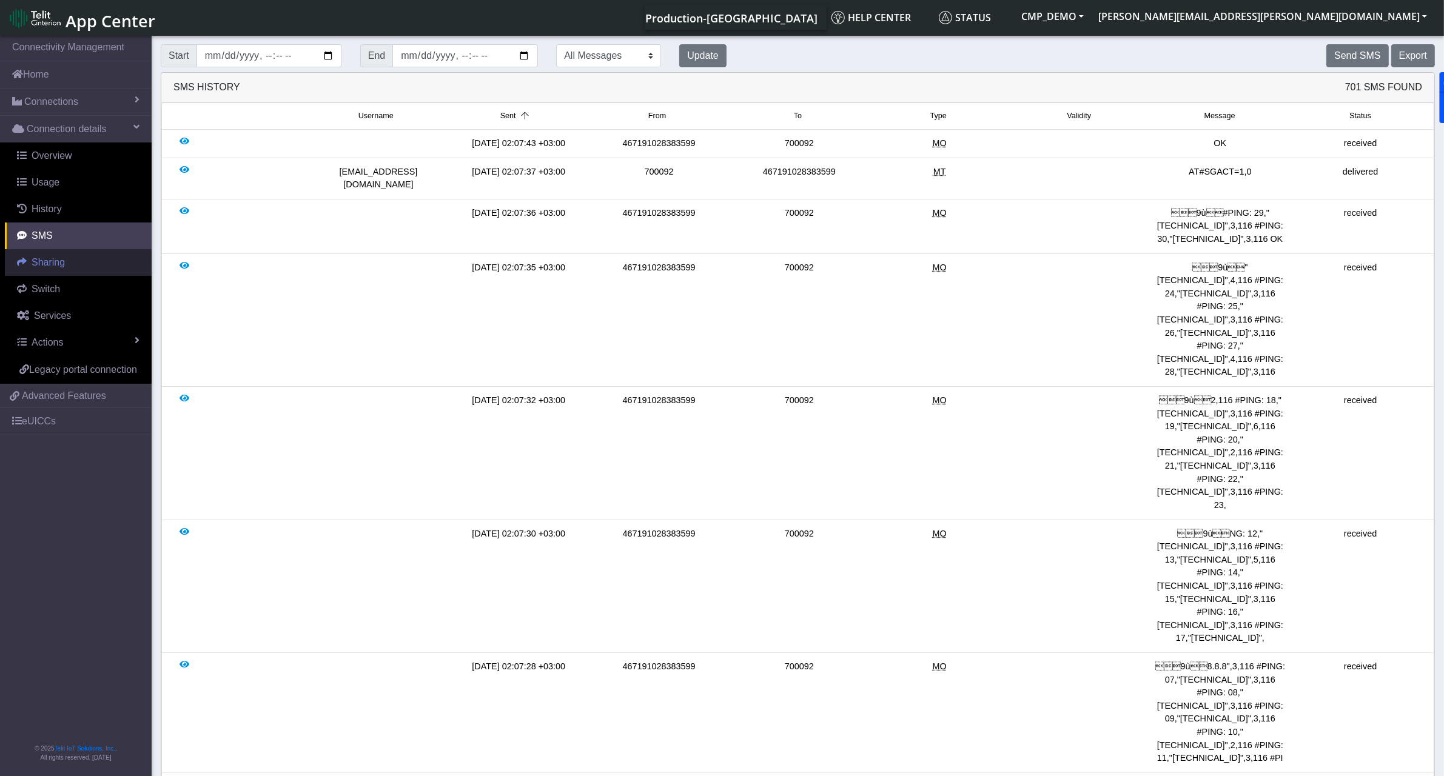
click at [72, 263] on link "Sharing" at bounding box center [78, 262] width 147 height 27
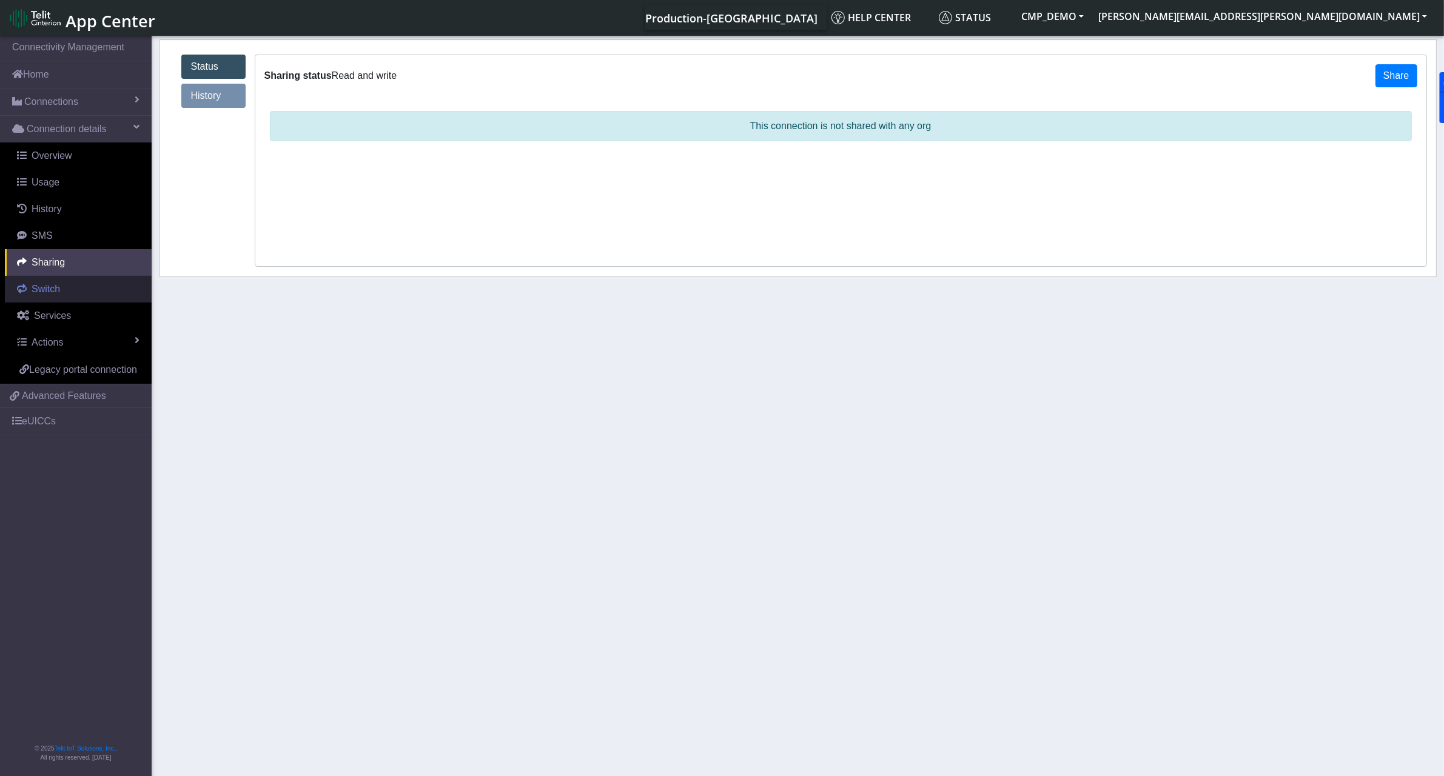
click at [71, 286] on link "Switch" at bounding box center [78, 289] width 147 height 27
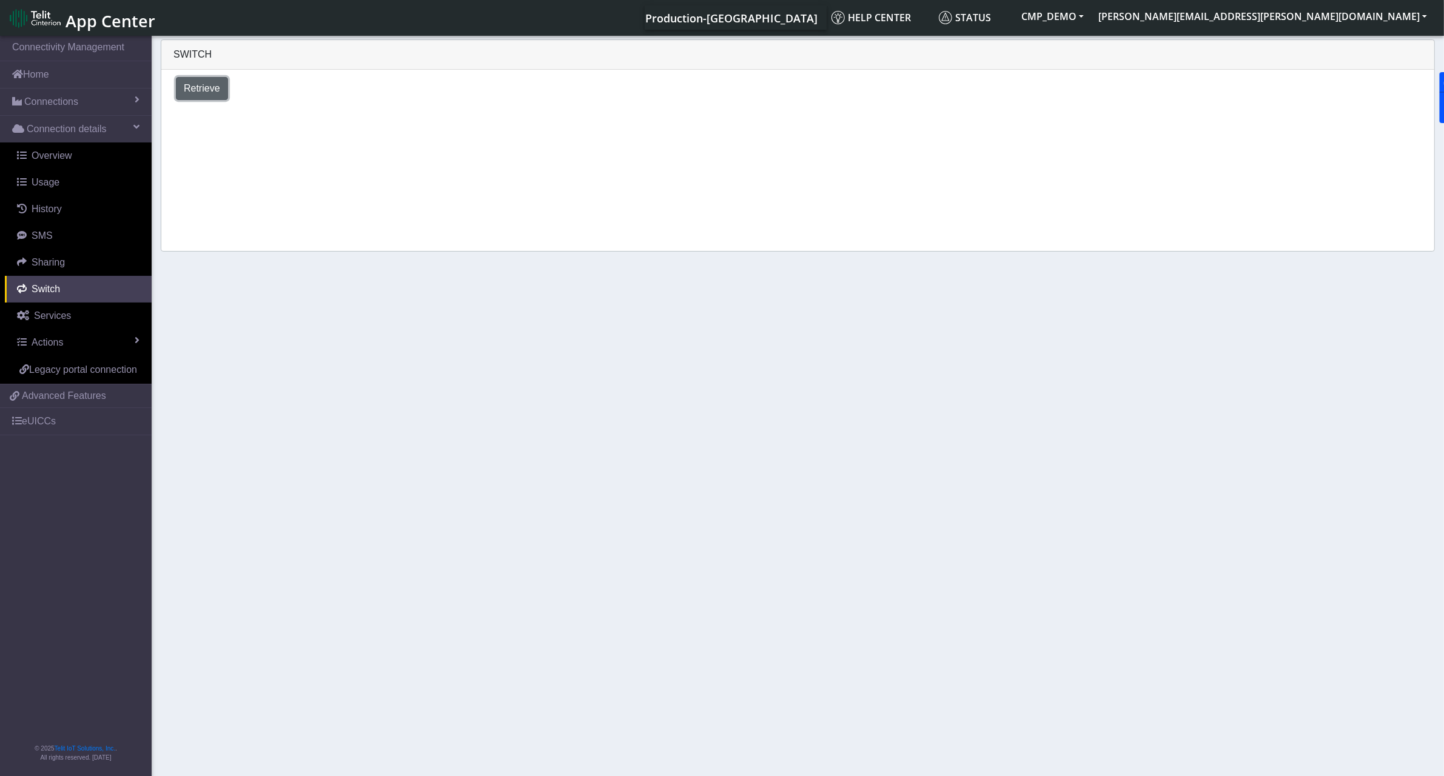
click at [208, 89] on span "Retrieve" at bounding box center [202, 88] width 36 height 10
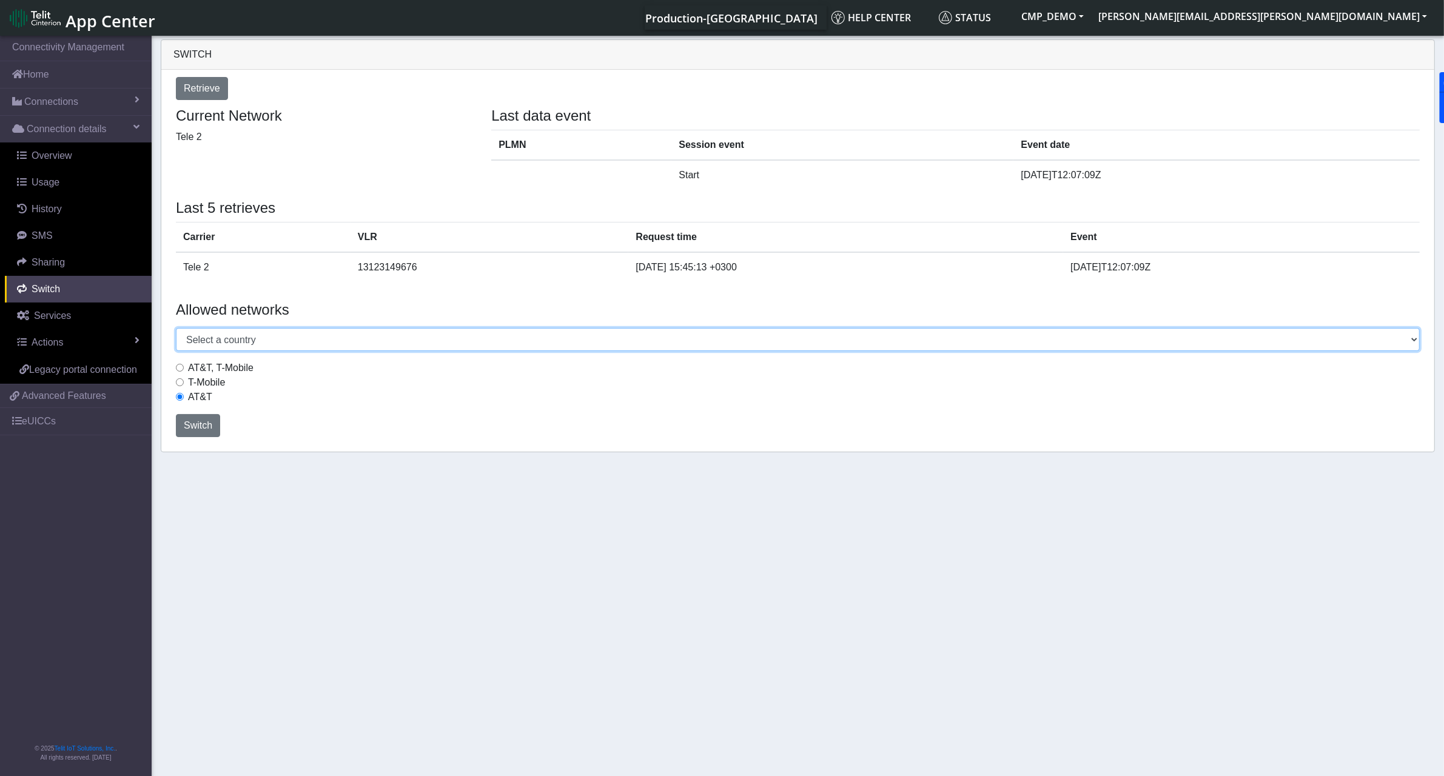
click at [682, 347] on select "Select a country [GEOGRAPHIC_DATA] [GEOGRAPHIC_DATA] [GEOGRAPHIC_DATA] [GEOGRAP…" at bounding box center [798, 339] width 1244 height 23
select select "[GEOGRAPHIC_DATA]"
click at [176, 328] on select "Select a country [GEOGRAPHIC_DATA] [GEOGRAPHIC_DATA] [GEOGRAPHIC_DATA] [GEOGRAP…" at bounding box center [798, 339] width 1244 height 23
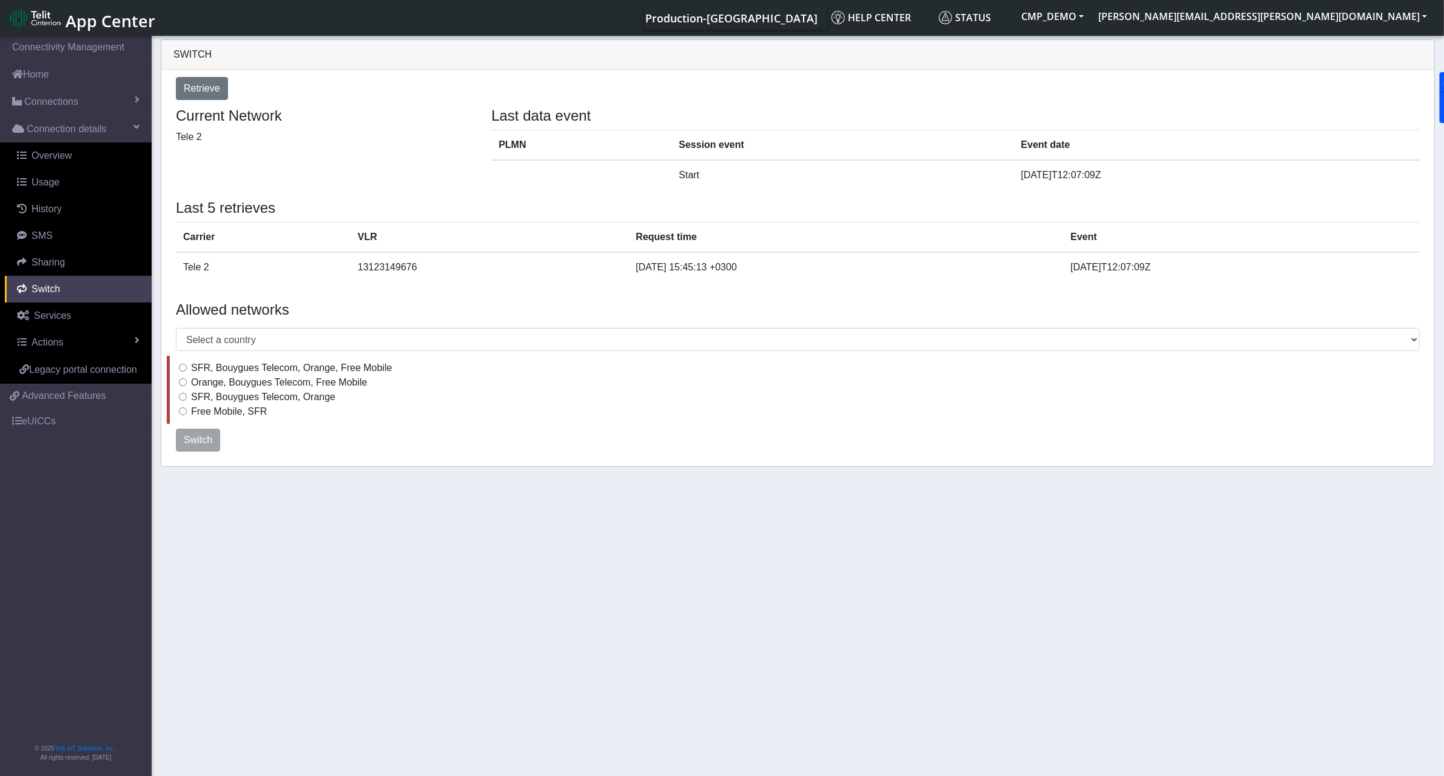
click at [180, 366] on input "SFR, Bouygues Telecom, Orange, Free Mobile" at bounding box center [183, 368] width 8 height 8
radio input "true"
click at [182, 383] on input "Orange, Bouygues Telecom, Free Mobile" at bounding box center [180, 382] width 8 height 8
radio input "true"
click at [181, 398] on input "SFR, Bouygues Telecom, Orange" at bounding box center [180, 397] width 8 height 8
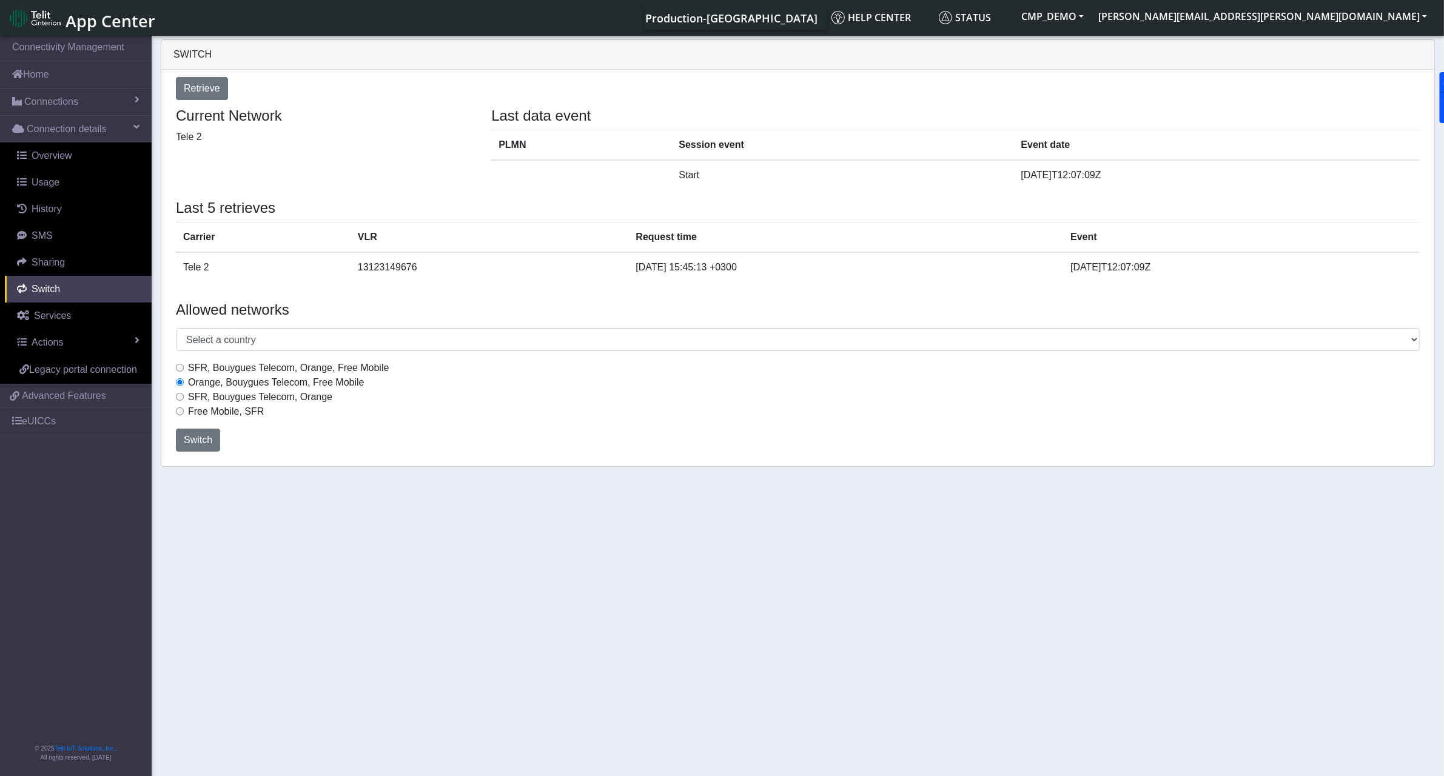
radio input "true"
click at [186, 415] on div "Free Mobile, SFR" at bounding box center [798, 411] width 1244 height 15
click at [98, 323] on link "Services" at bounding box center [78, 316] width 147 height 27
select select "2: 6"
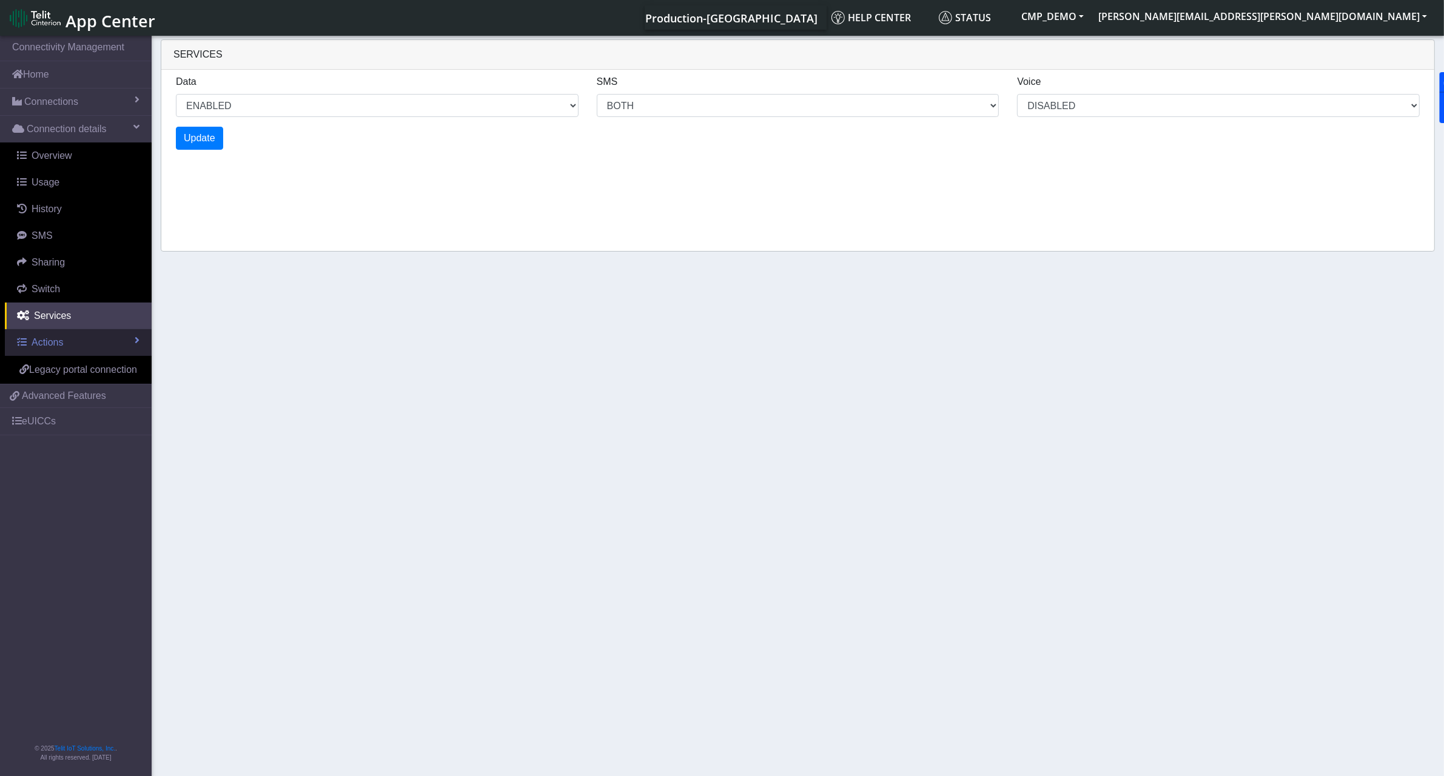
click at [98, 346] on link "Actions" at bounding box center [78, 342] width 147 height 27
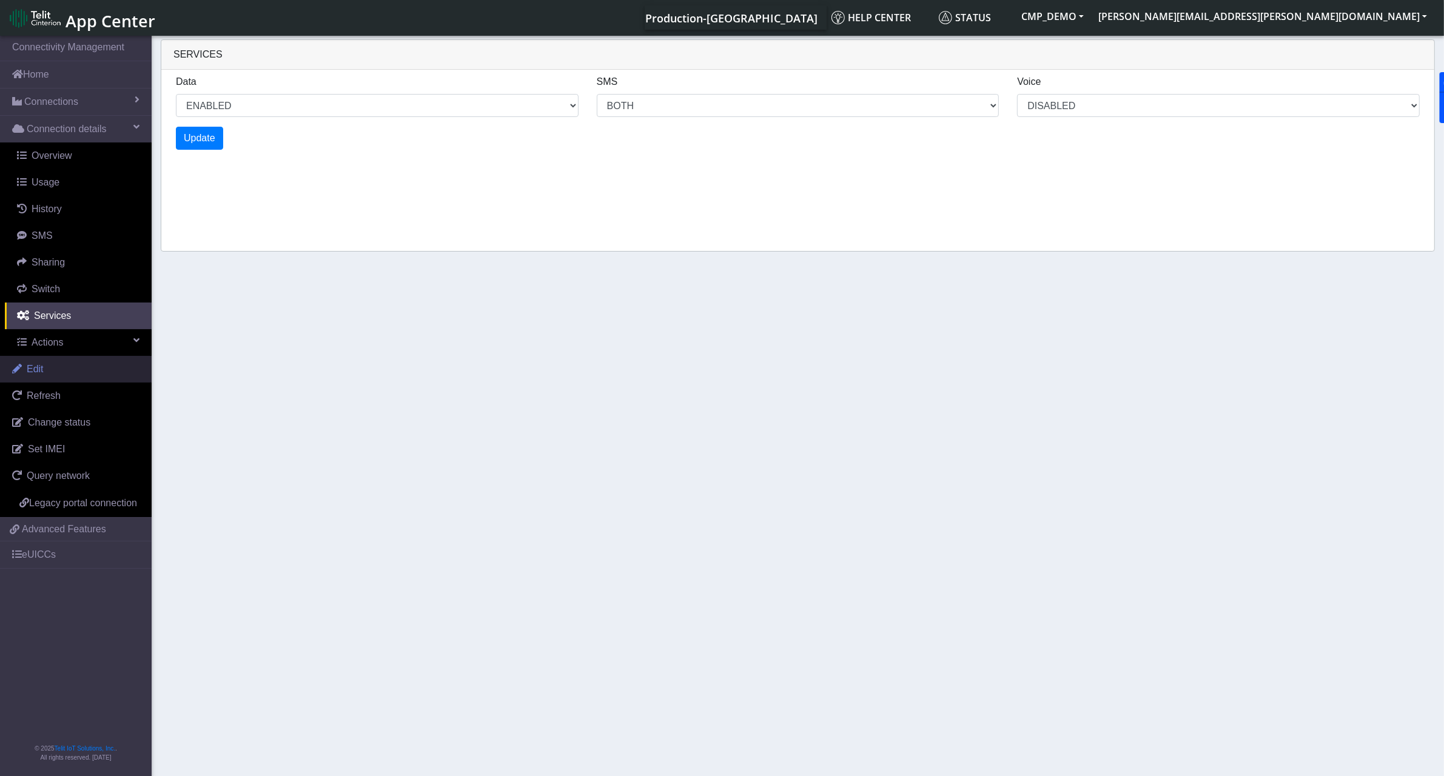
click at [113, 368] on link "Edit" at bounding box center [76, 369] width 152 height 27
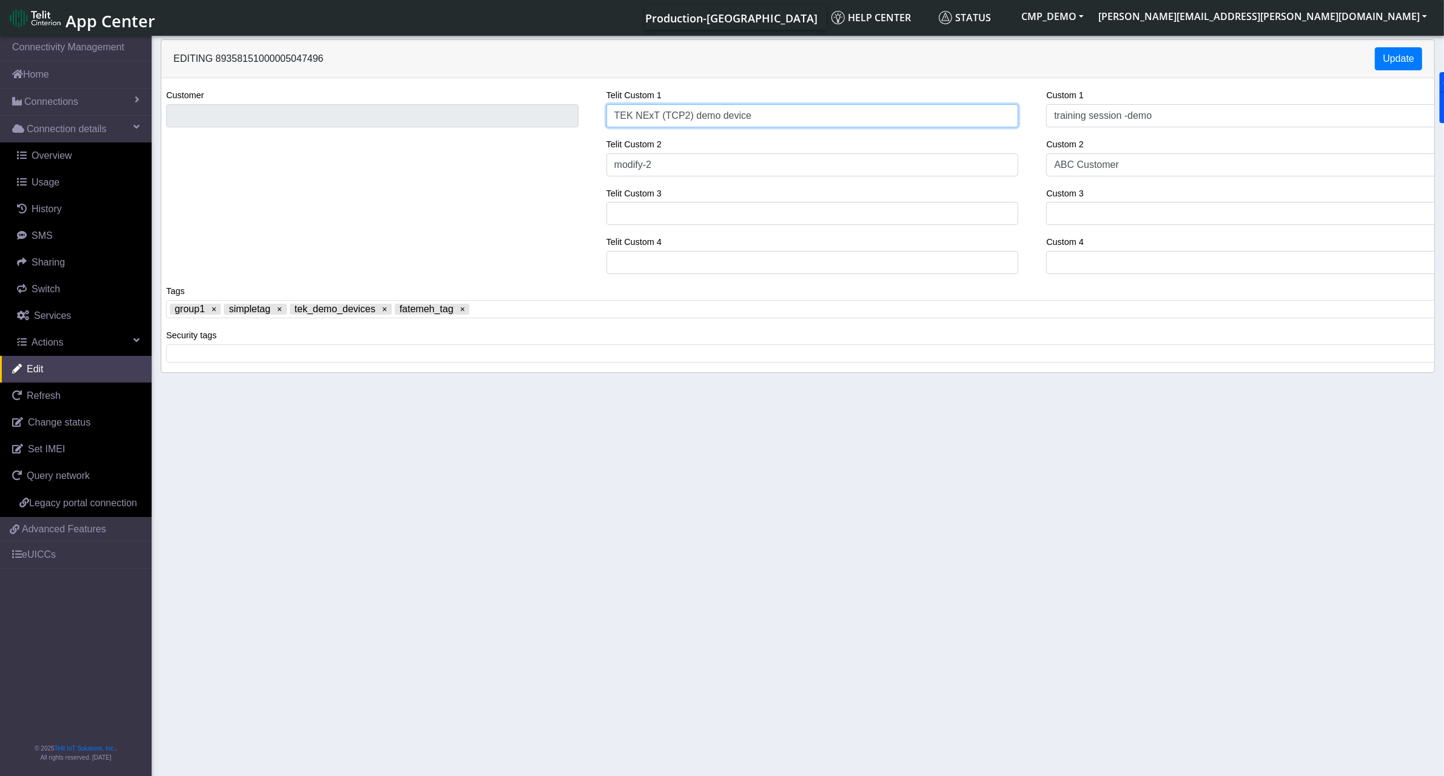
click at [791, 127] on input "TEK NExT (TCP2) demo device" at bounding box center [812, 115] width 412 height 23
click at [489, 314] on span at bounding box center [953, 309] width 963 height 11
click at [64, 405] on link "Refresh" at bounding box center [76, 396] width 152 height 27
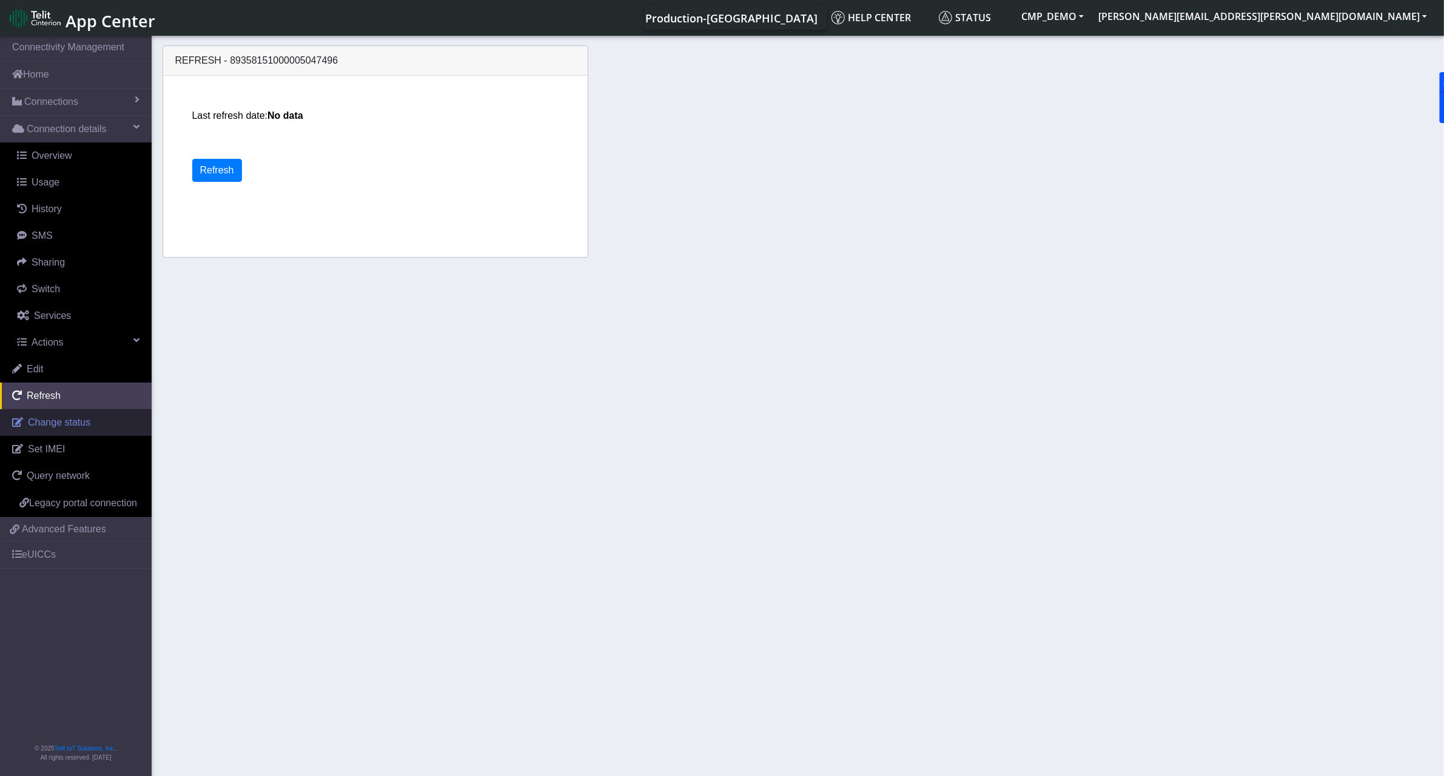
click at [85, 434] on link "Change status" at bounding box center [76, 422] width 152 height 27
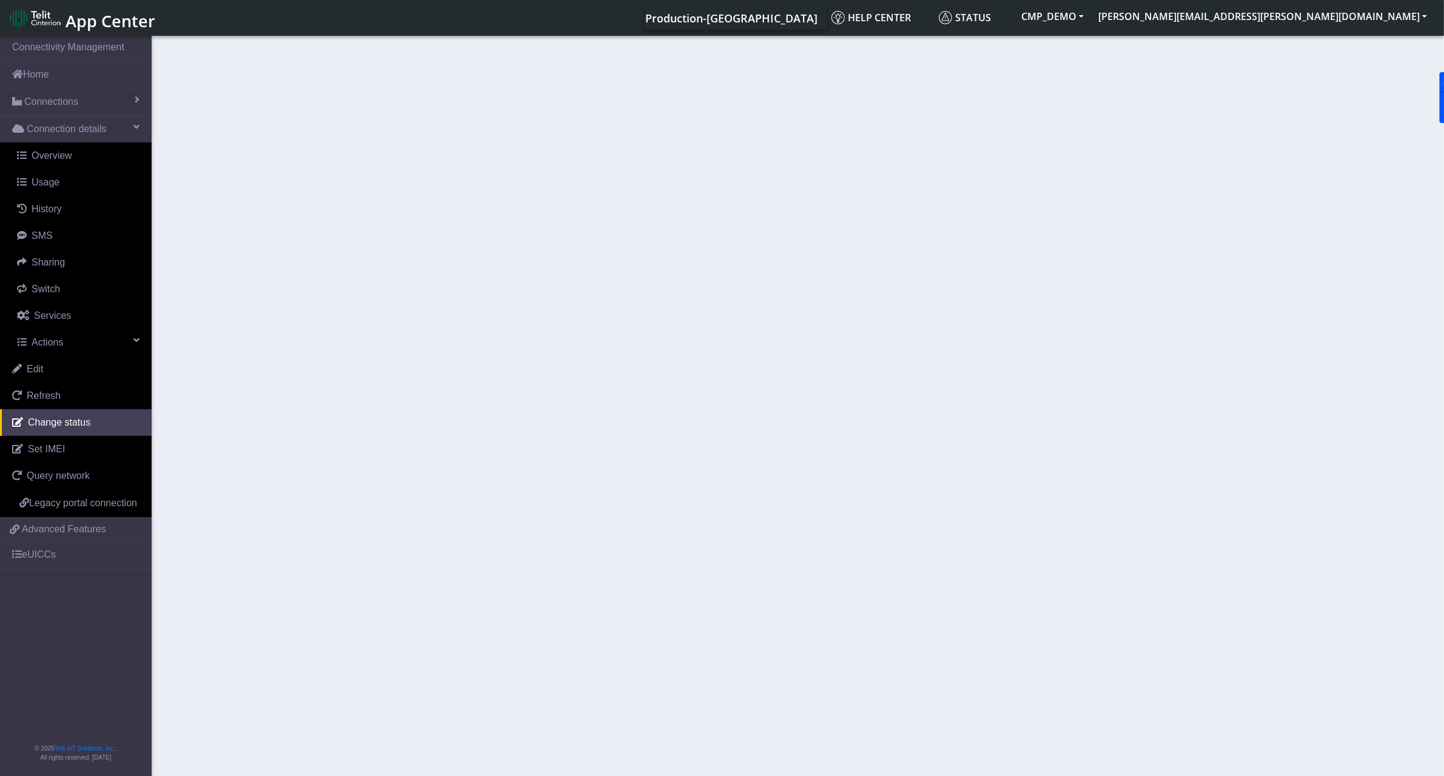
select select "activated"
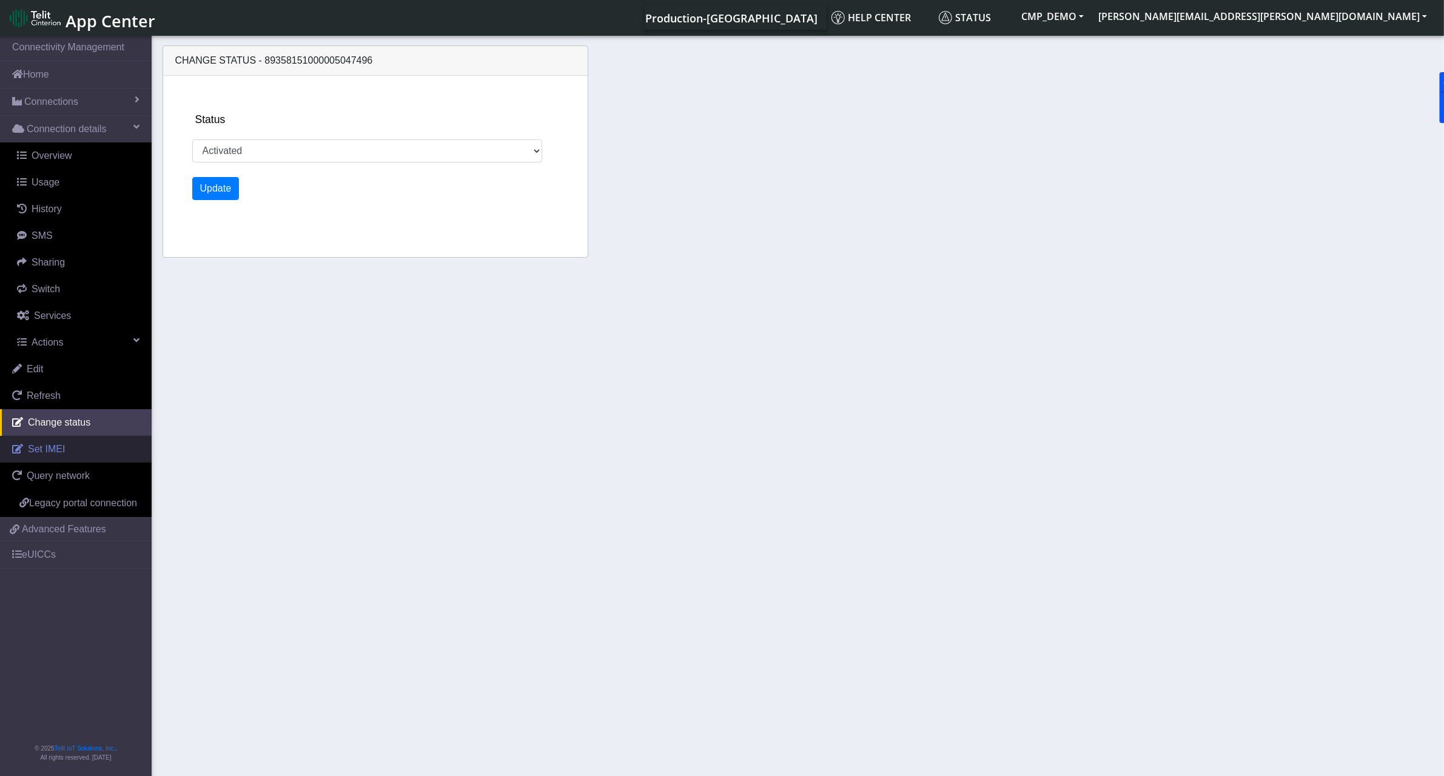
click at [112, 456] on link "Set IMEI" at bounding box center [76, 449] width 152 height 27
click at [67, 485] on link "Query network" at bounding box center [76, 476] width 152 height 27
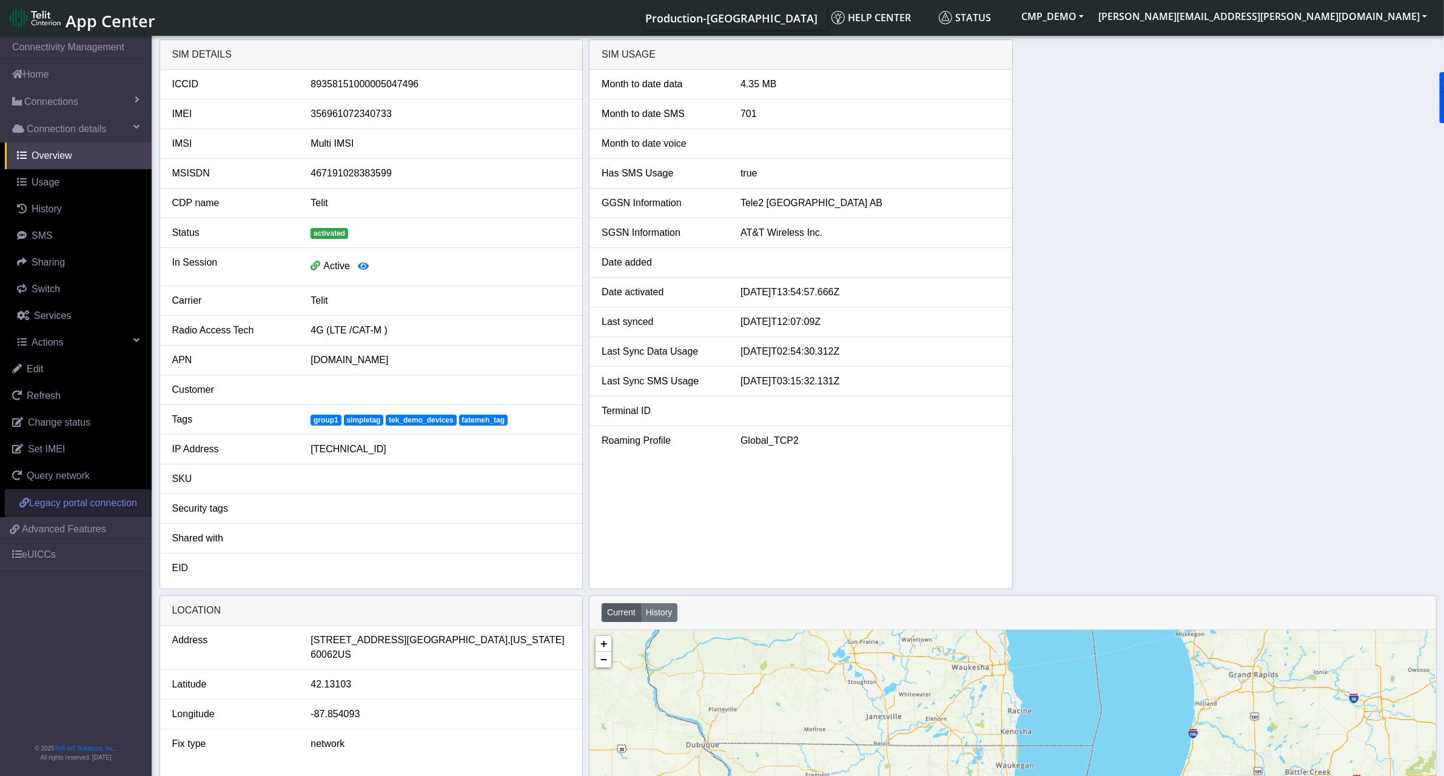
click at [119, 503] on span "Legacy portal connection" at bounding box center [83, 503] width 108 height 10
click at [37, 568] on link "eUICCs" at bounding box center [76, 555] width 152 height 27
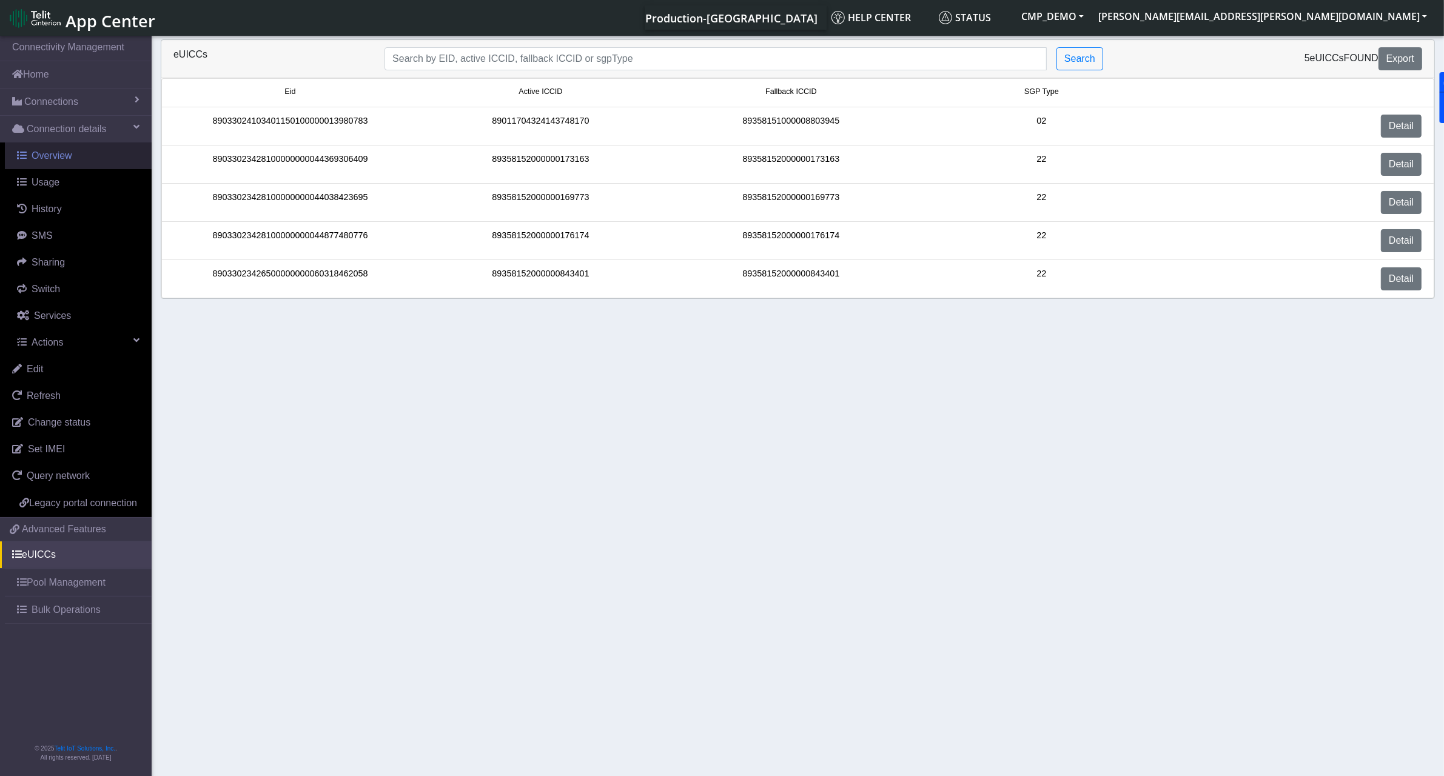
click at [55, 158] on span "Overview" at bounding box center [52, 155] width 41 height 10
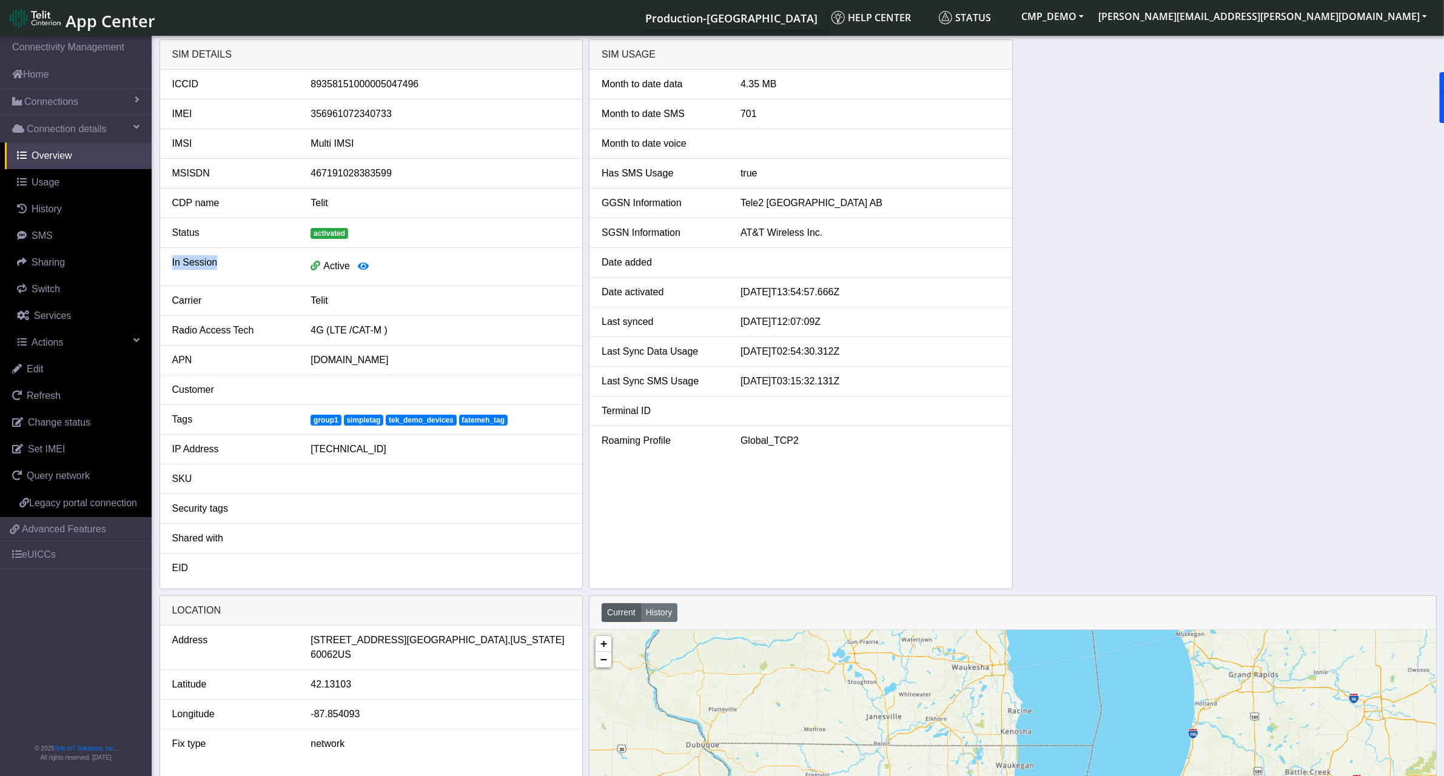
drag, startPoint x: 177, startPoint y: 264, endPoint x: 238, endPoint y: 264, distance: 60.6
click at [238, 264] on div "In Session" at bounding box center [232, 266] width 139 height 23
click at [364, 269] on icon "button" at bounding box center [363, 266] width 11 height 10
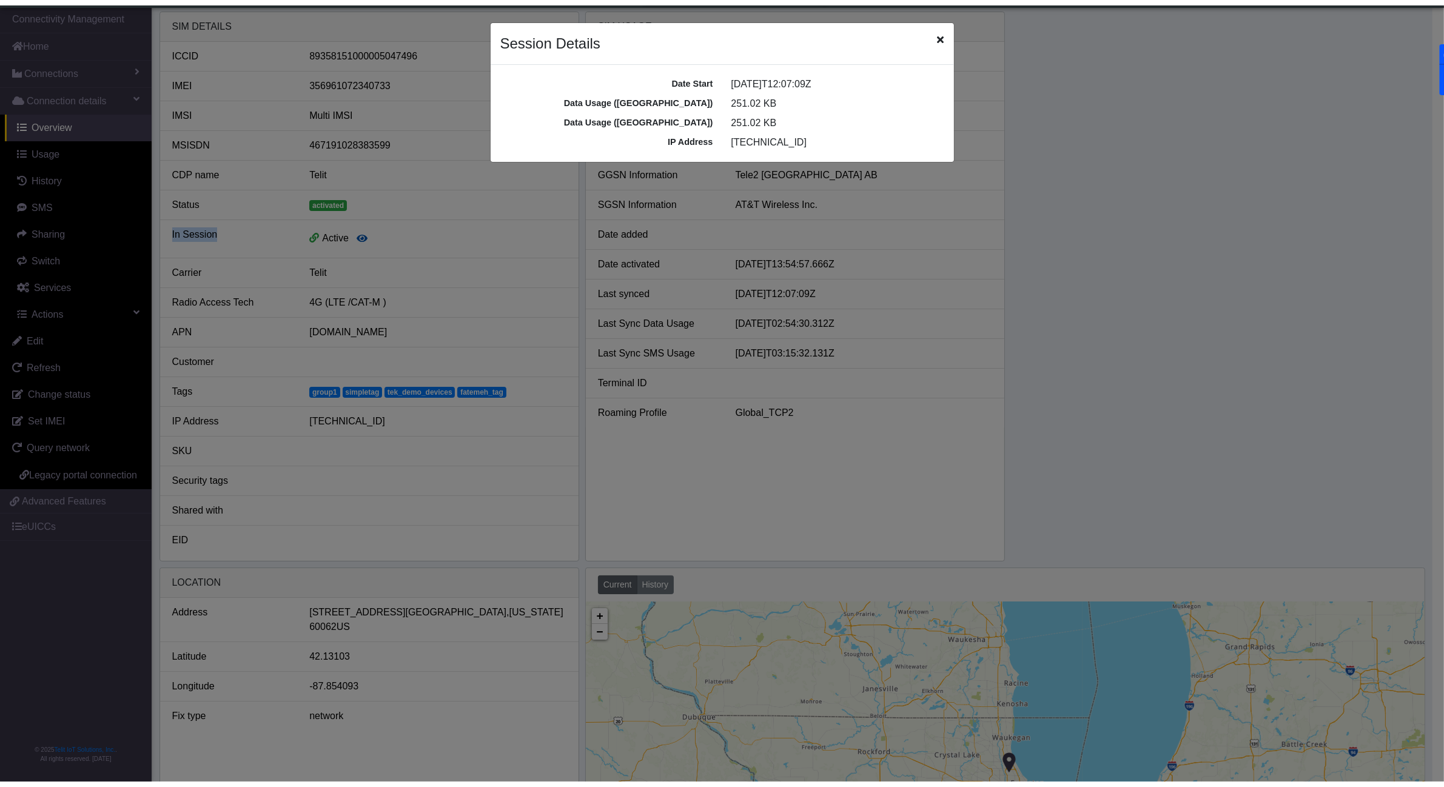
scroll to position [4, 0]
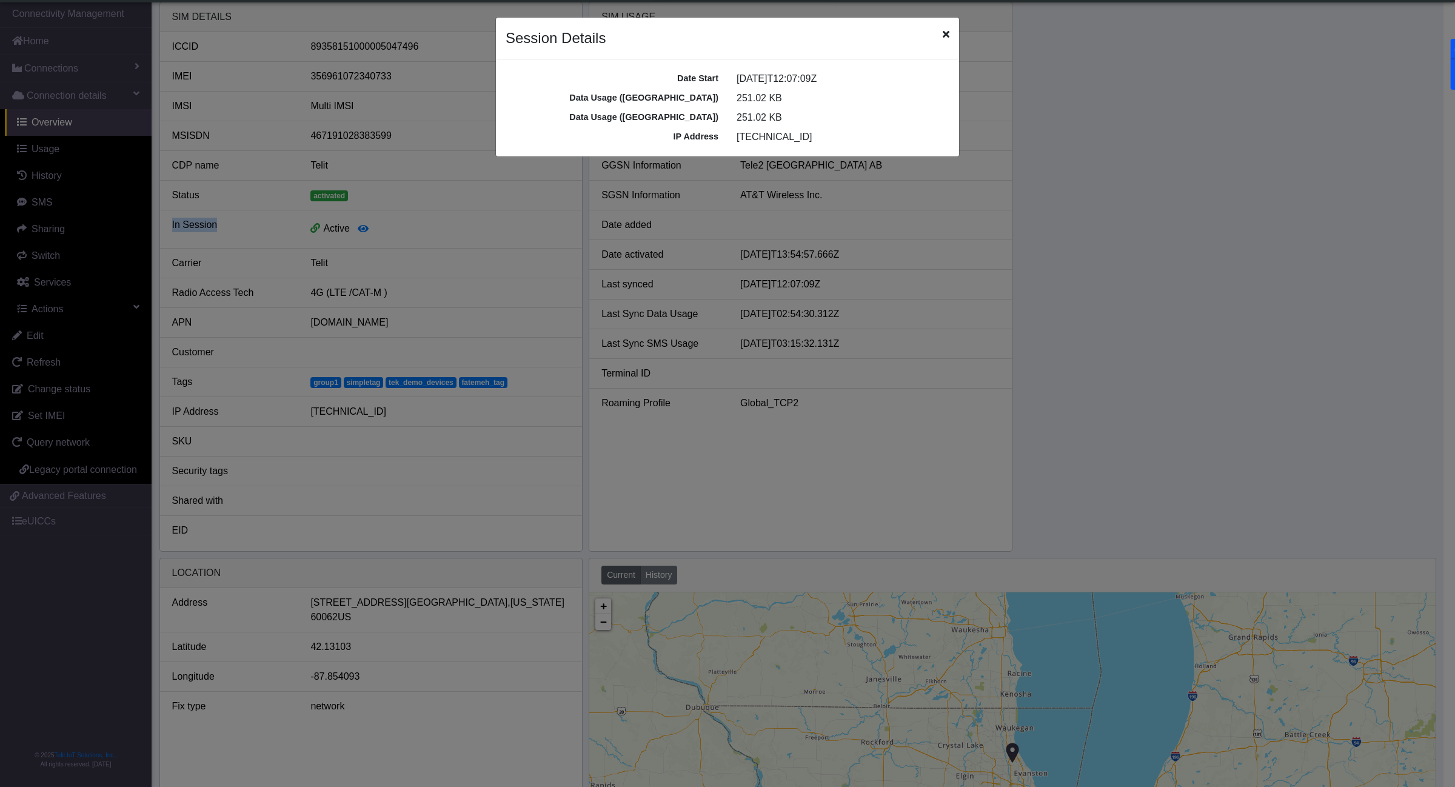
drag, startPoint x: 744, startPoint y: 133, endPoint x: 816, endPoint y: 125, distance: 72.1
click at [816, 125] on div "Date Start [DATE]T12:07:09Z Data Usage ([GEOGRAPHIC_DATA]) 251.02 KB Data Usage…" at bounding box center [727, 107] width 463 height 97
click at [746, 93] on div "251.02 KB" at bounding box center [843, 98] width 231 height 15
click at [948, 34] on icon "Close" at bounding box center [946, 34] width 7 height 10
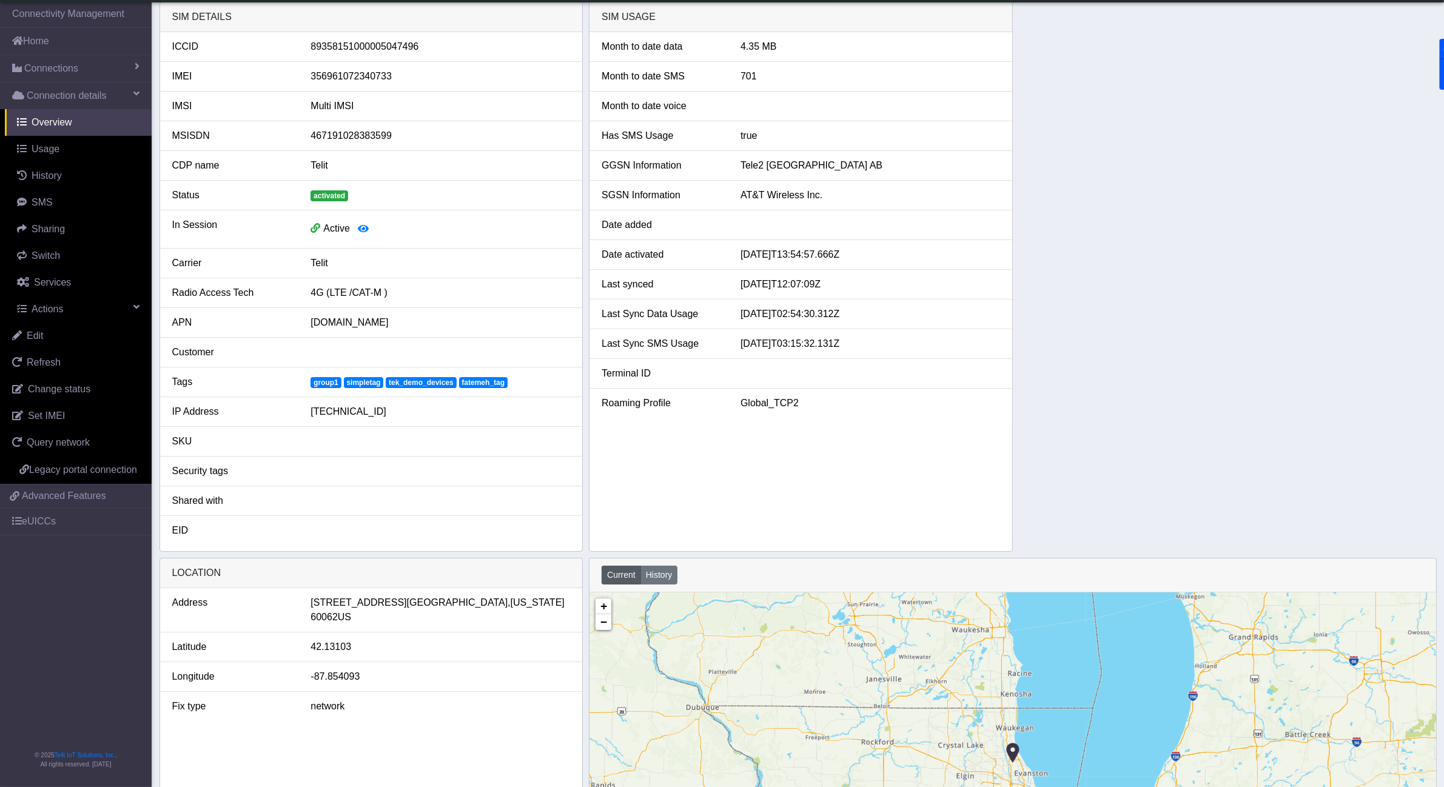
click at [1169, 268] on div "SIM details ICCID [TECHNICAL_ID] IMEI [TECHNICAL_ID] IMSI Multi IMSI MSISDN 467…" at bounding box center [797, 277] width 1277 height 550
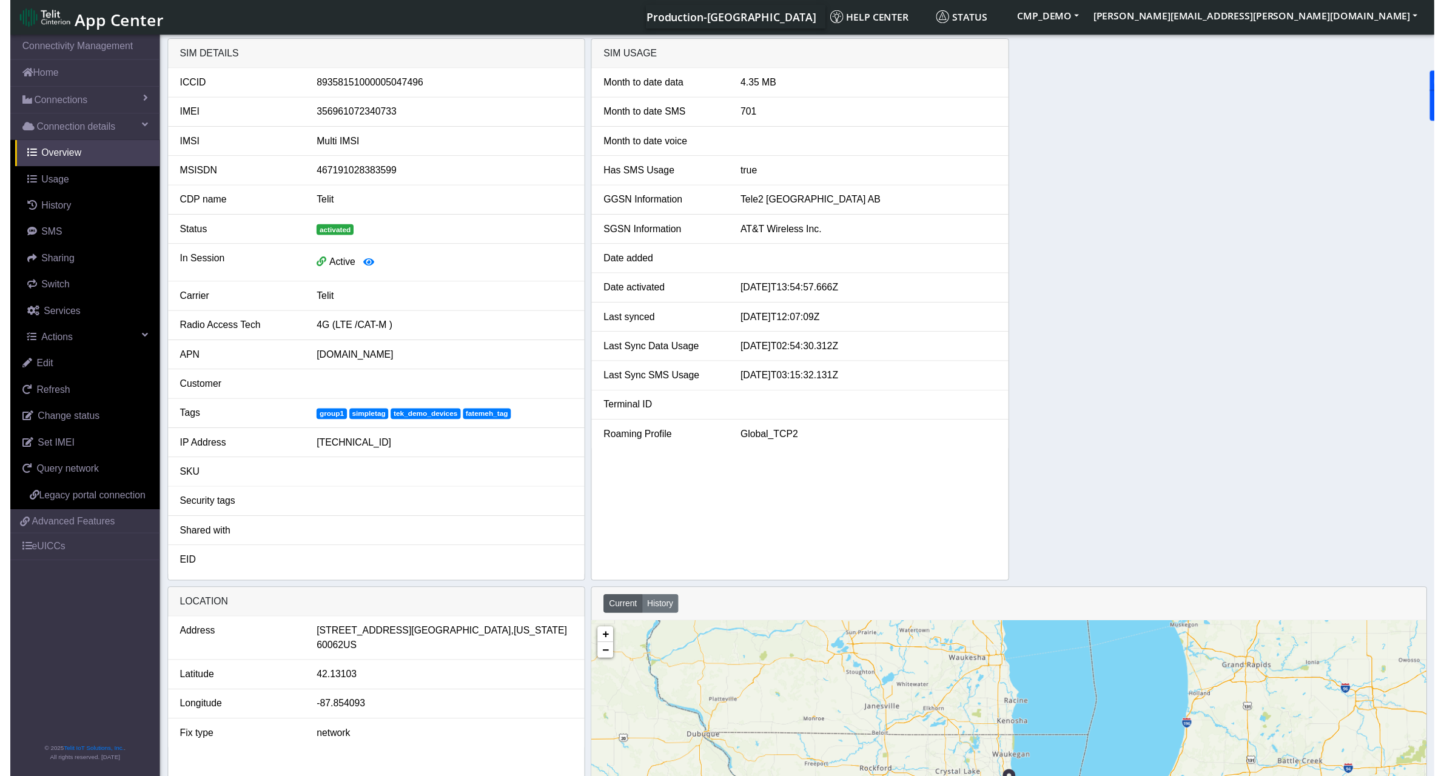
scroll to position [0, 0]
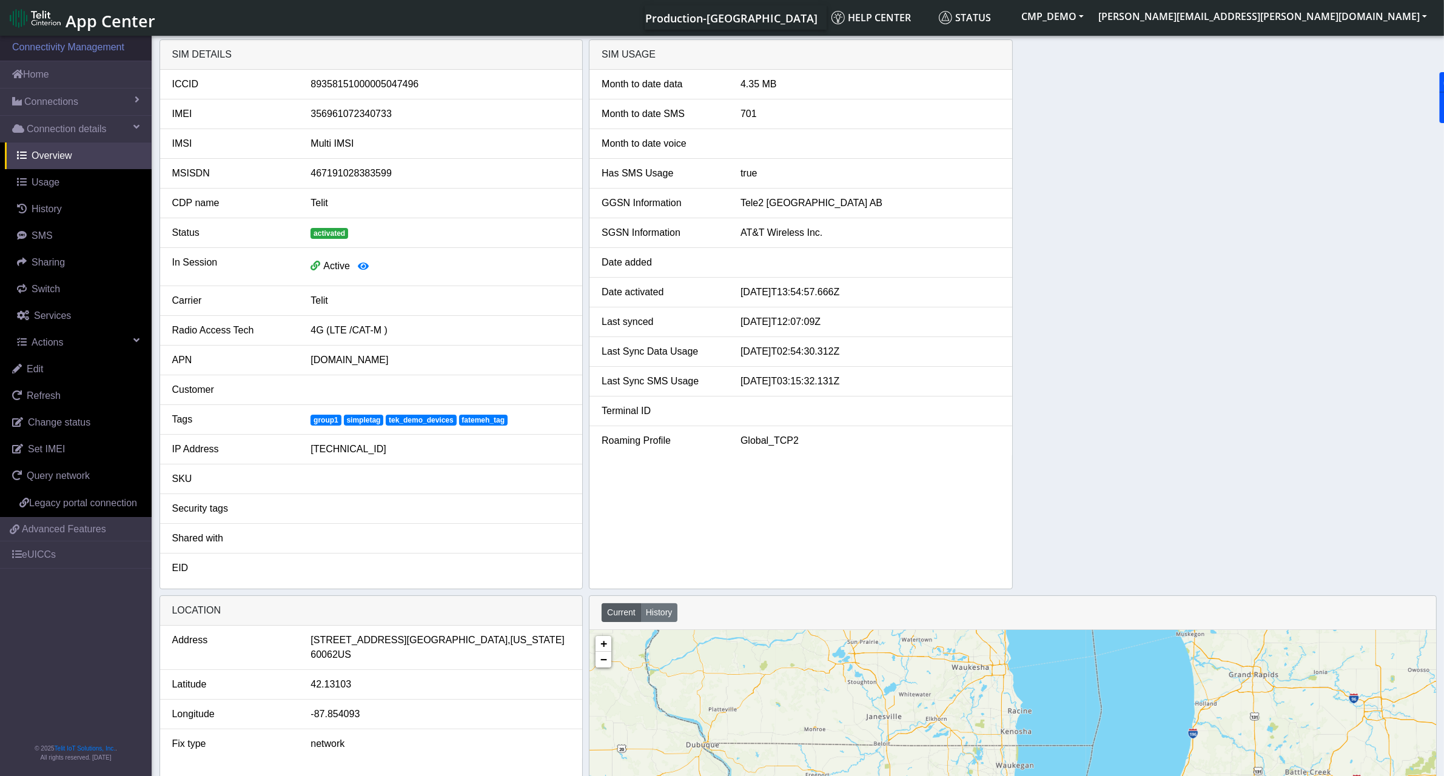
click at [58, 53] on link "Connectivity Management" at bounding box center [76, 47] width 152 height 27
click at [38, 27] on img at bounding box center [35, 17] width 51 height 19
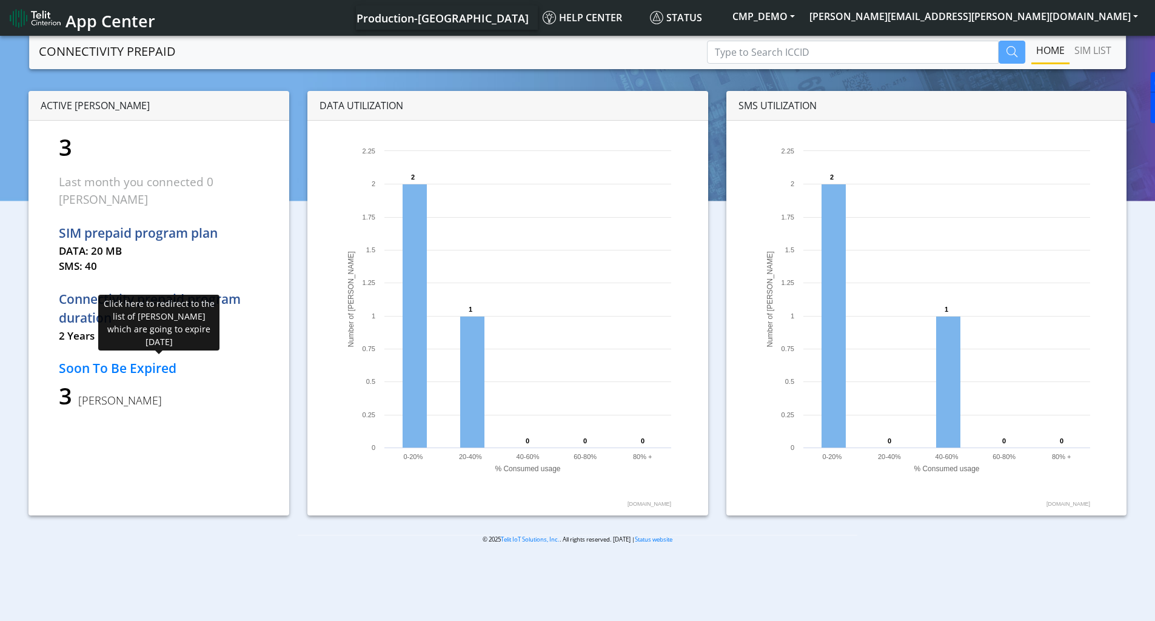
click at [121, 359] on p "Soon To Be Expired" at bounding box center [159, 368] width 200 height 19
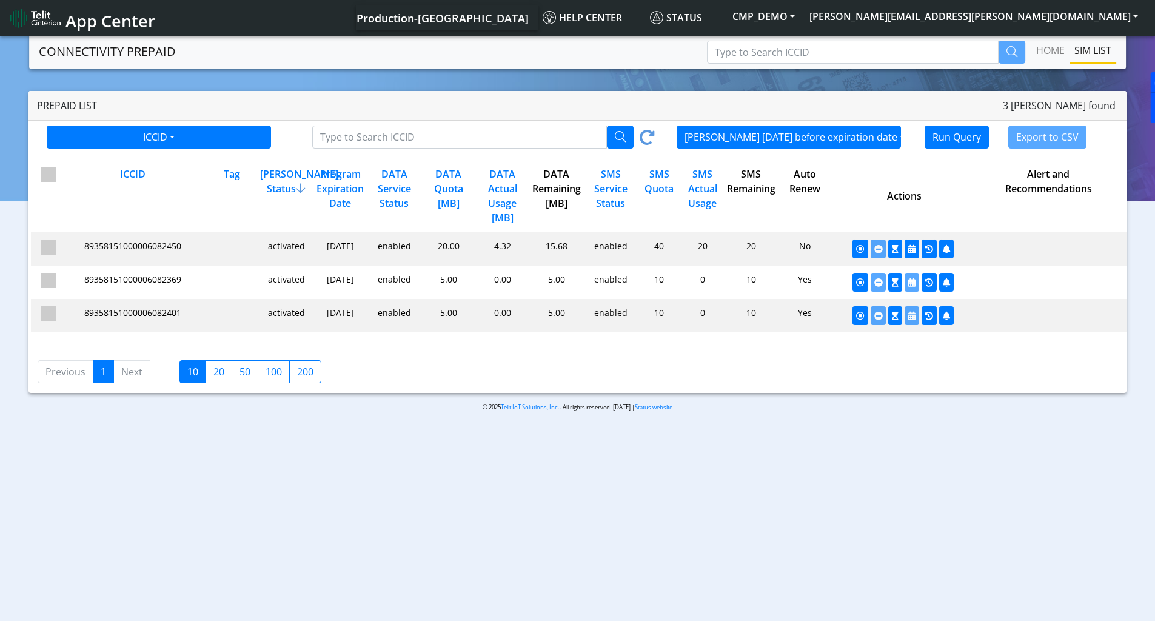
drag, startPoint x: 512, startPoint y: 247, endPoint x: 485, endPoint y: 246, distance: 27.3
click at [485, 246] on div "4.32" at bounding box center [501, 249] width 54 height 19
click at [544, 243] on div "15.68" at bounding box center [555, 249] width 54 height 19
drag, startPoint x: 569, startPoint y: 246, endPoint x: 546, endPoint y: 241, distance: 23.4
click at [546, 241] on div "15.68" at bounding box center [555, 249] width 54 height 19
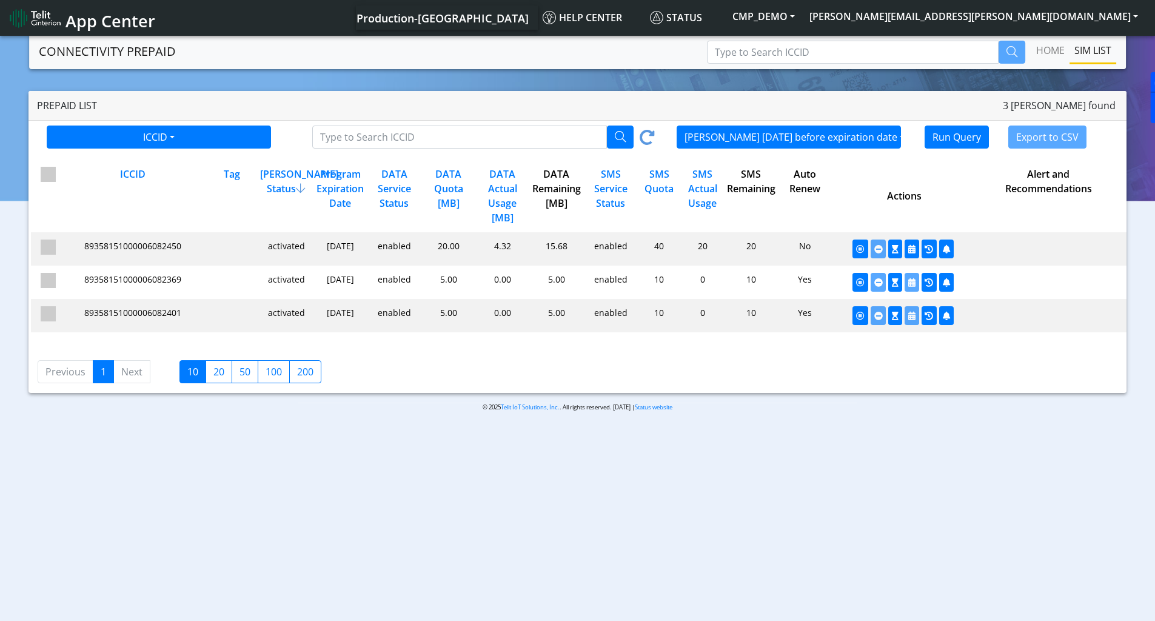
drag, startPoint x: 813, startPoint y: 249, endPoint x: 801, endPoint y: 246, distance: 12.1
click at [801, 246] on div "No" at bounding box center [804, 249] width 54 height 19
drag, startPoint x: 317, startPoint y: 244, endPoint x: 367, endPoint y: 242, distance: 49.8
click at [367, 242] on div "179142dd481efe618009eacbf5c3098f undefined 89358151000006082450 activated [DATE…" at bounding box center [579, 248] width 1096 height 33
click at [871, 426] on section "CONNECTIVITY PREPAID Home SIM LIST Prepaid List 3 [PERSON_NAME] found ICCID ICC…" at bounding box center [577, 231] width 1155 height 397
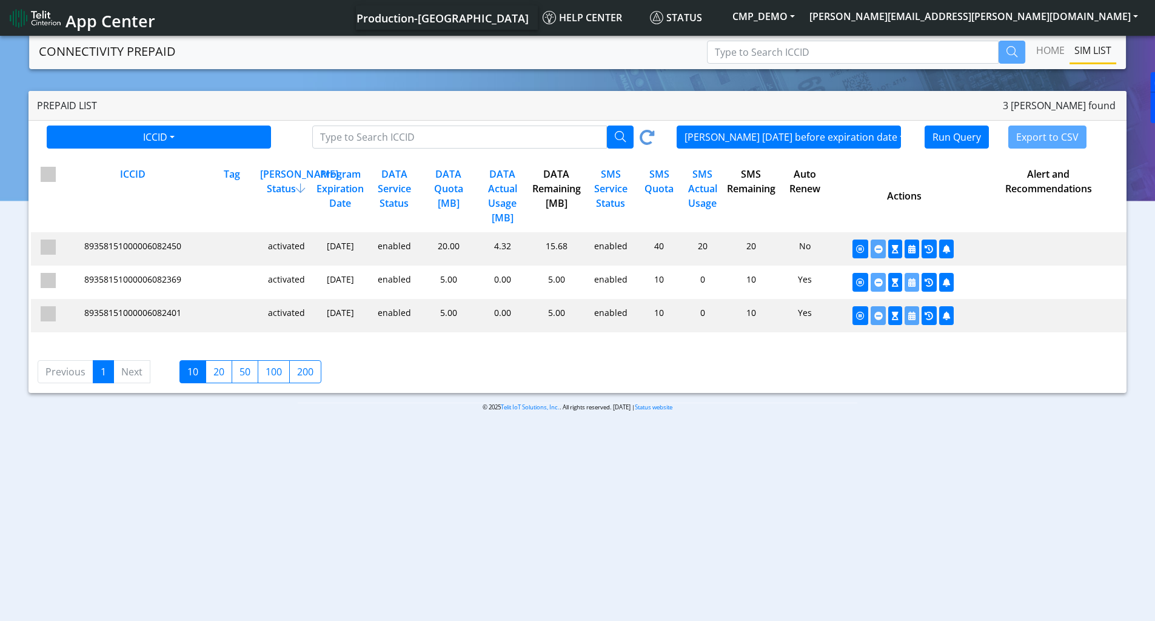
click at [423, 421] on div "© 2025 Telit IoT Solutions, Inc. . All rights reserved. 01.05.00 | Status websi…" at bounding box center [578, 412] width 578 height 19
click at [641, 537] on body "App Center Production-US Help center Status CMP_DEMO david.dray@telit.com Logout" at bounding box center [577, 329] width 1155 height 592
